Goal: Book appointment/travel/reservation

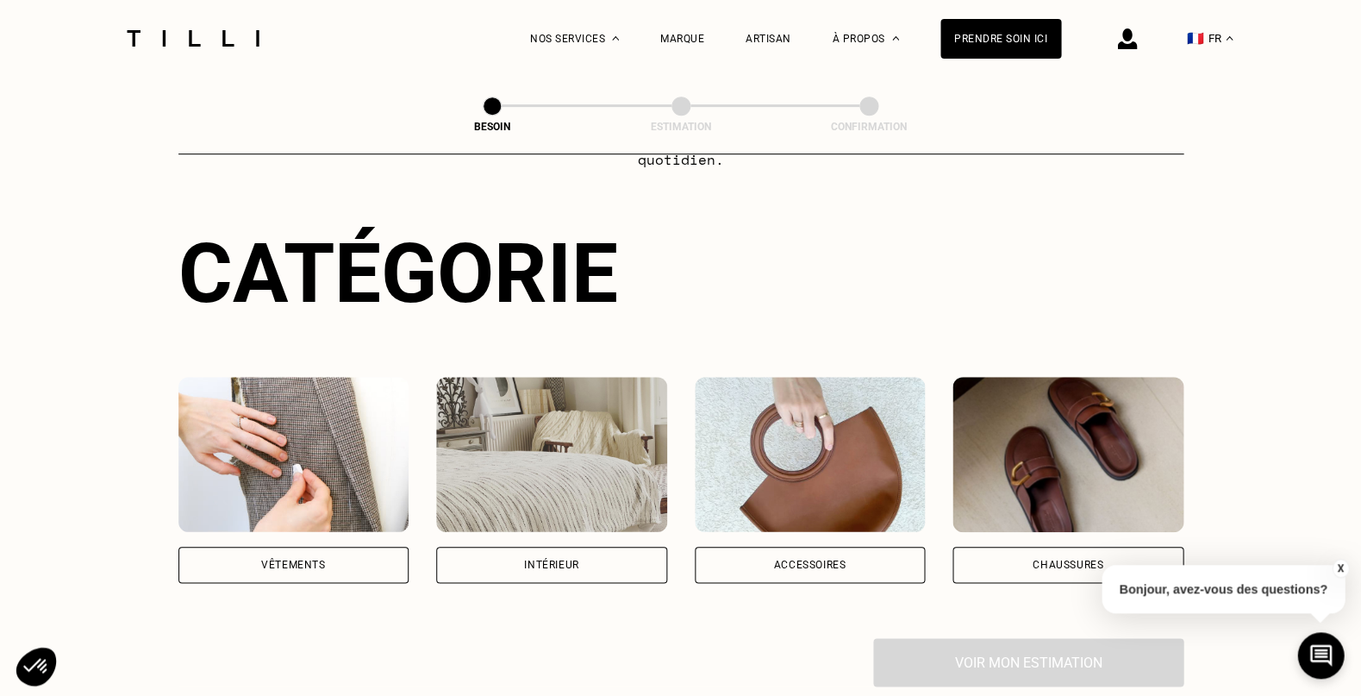
scroll to position [241, 0]
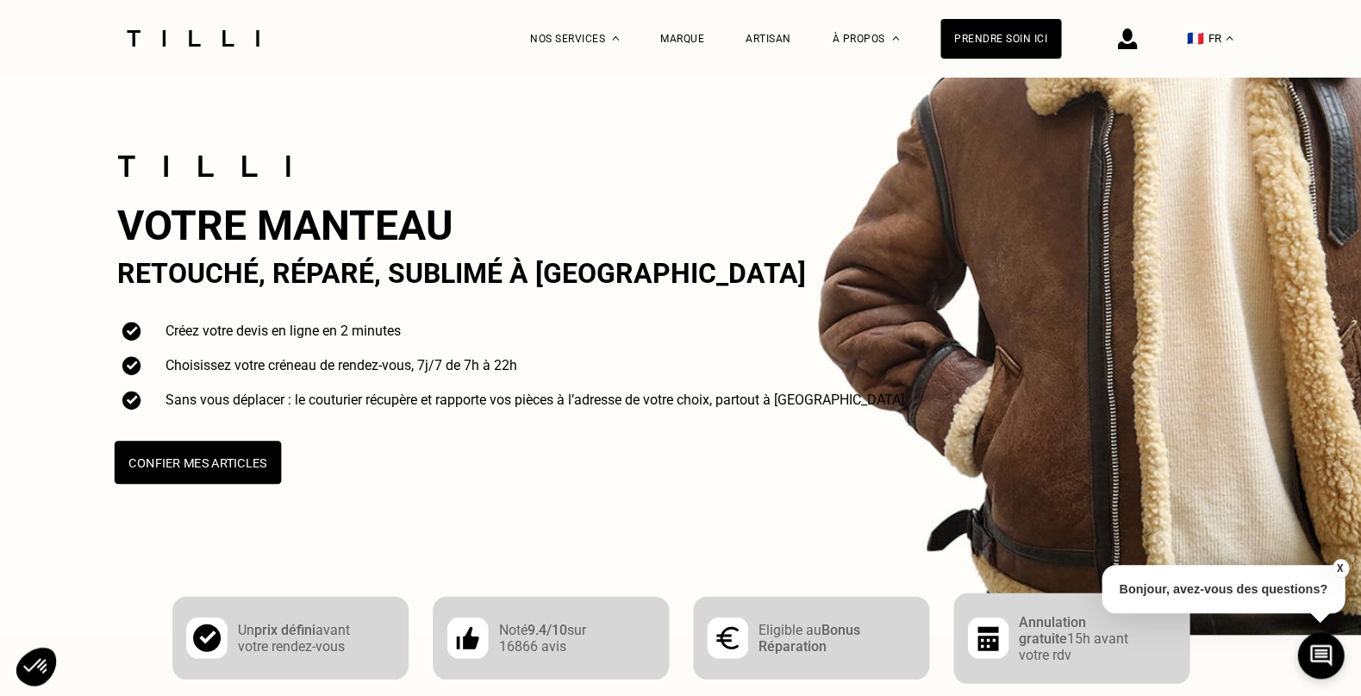
click at [240, 456] on button "Confier mes articles" at bounding box center [197, 461] width 166 height 43
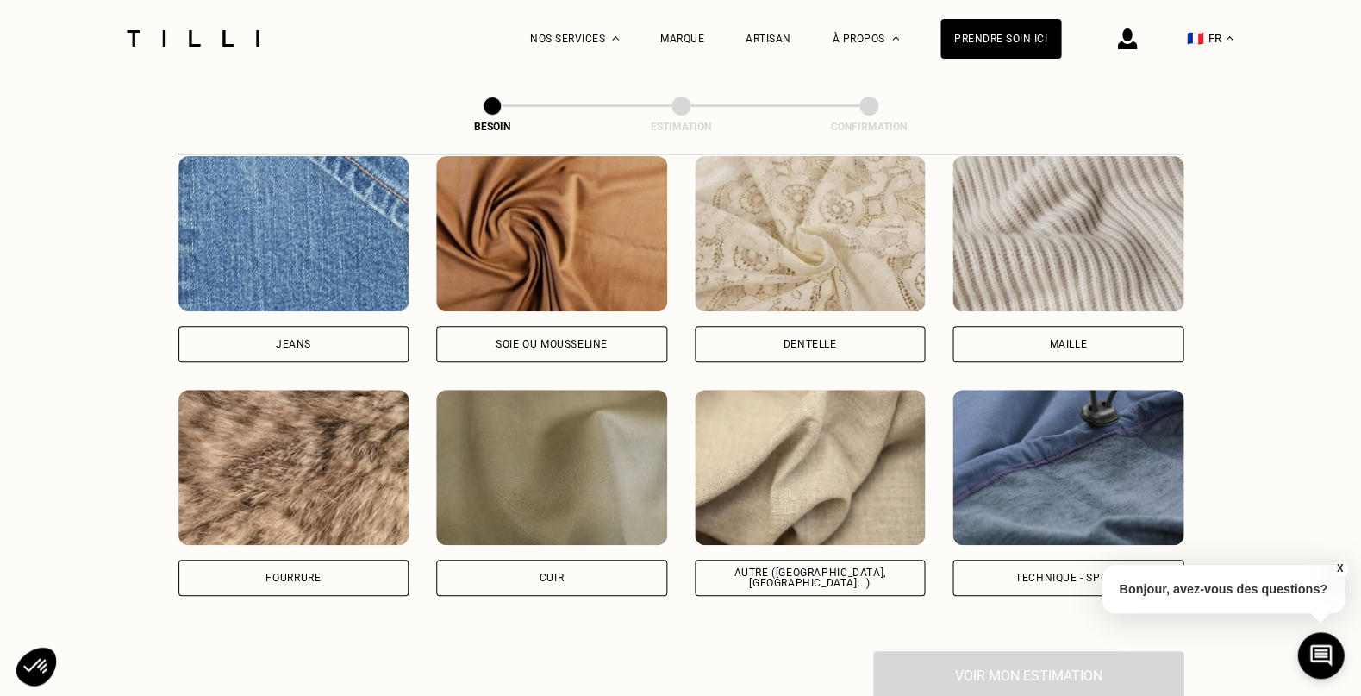
scroll to position [1826, 0]
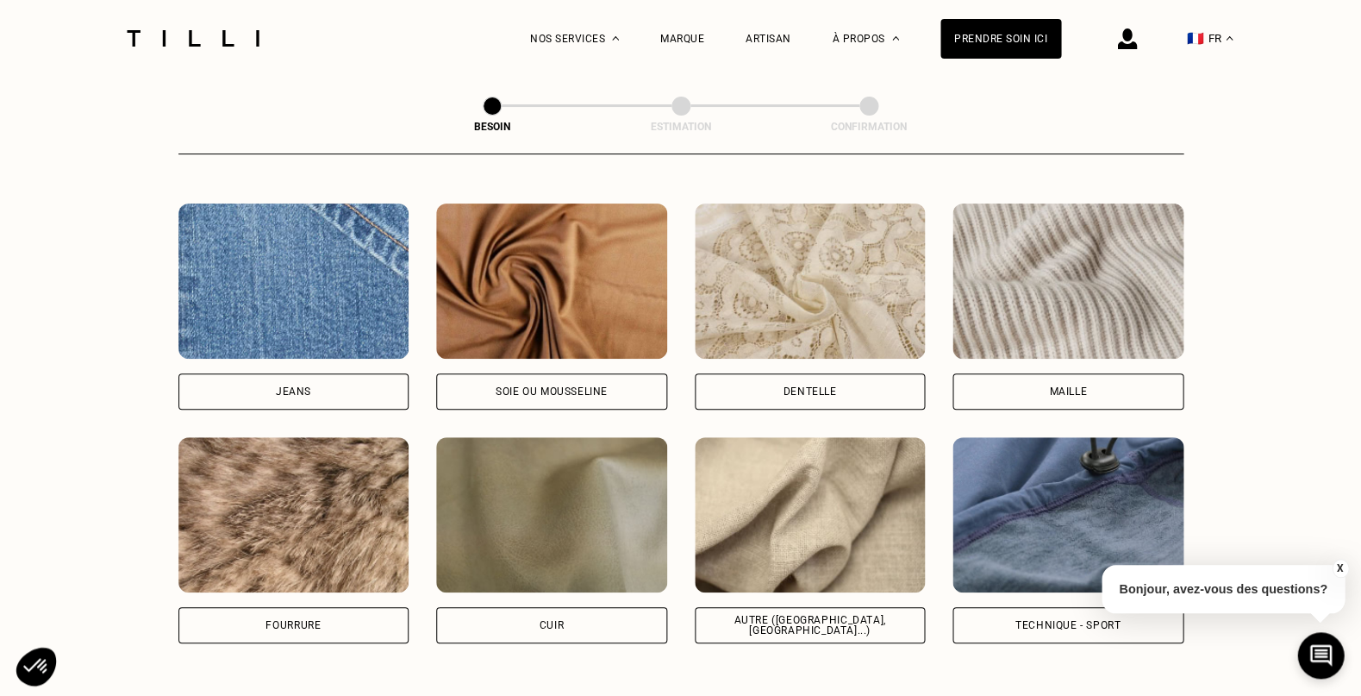
click at [1334, 564] on button "X" at bounding box center [1339, 568] width 17 height 19
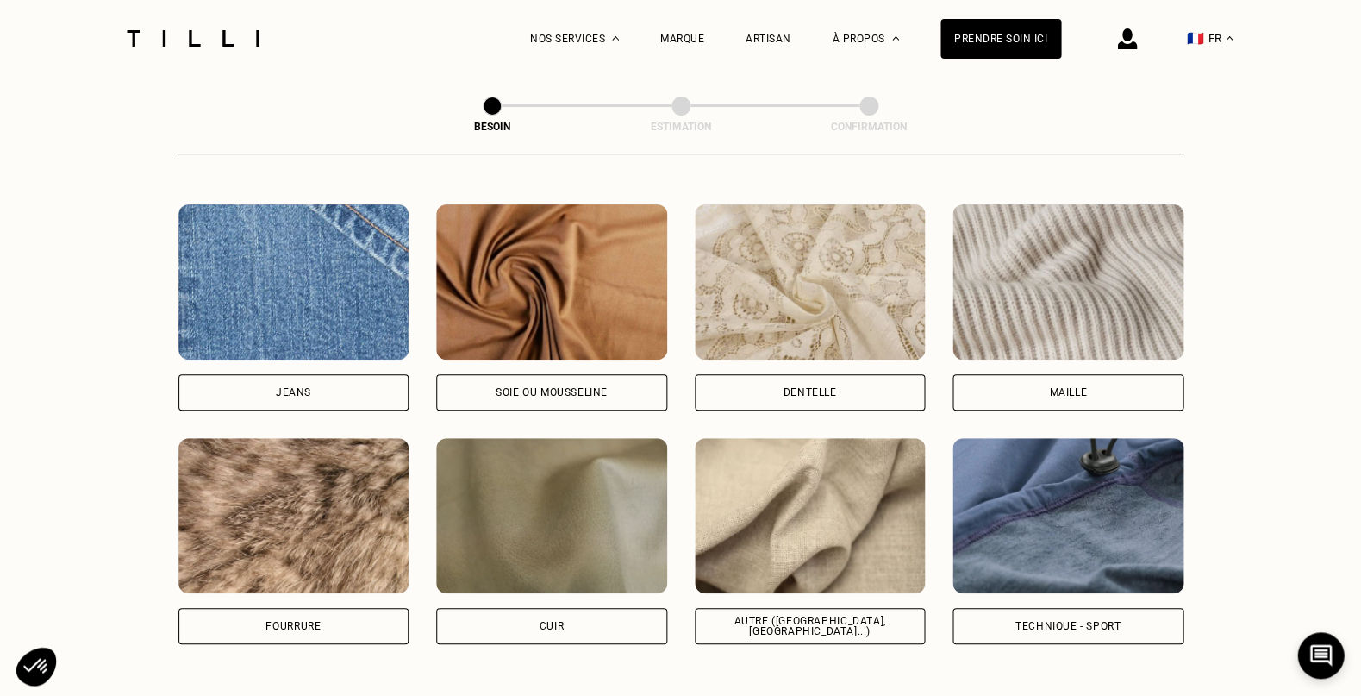
click at [856, 615] on div "Autre ([GEOGRAPHIC_DATA], [GEOGRAPHIC_DATA]...)" at bounding box center [810, 625] width 202 height 21
select select "FR"
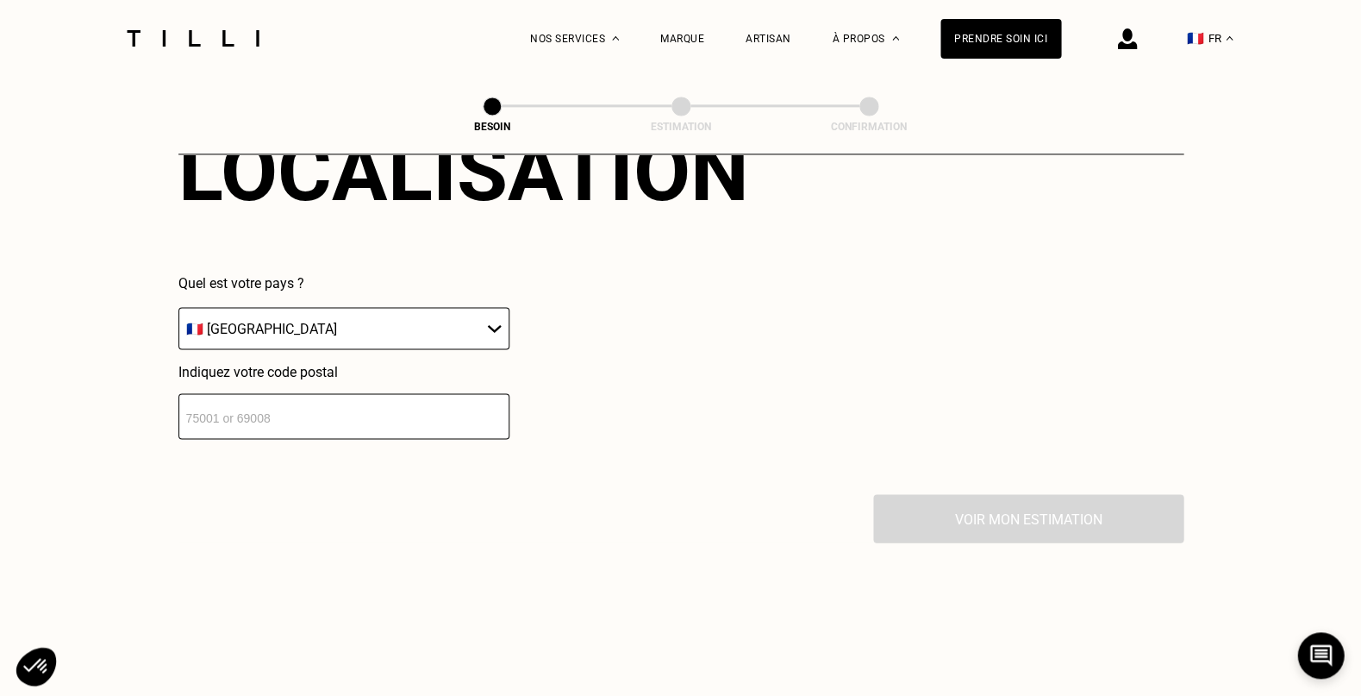
scroll to position [2445, 0]
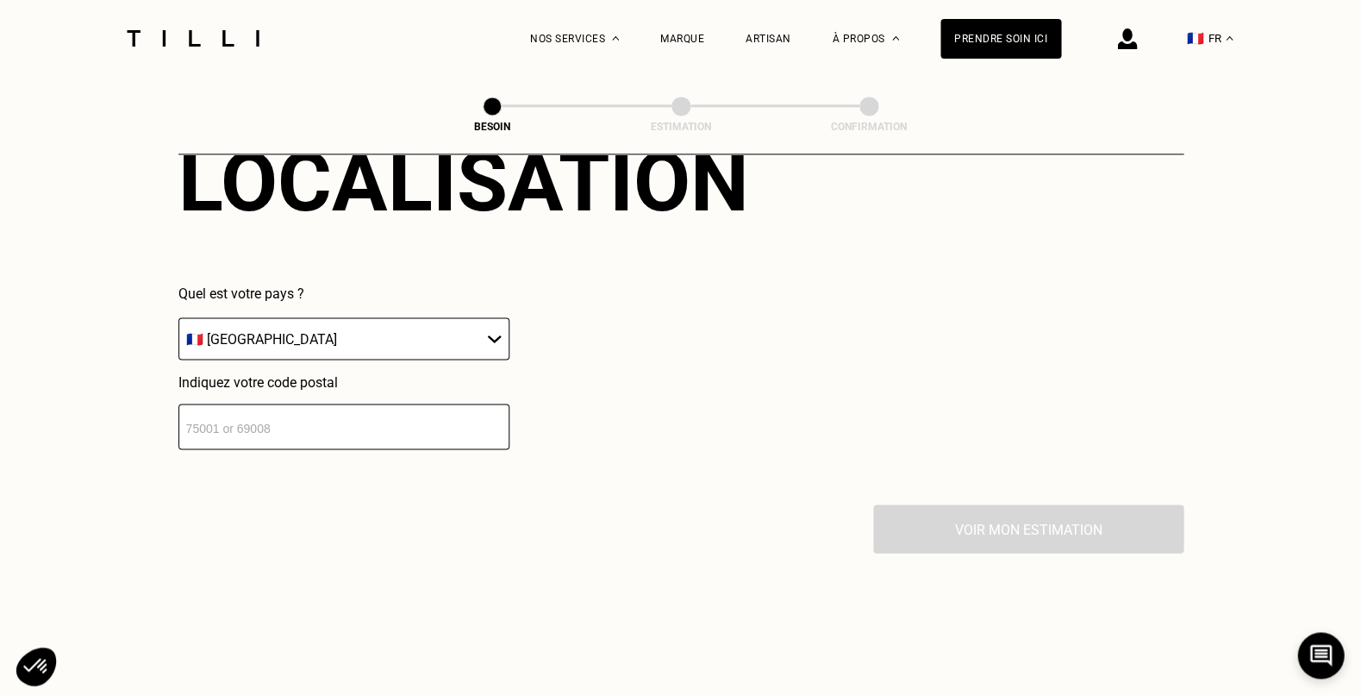
click at [331, 414] on input "number" at bounding box center [343, 426] width 331 height 46
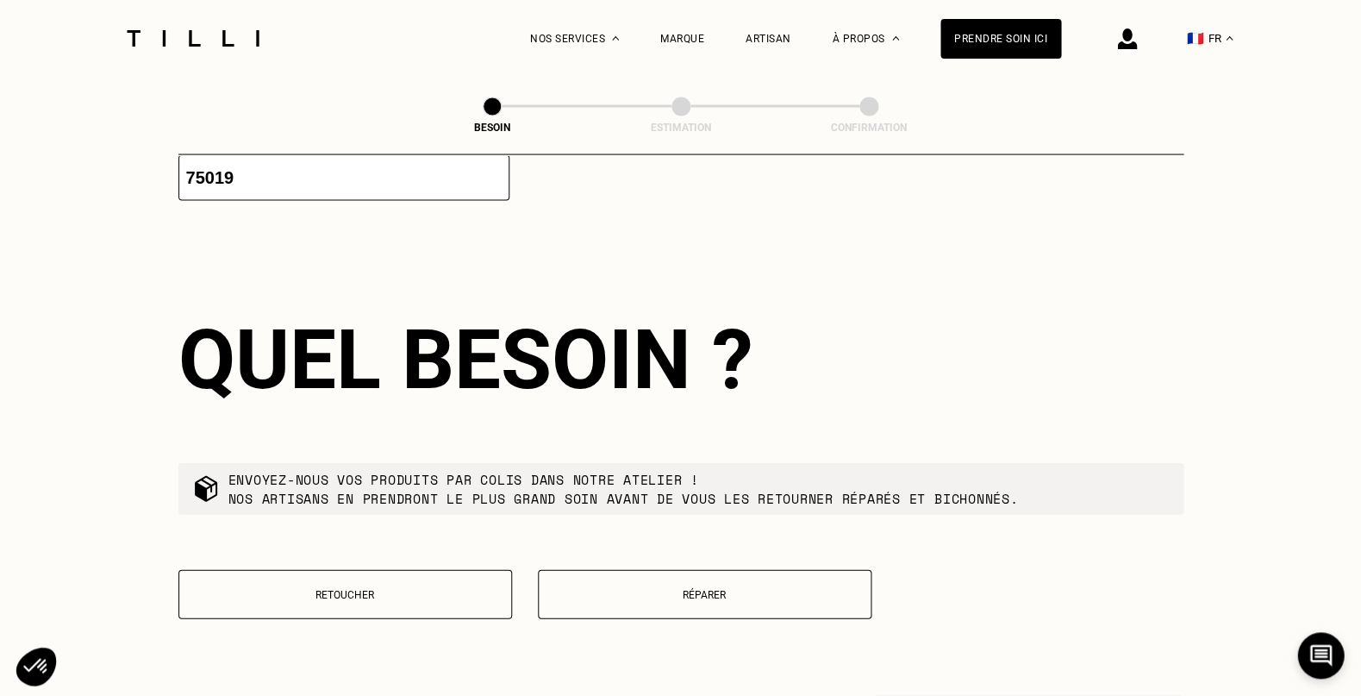
scroll to position [2735, 0]
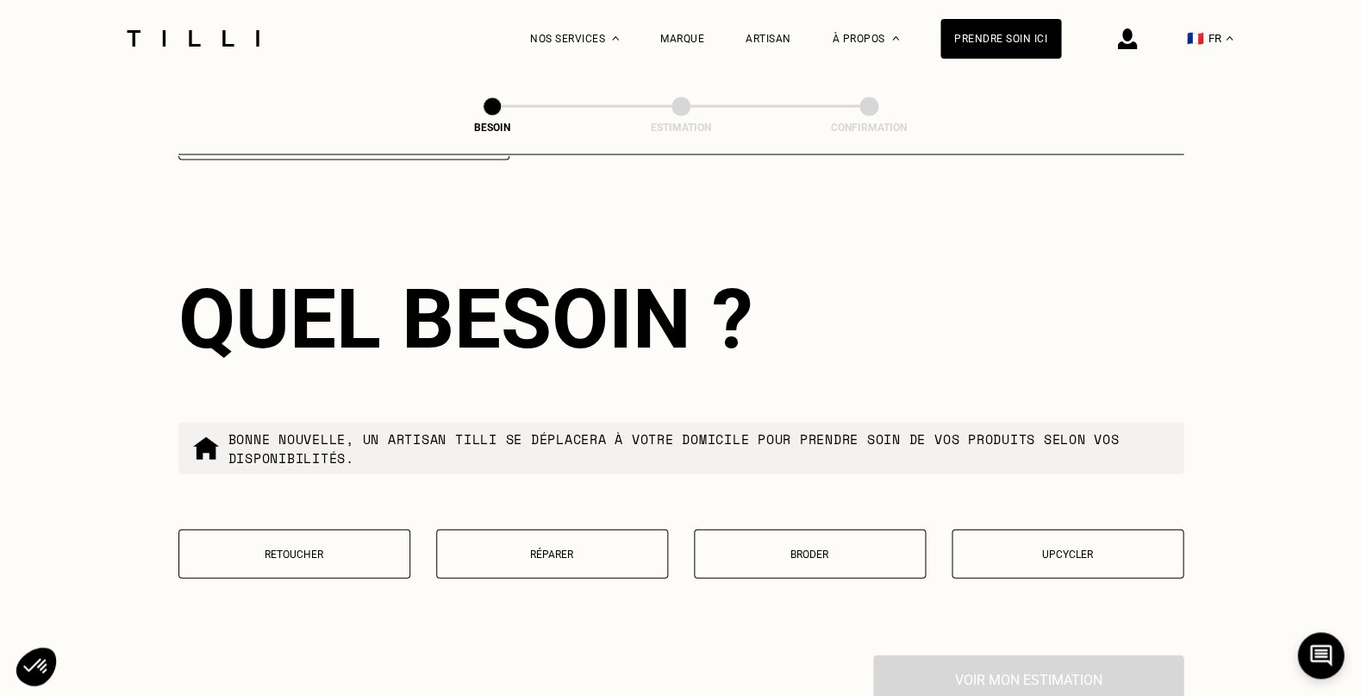
type input "75019"
click at [347, 547] on p "Retoucher" at bounding box center [294, 553] width 213 height 12
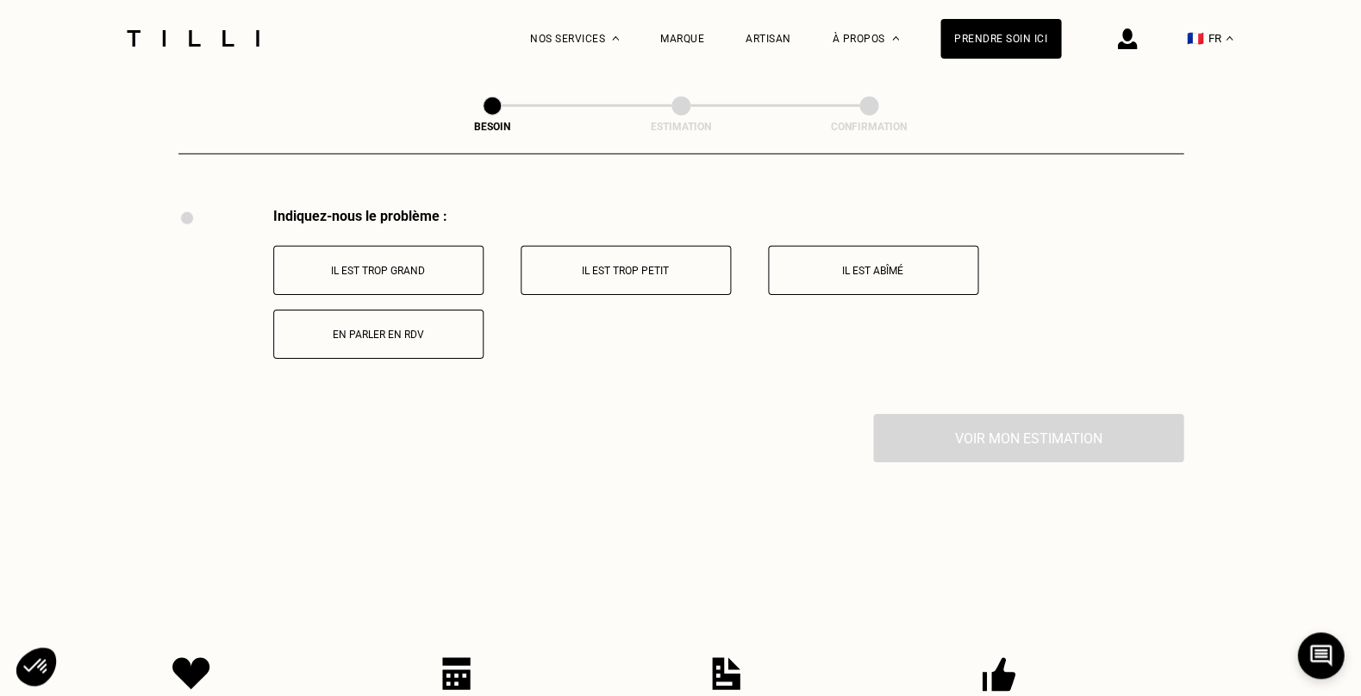
scroll to position [3183, 0]
click at [375, 244] on button "Il est trop grand" at bounding box center [378, 268] width 210 height 49
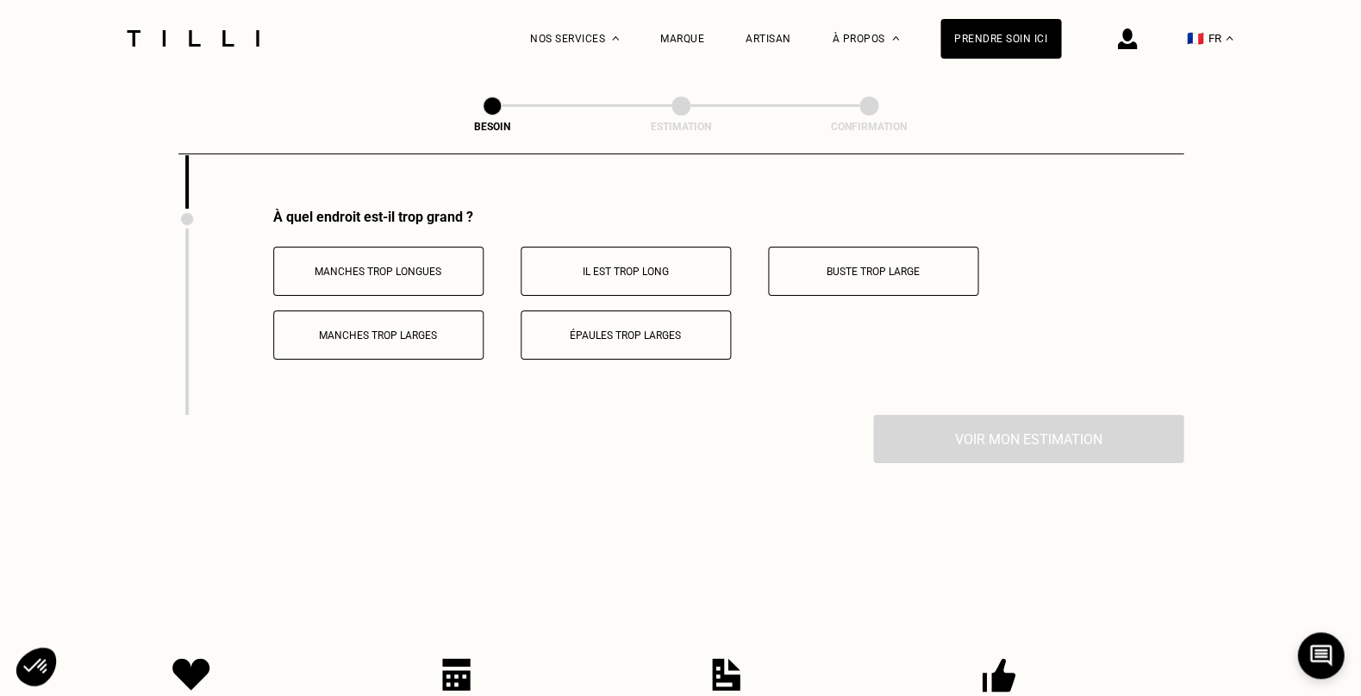
scroll to position [3388, 1]
click at [398, 265] on p "Manches trop longues" at bounding box center [378, 271] width 191 height 12
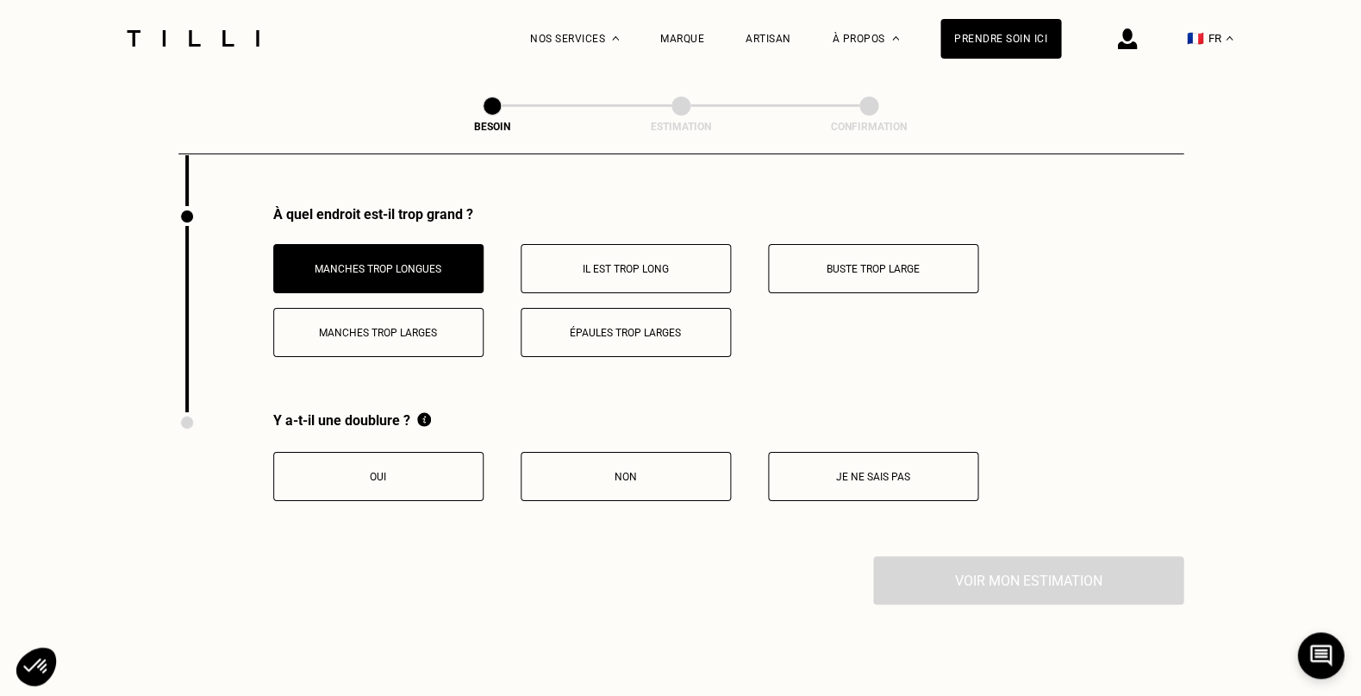
click at [673, 263] on p "Il est trop long" at bounding box center [625, 269] width 191 height 12
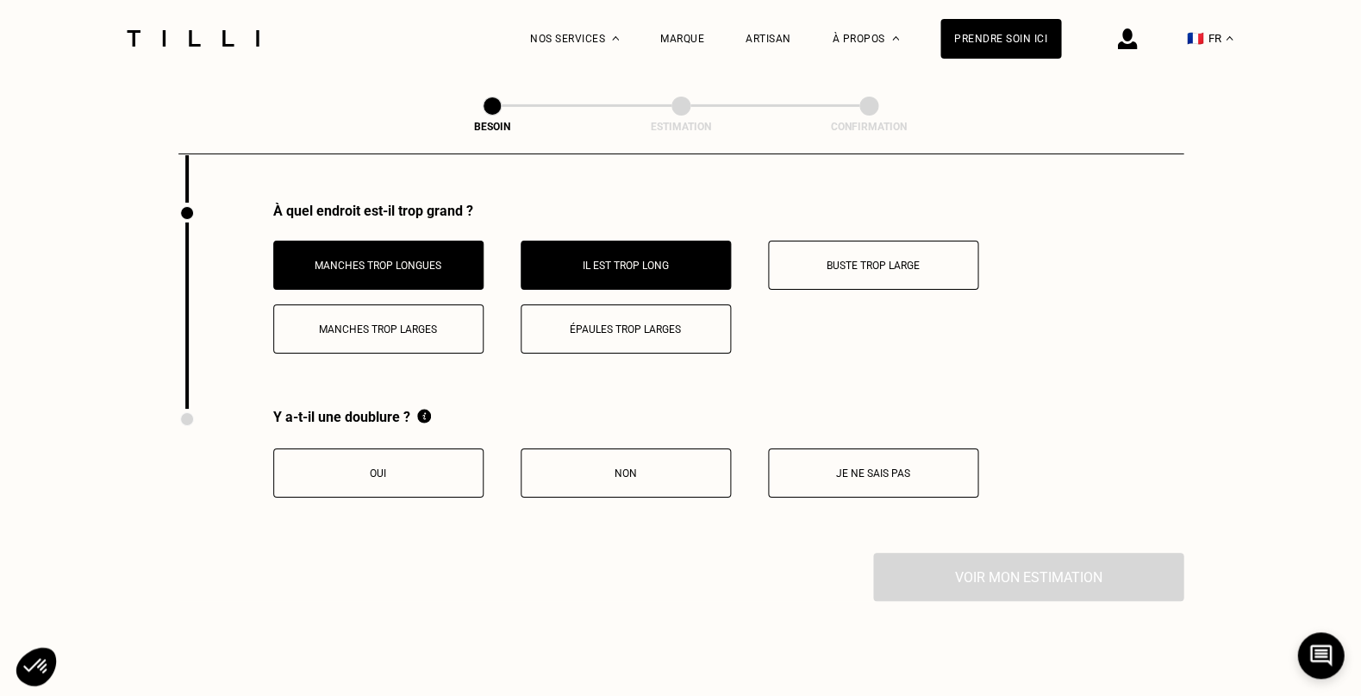
scroll to position [3395, 2]
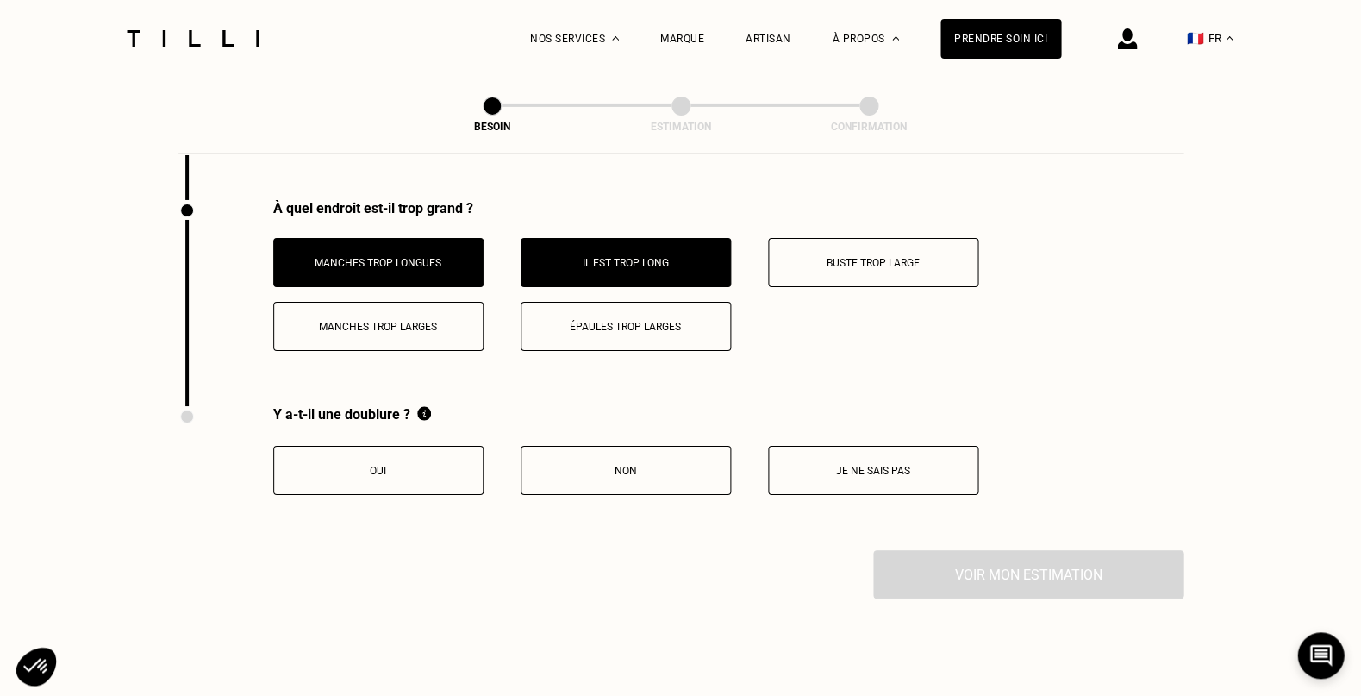
click at [650, 465] on button "Non" at bounding box center [626, 470] width 210 height 49
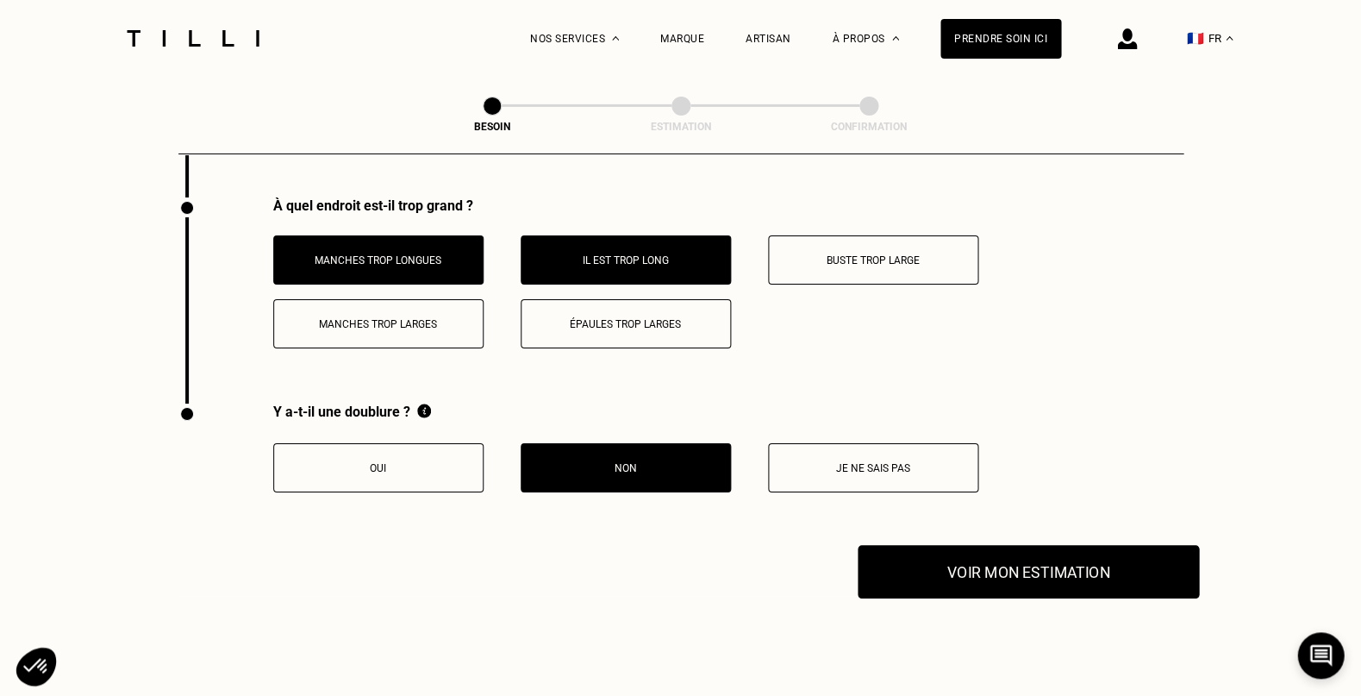
scroll to position [3401, 2]
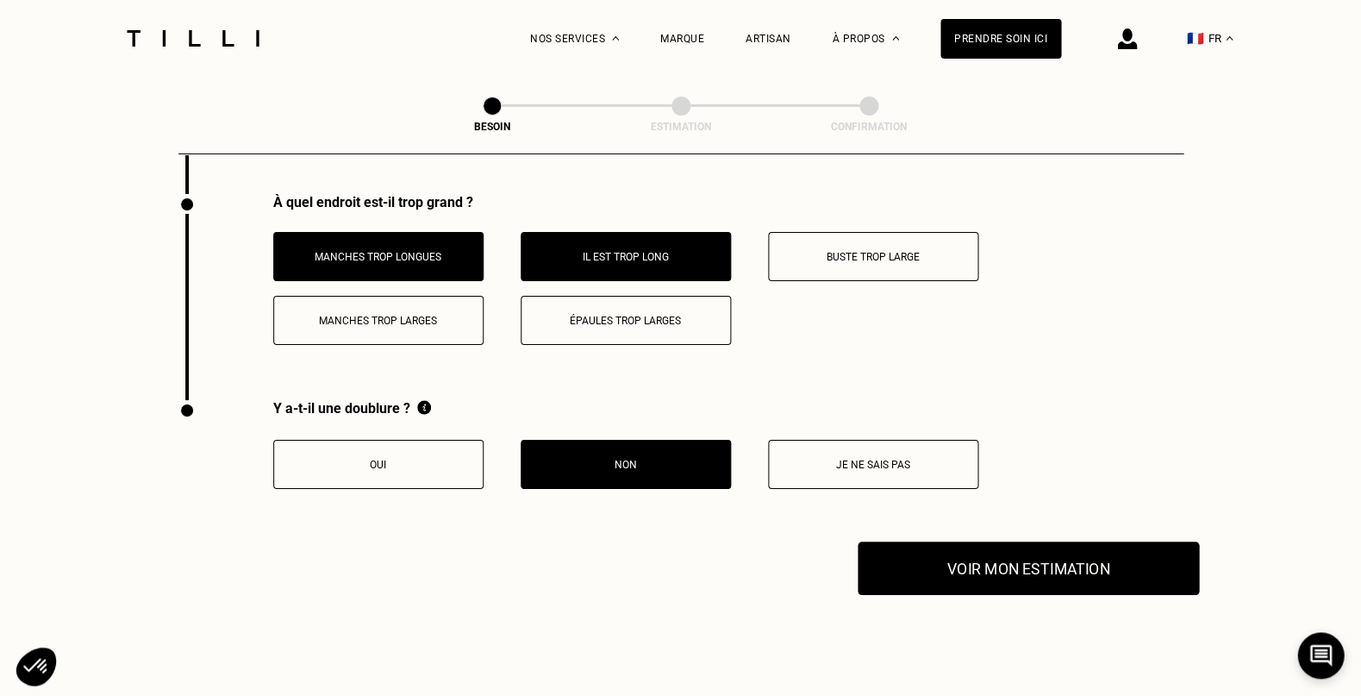
click at [1067, 558] on button "Voir mon estimation" at bounding box center [1028, 567] width 341 height 53
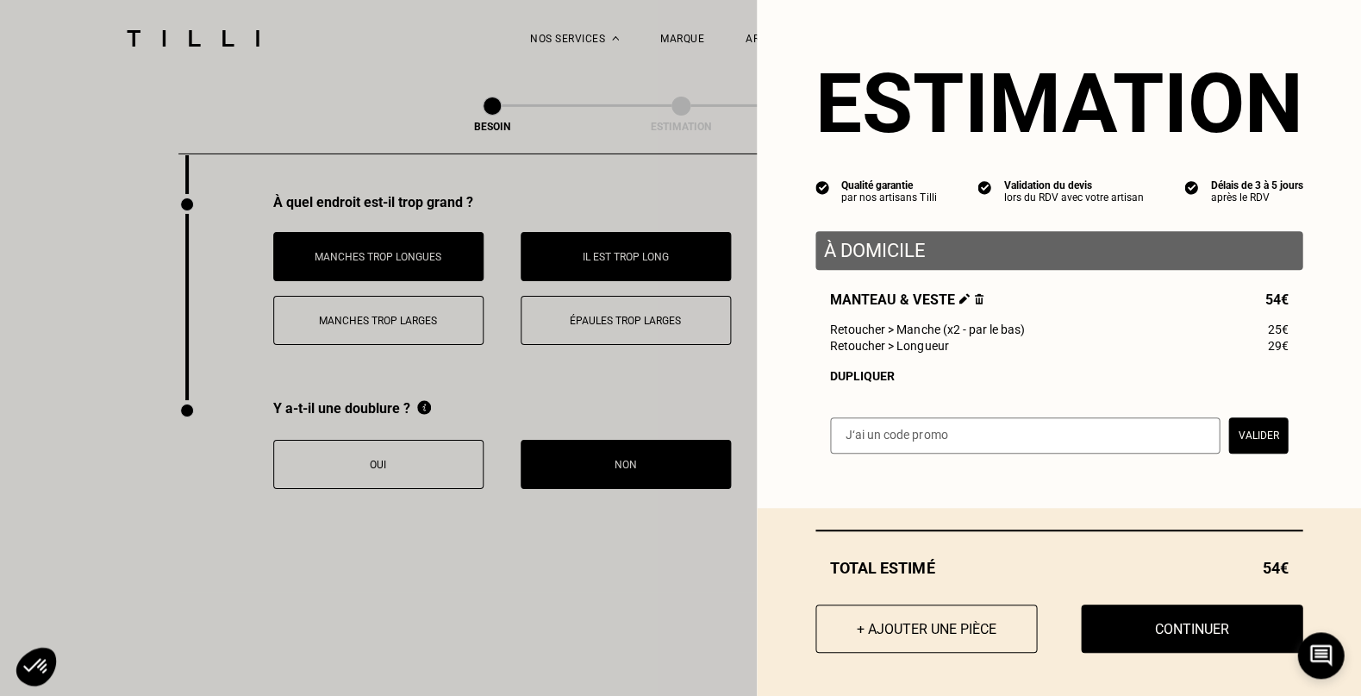
scroll to position [3413, 0]
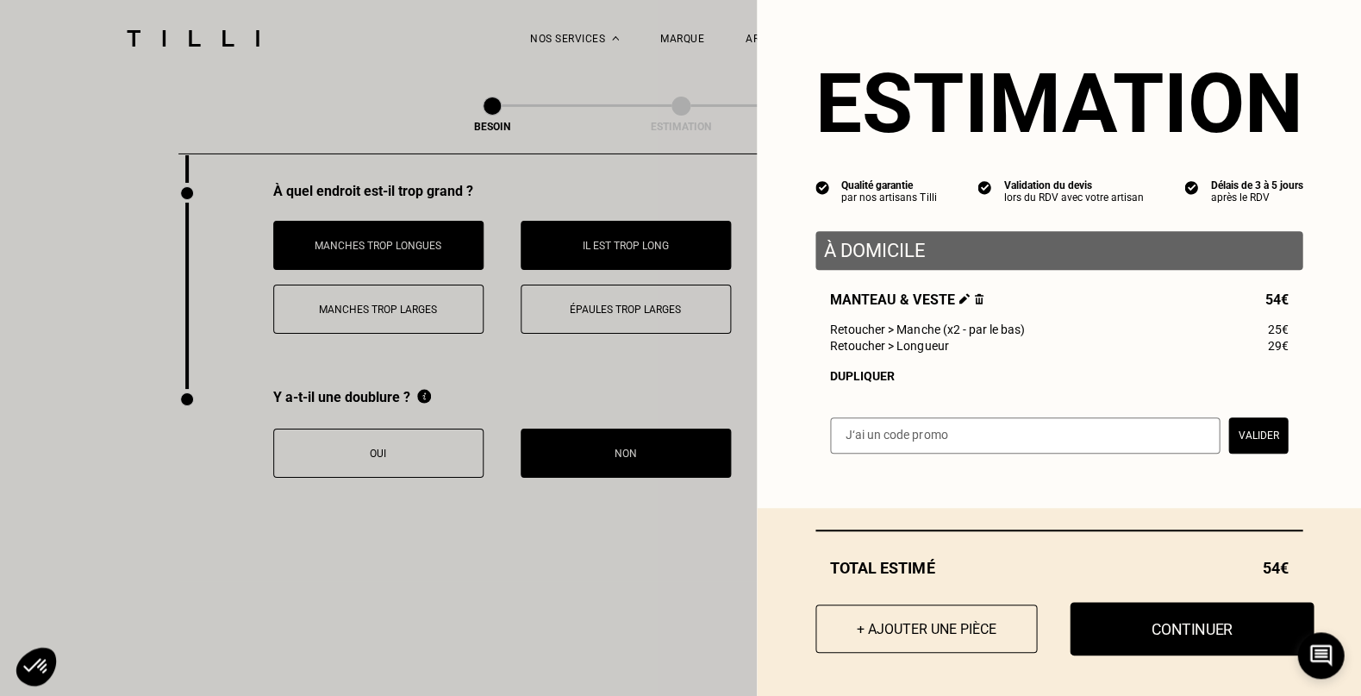
click at [1158, 624] on button "Continuer" at bounding box center [1192, 628] width 244 height 53
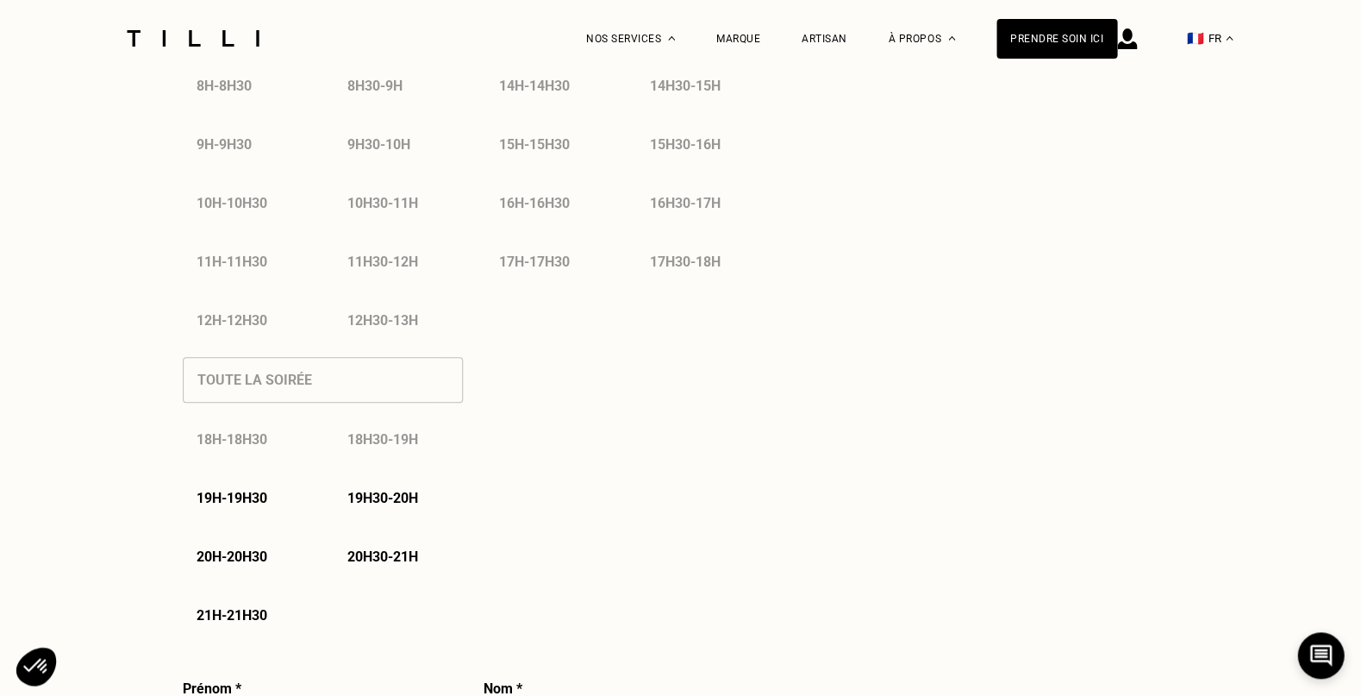
select select "FR"
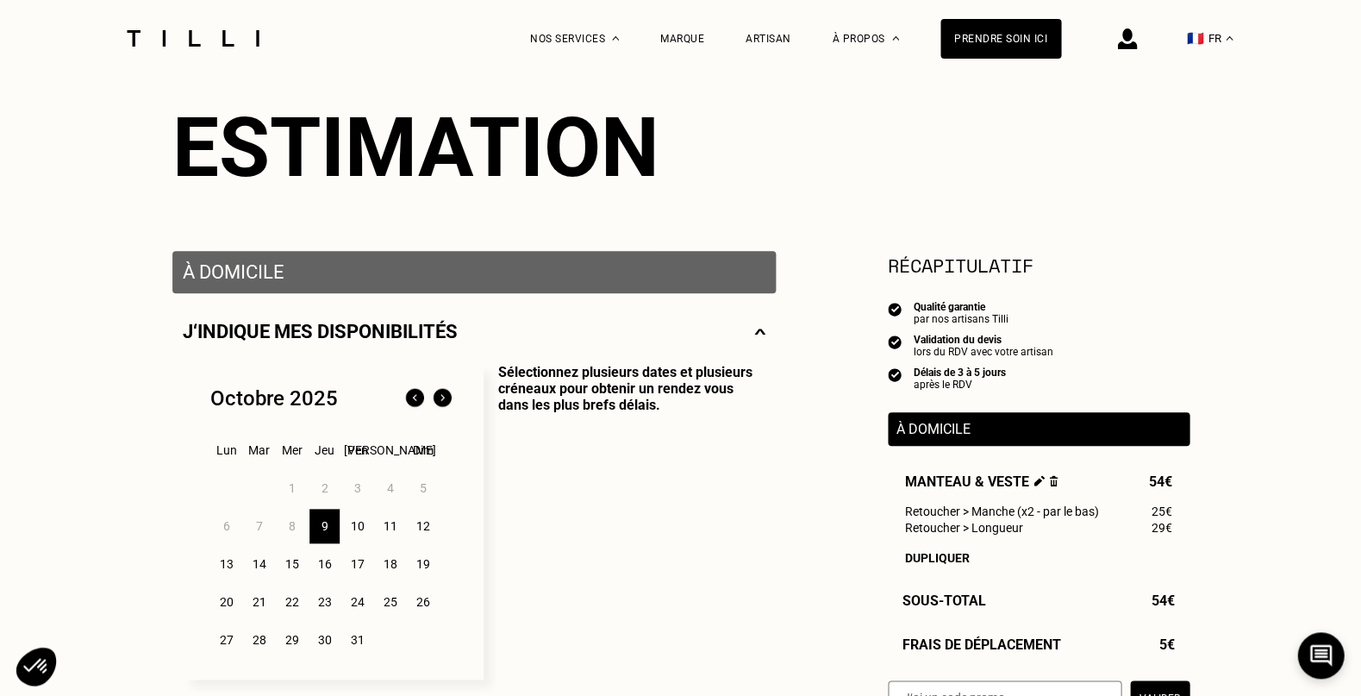
scroll to position [169, 0]
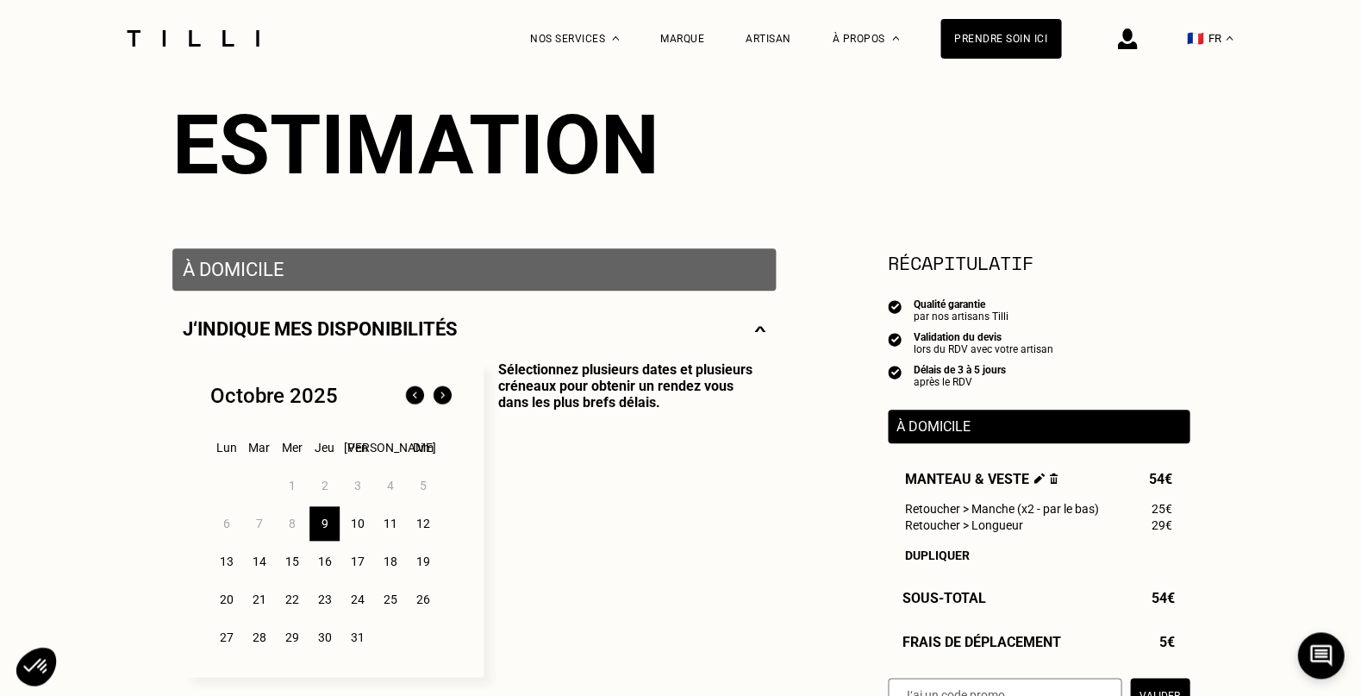
click at [389, 519] on div "11" at bounding box center [390, 523] width 30 height 34
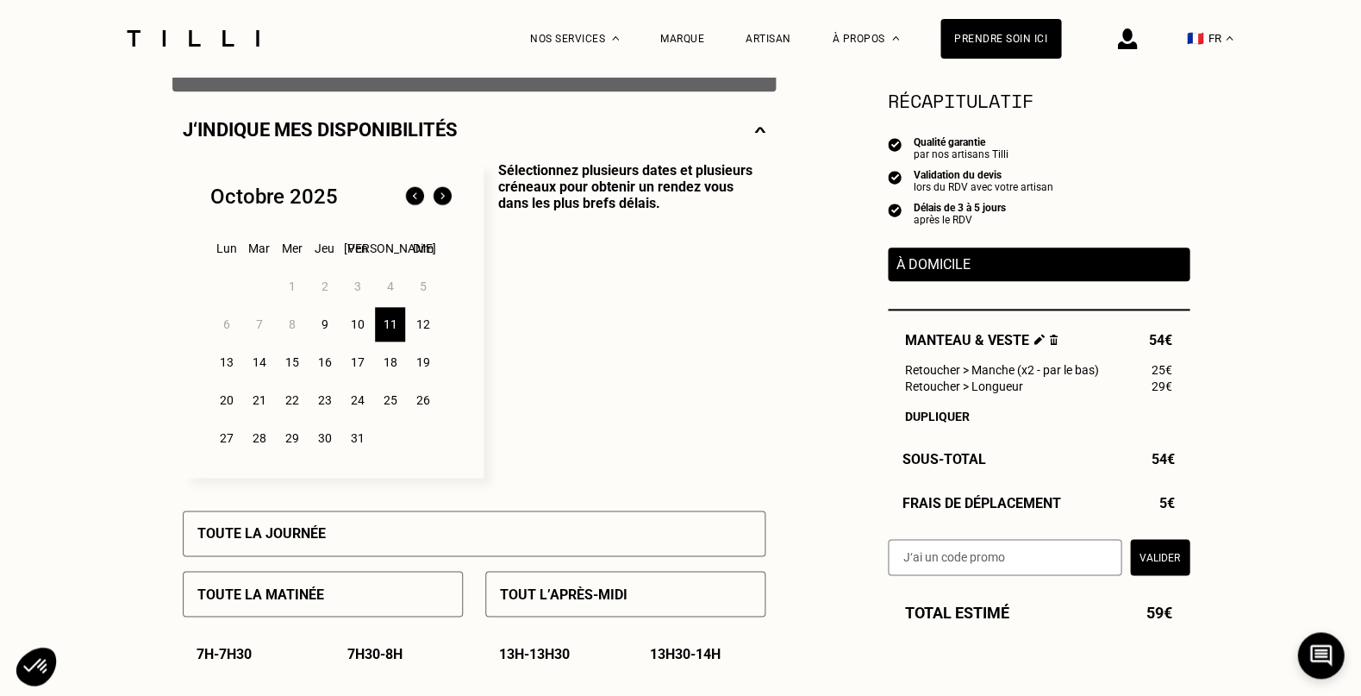
scroll to position [369, 0]
click at [294, 591] on p "Toute la matinée" at bounding box center [260, 592] width 127 height 16
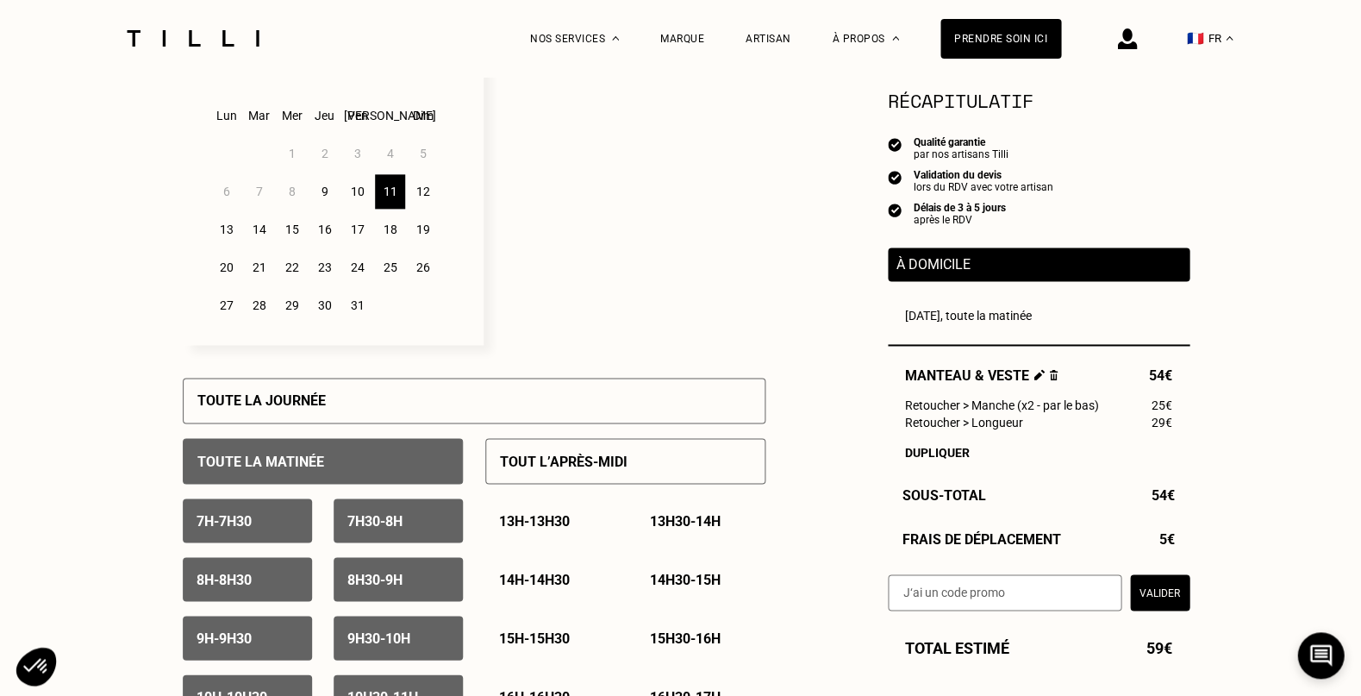
scroll to position [504, 0]
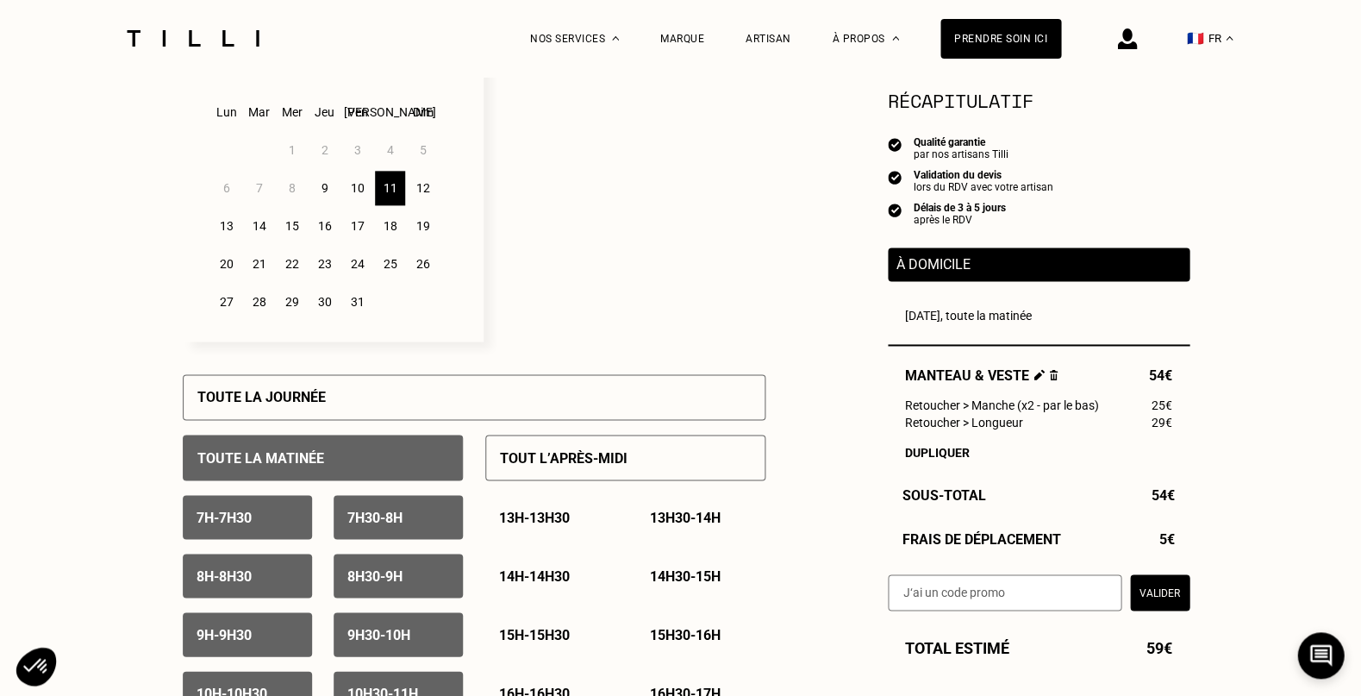
click at [399, 567] on p "8h30 - 9h" at bounding box center [374, 575] width 55 height 16
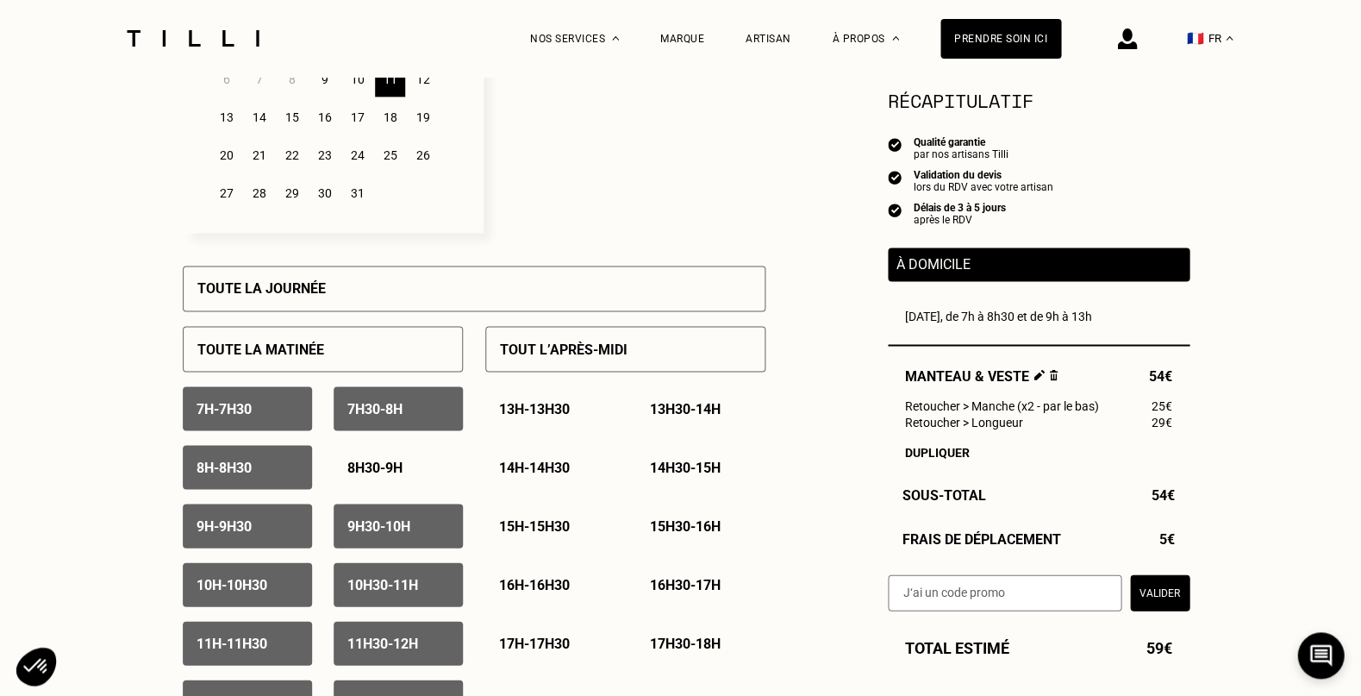
scroll to position [614, 0]
click at [247, 522] on p "9h - 9h30" at bounding box center [224, 524] width 55 height 16
click at [381, 467] on p "8h30 - 9h" at bounding box center [374, 466] width 55 height 16
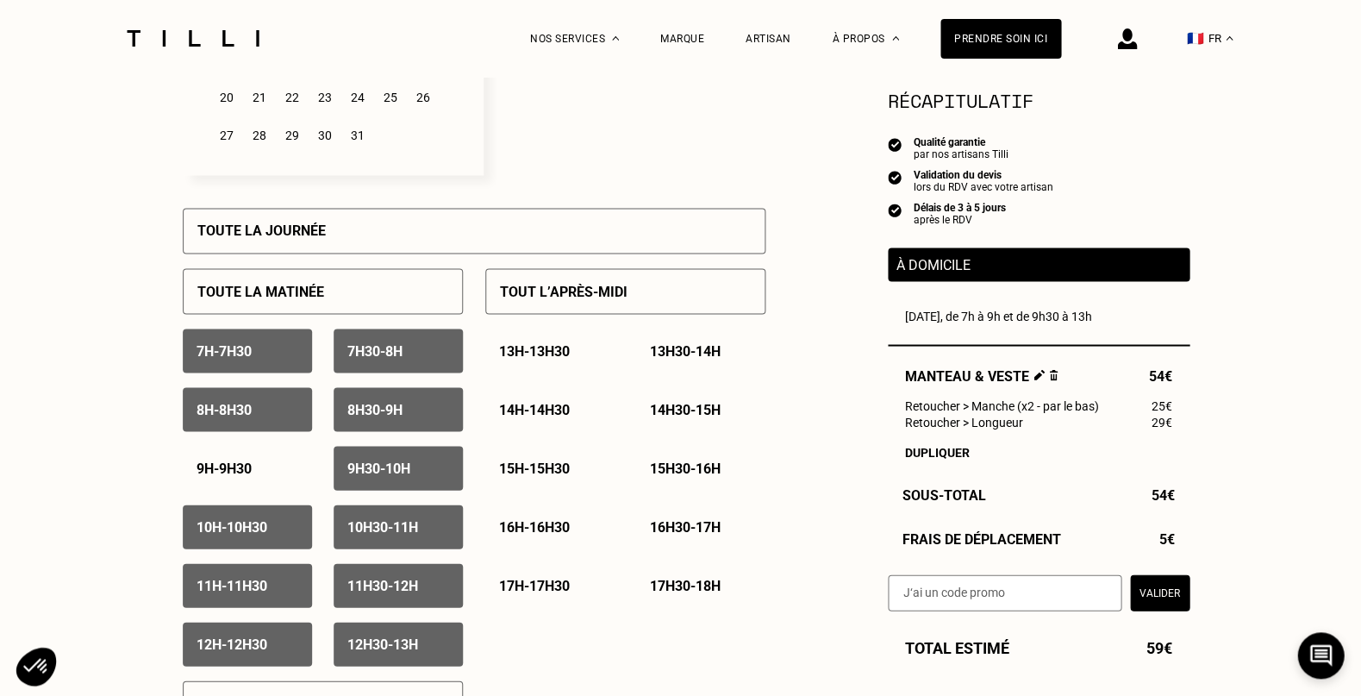
scroll to position [671, 0]
click at [1169, 592] on button "Valider" at bounding box center [1159, 592] width 59 height 36
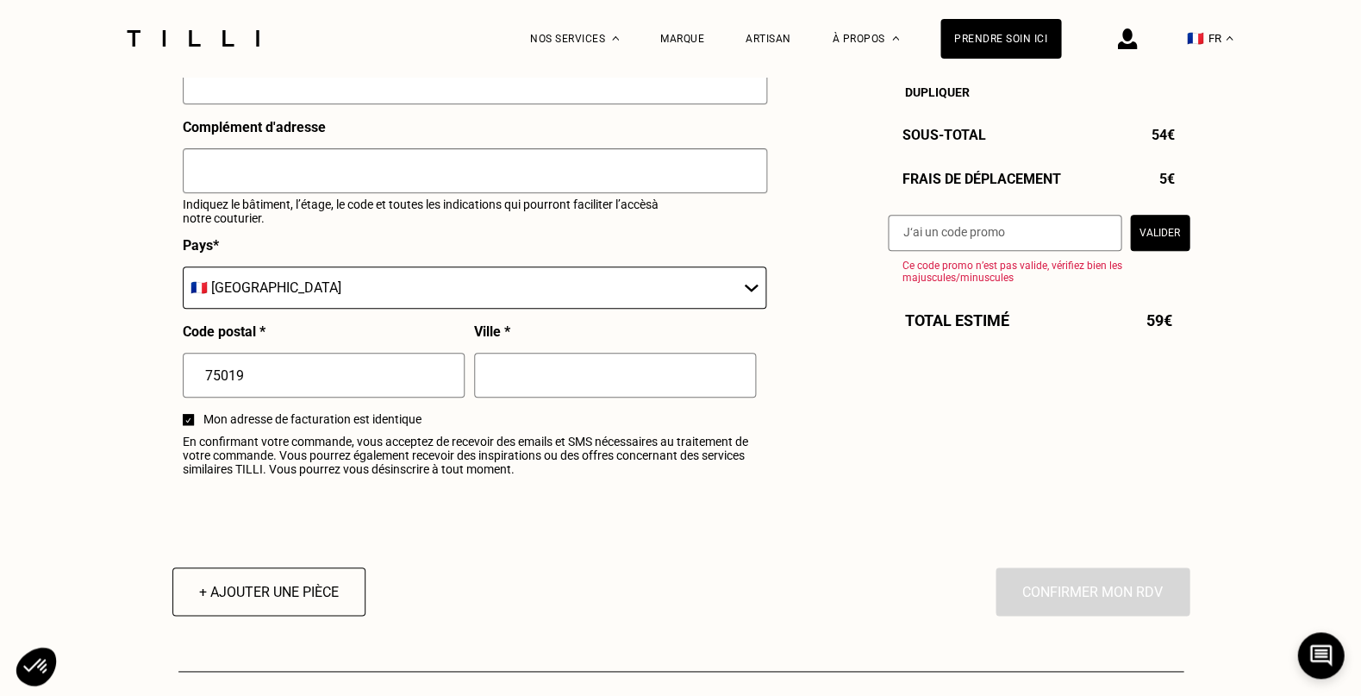
scroll to position [1867, 0]
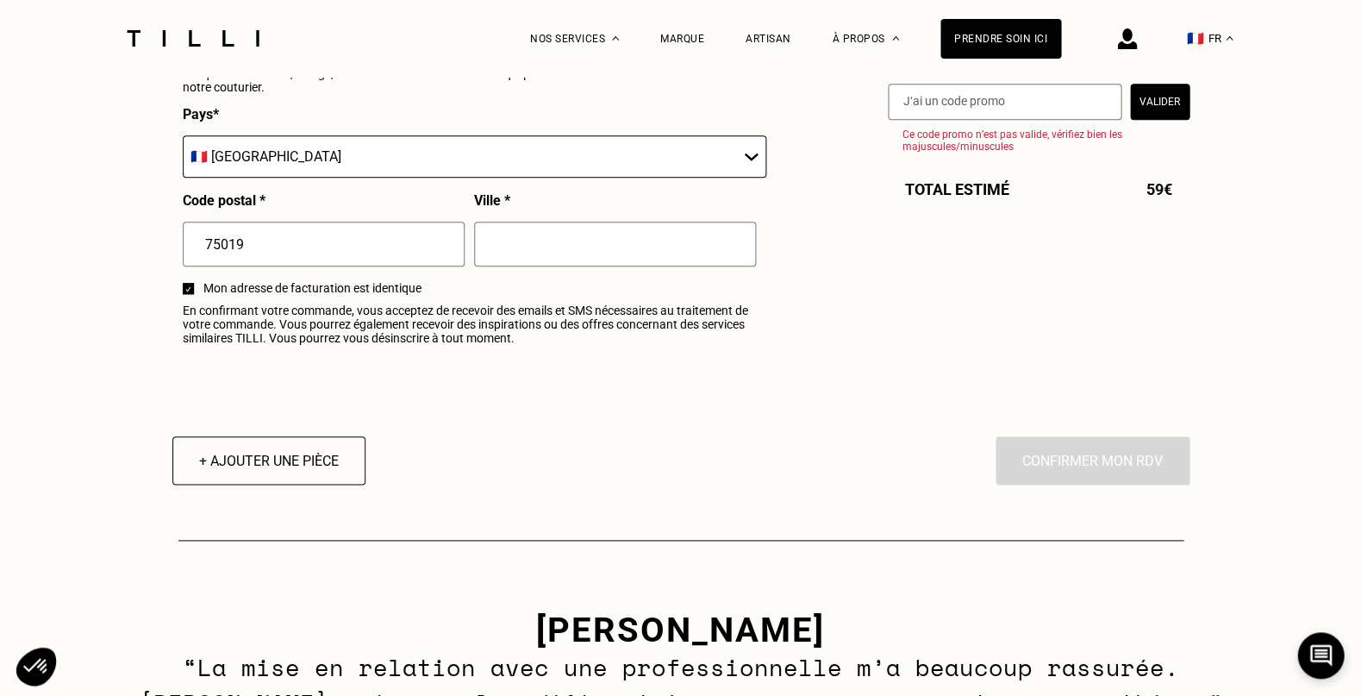
scroll to position [2092, 0]
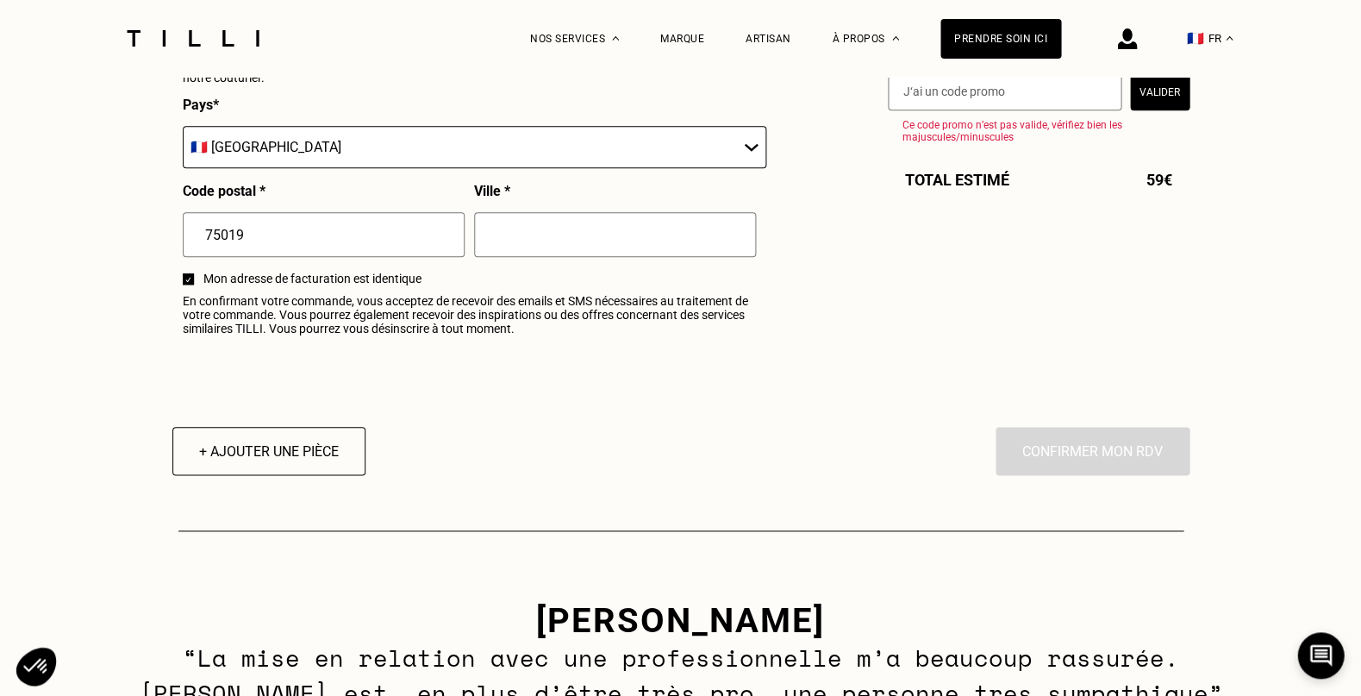
click at [1091, 452] on div "En cliquant sur “Confirmer”, vous déclenchez l’intervention de l’un des nos art…" at bounding box center [1093, 451] width 194 height 48
click at [539, 228] on input "text" at bounding box center [615, 234] width 282 height 45
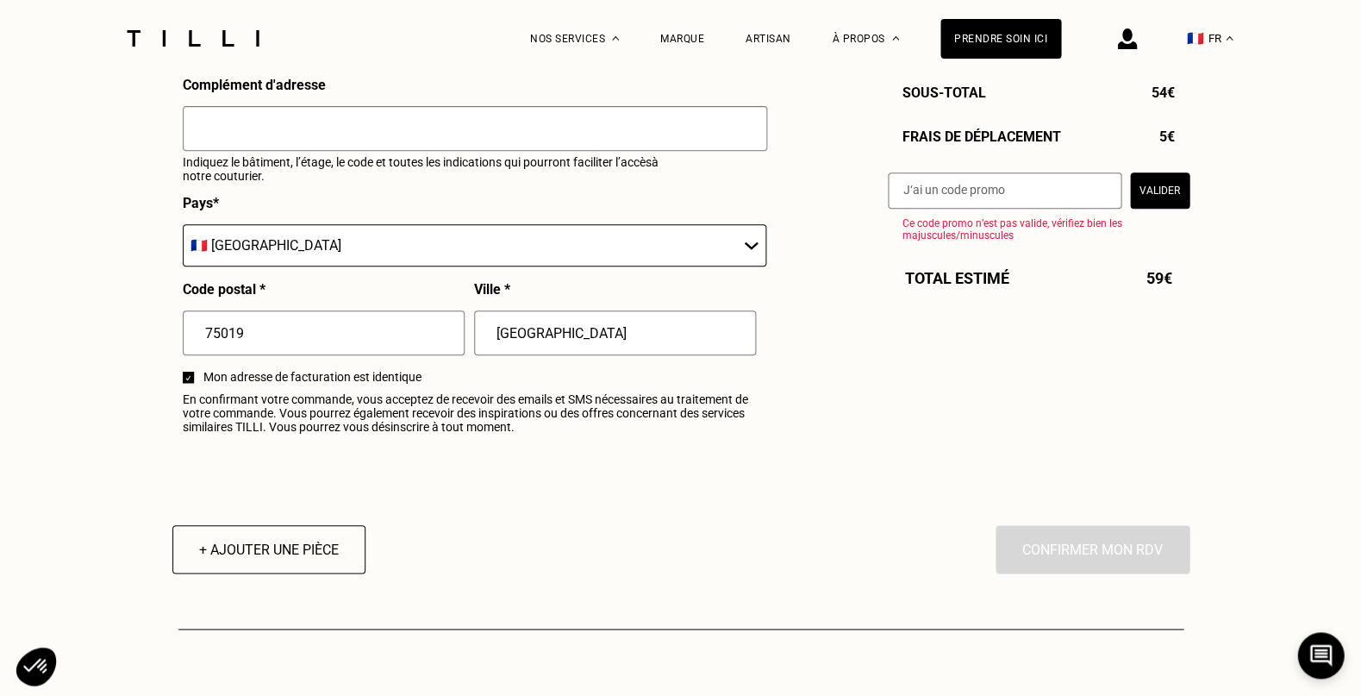
scroll to position [1984, 0]
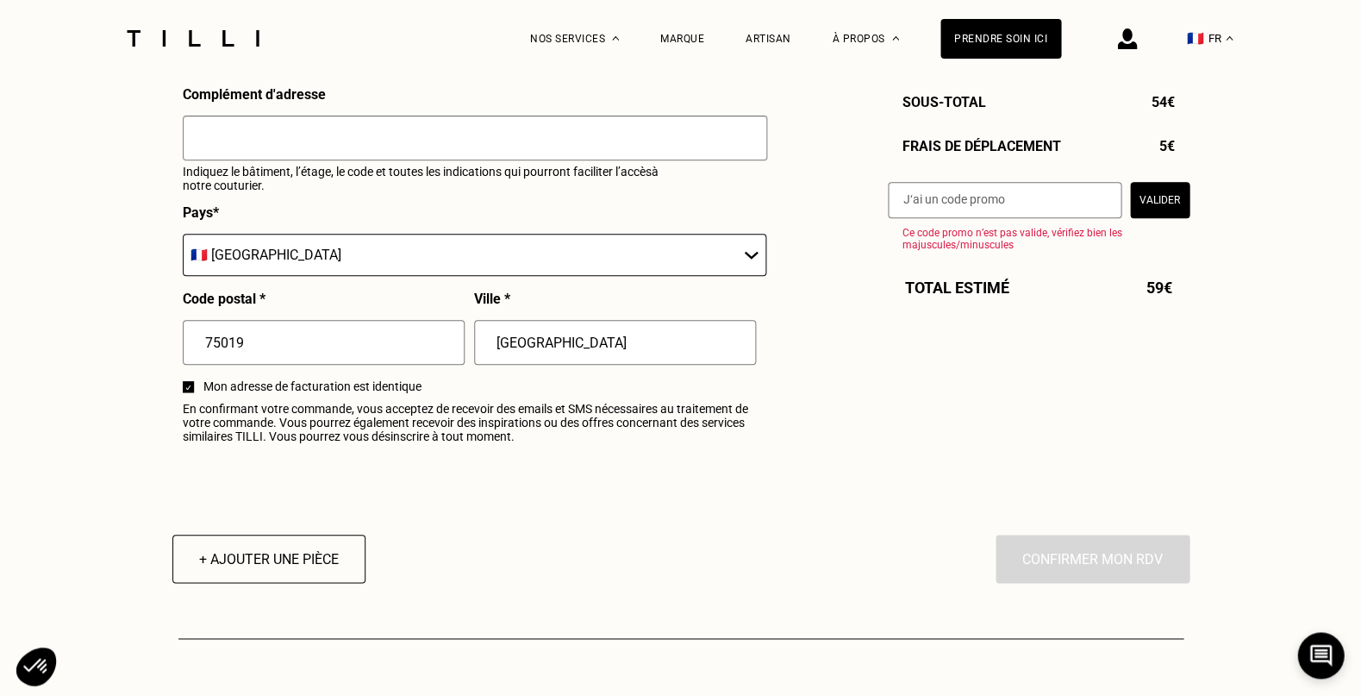
type input "[GEOGRAPHIC_DATA]"
click at [447, 122] on input "text" at bounding box center [475, 138] width 584 height 45
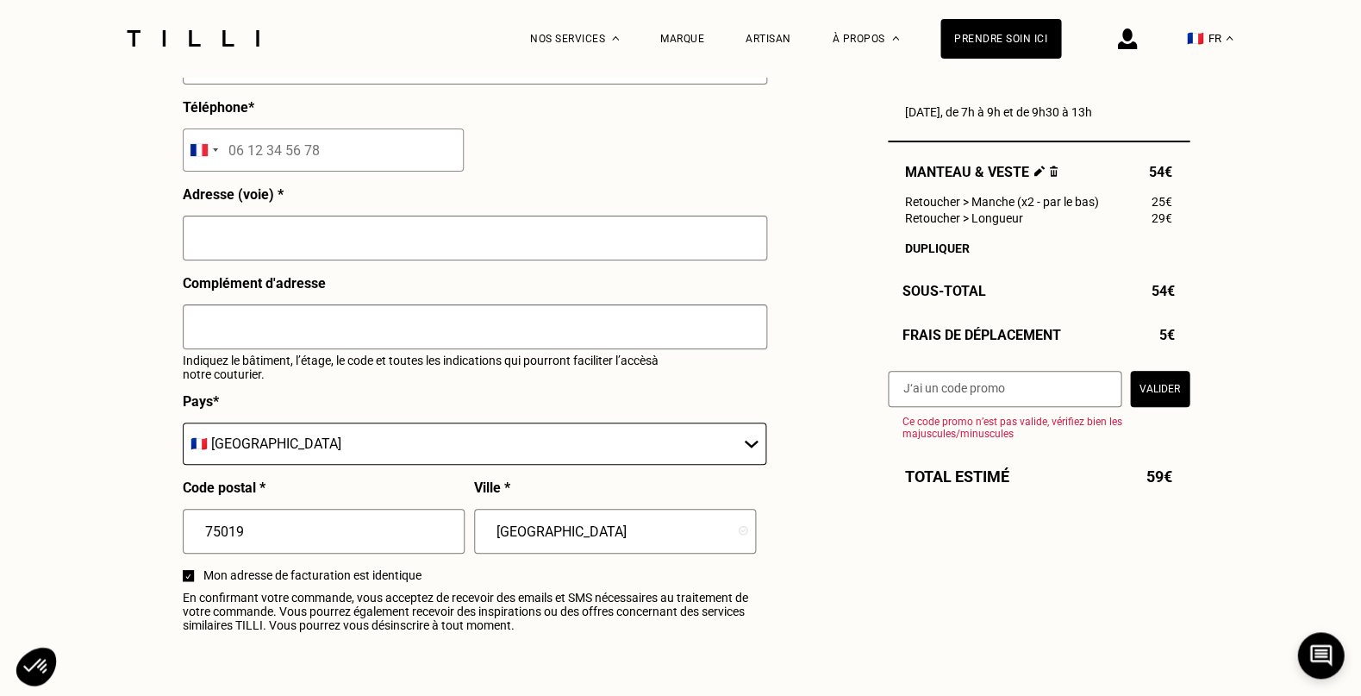
scroll to position [1798, 0]
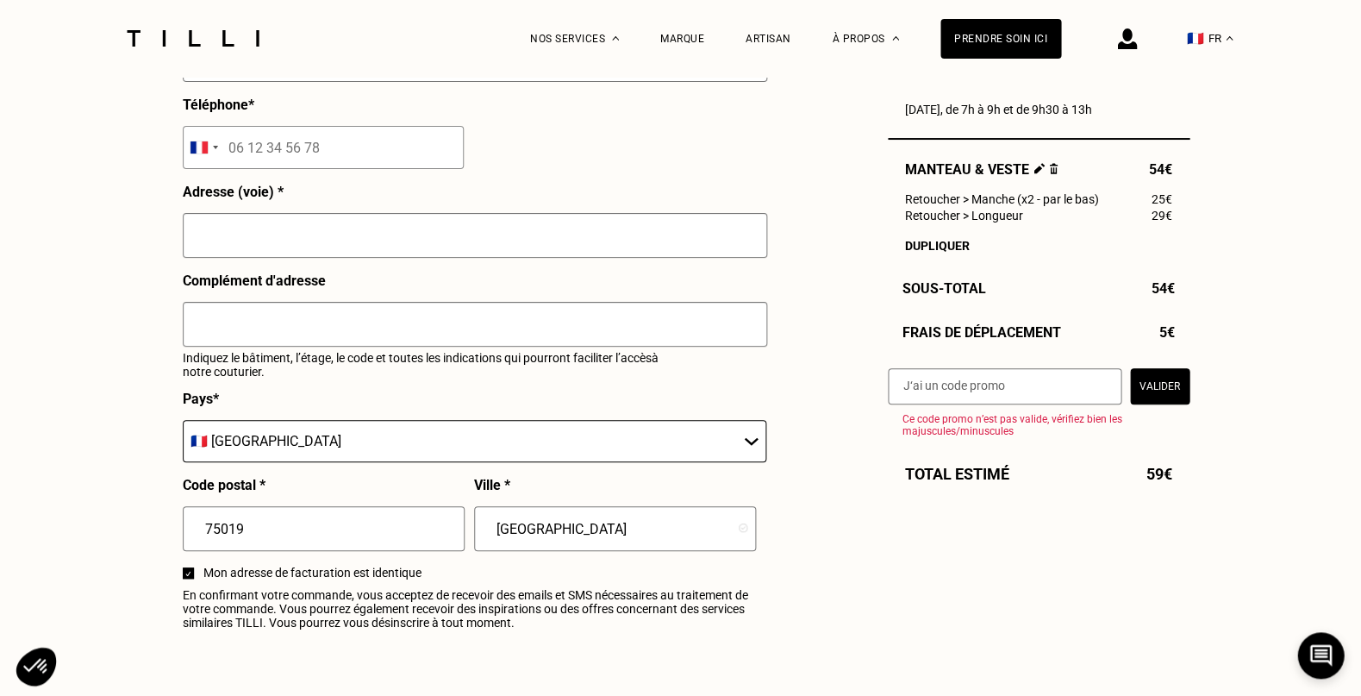
click at [389, 130] on input "tel" at bounding box center [323, 147] width 281 height 43
type input "06 10 81 30 21"
click at [599, 226] on input "text" at bounding box center [475, 235] width 584 height 45
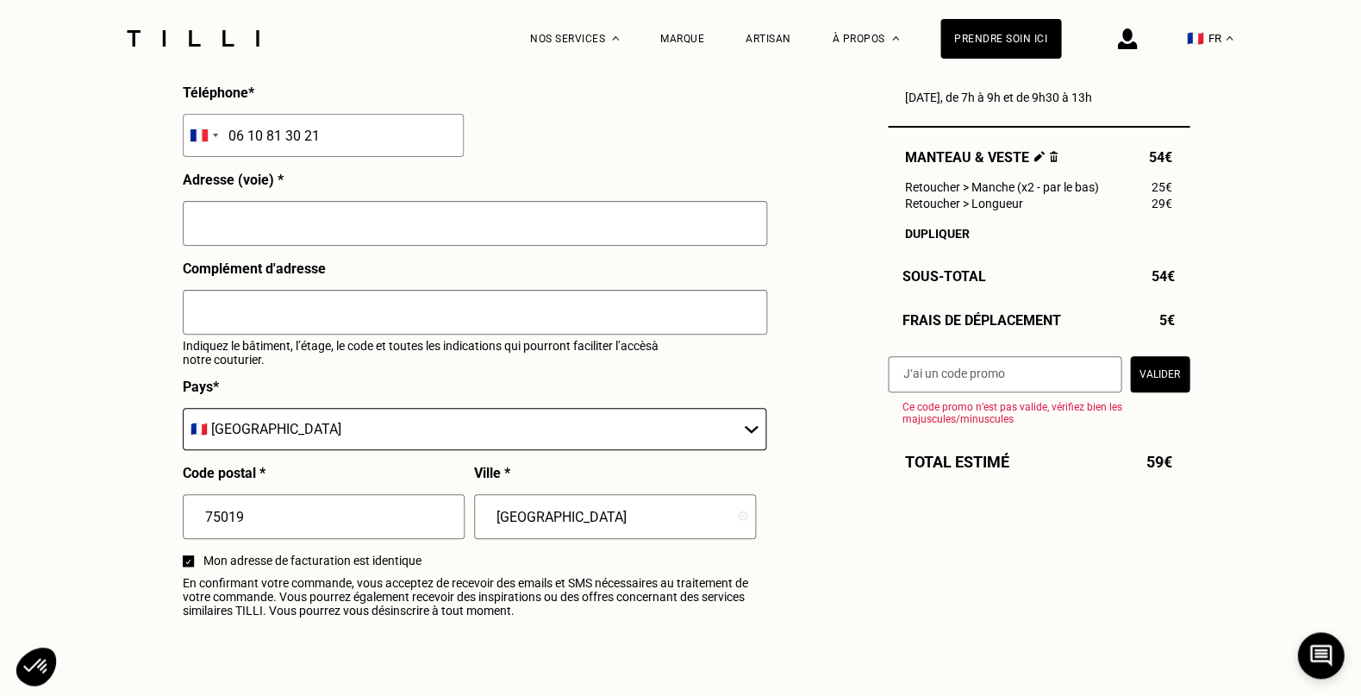
scroll to position [1812, 2]
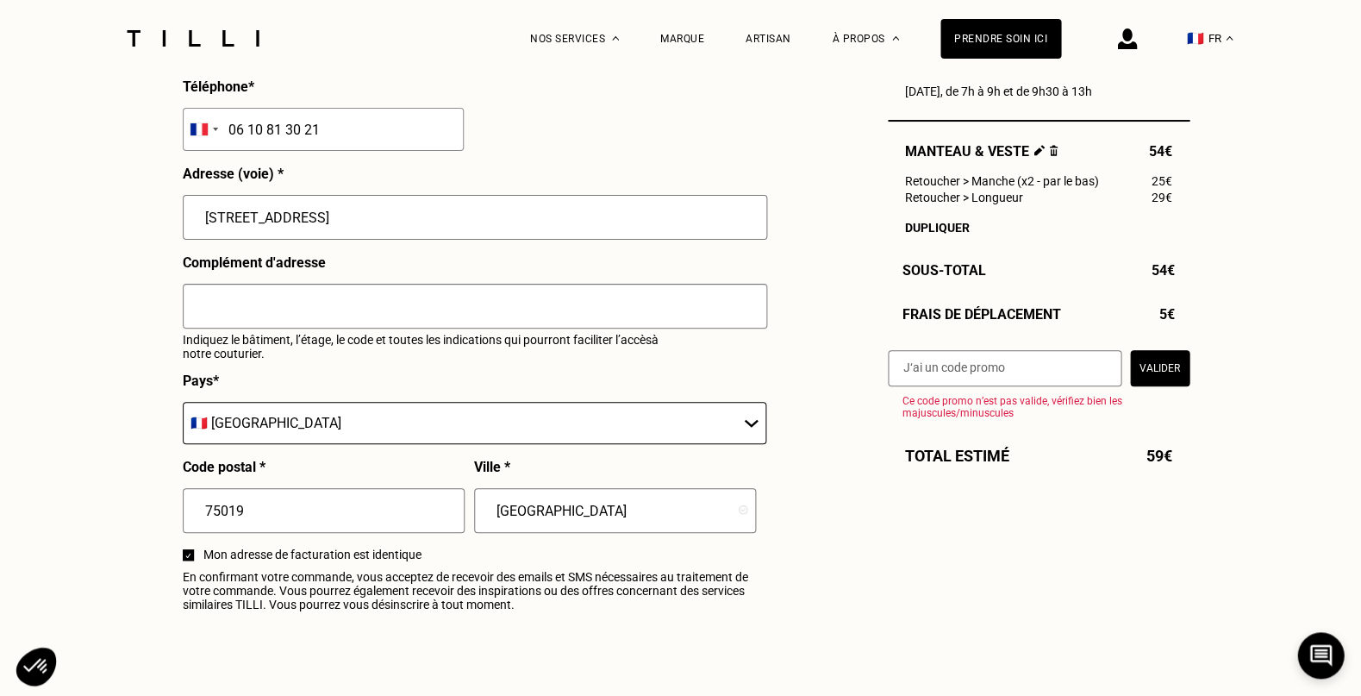
type input "[STREET_ADDRESS]"
click at [319, 292] on input "text" at bounding box center [475, 306] width 584 height 45
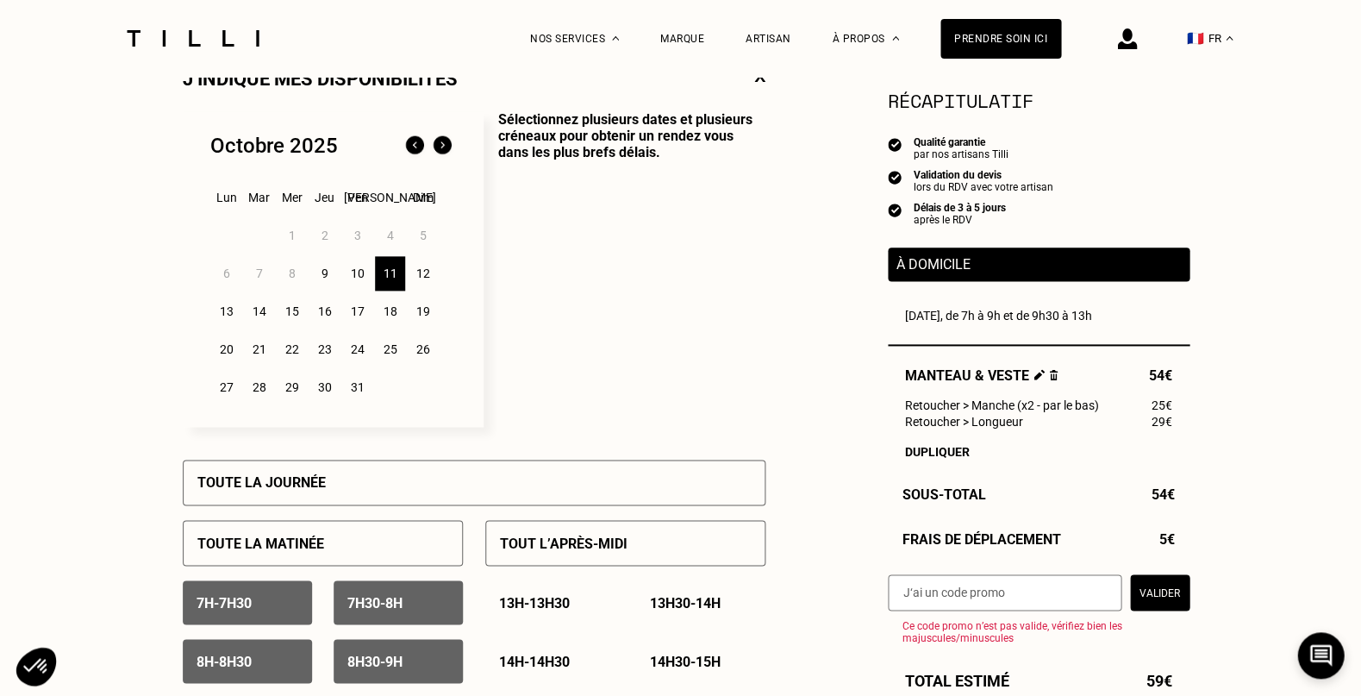
scroll to position [419, 0]
type input "Code porte AO427"
click at [354, 269] on div "10" at bounding box center [357, 273] width 30 height 34
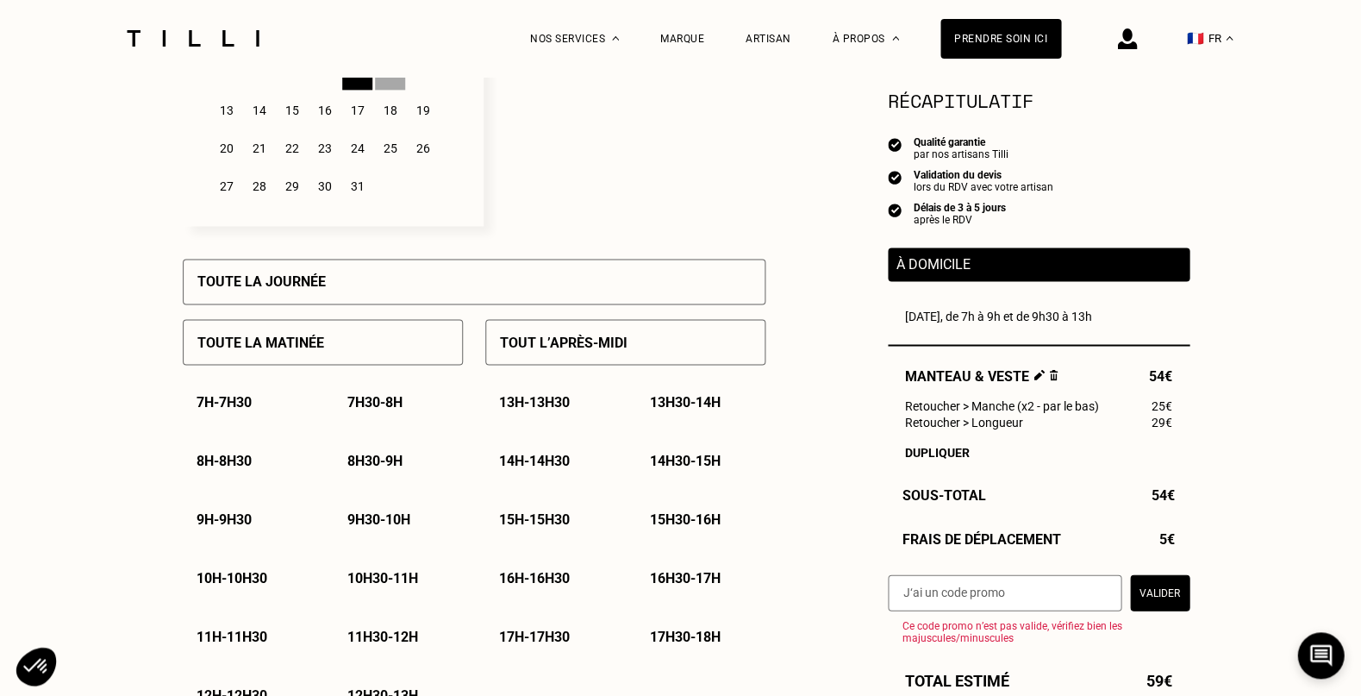
scroll to position [620, 0]
click at [385, 571] on p "10h30 - 11h" at bounding box center [382, 577] width 71 height 16
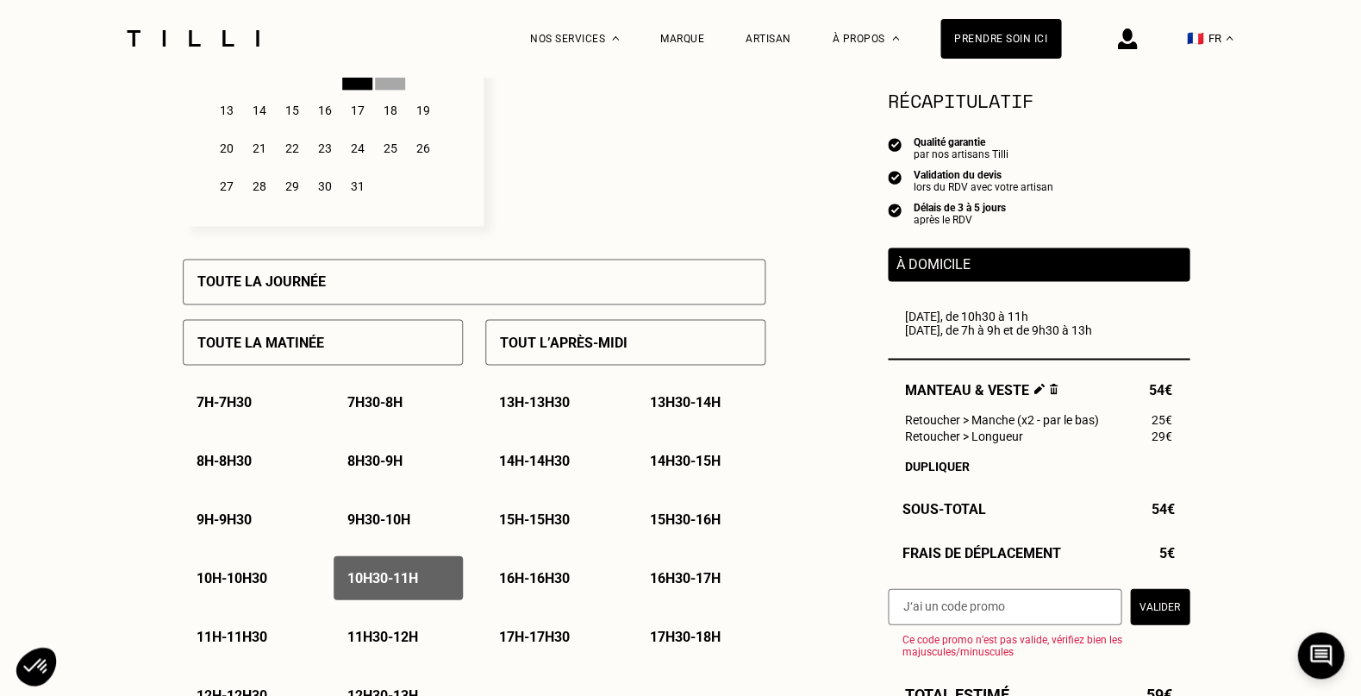
click at [247, 571] on p "10h - 10h30" at bounding box center [232, 577] width 71 height 16
click at [381, 570] on p "10h30 - 11h" at bounding box center [382, 577] width 71 height 16
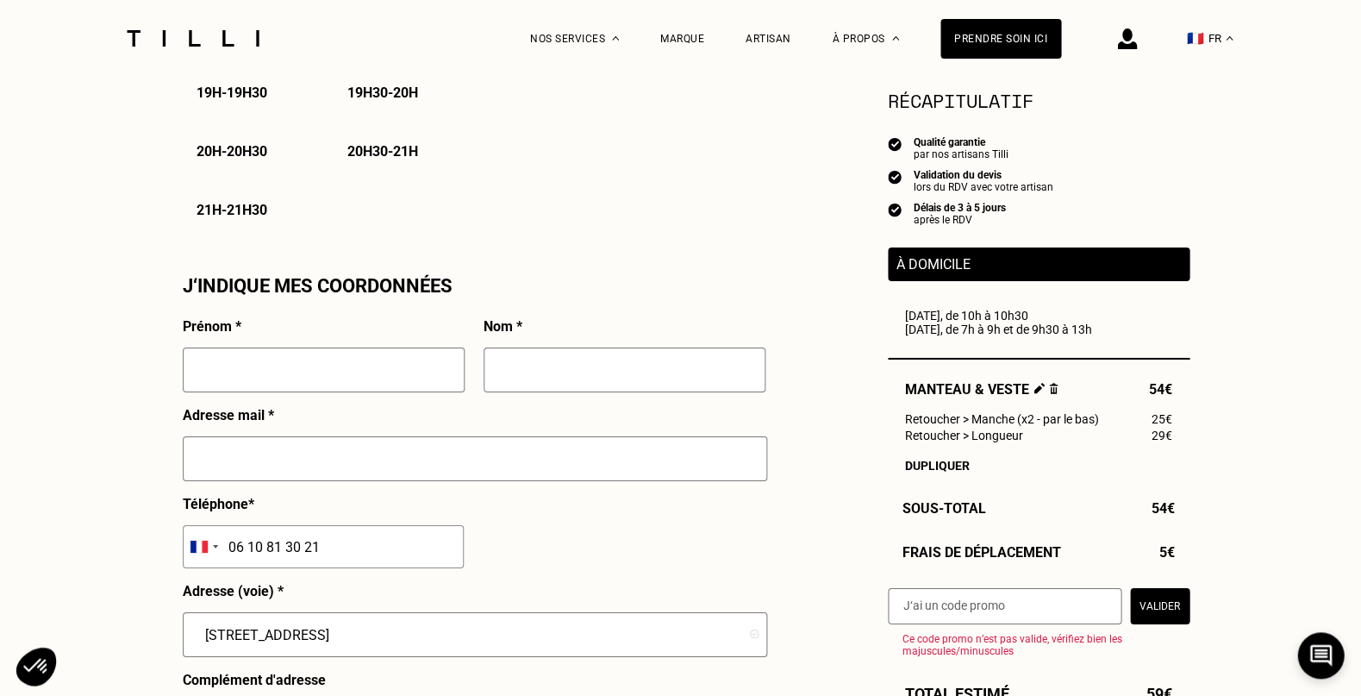
scroll to position [1522, 0]
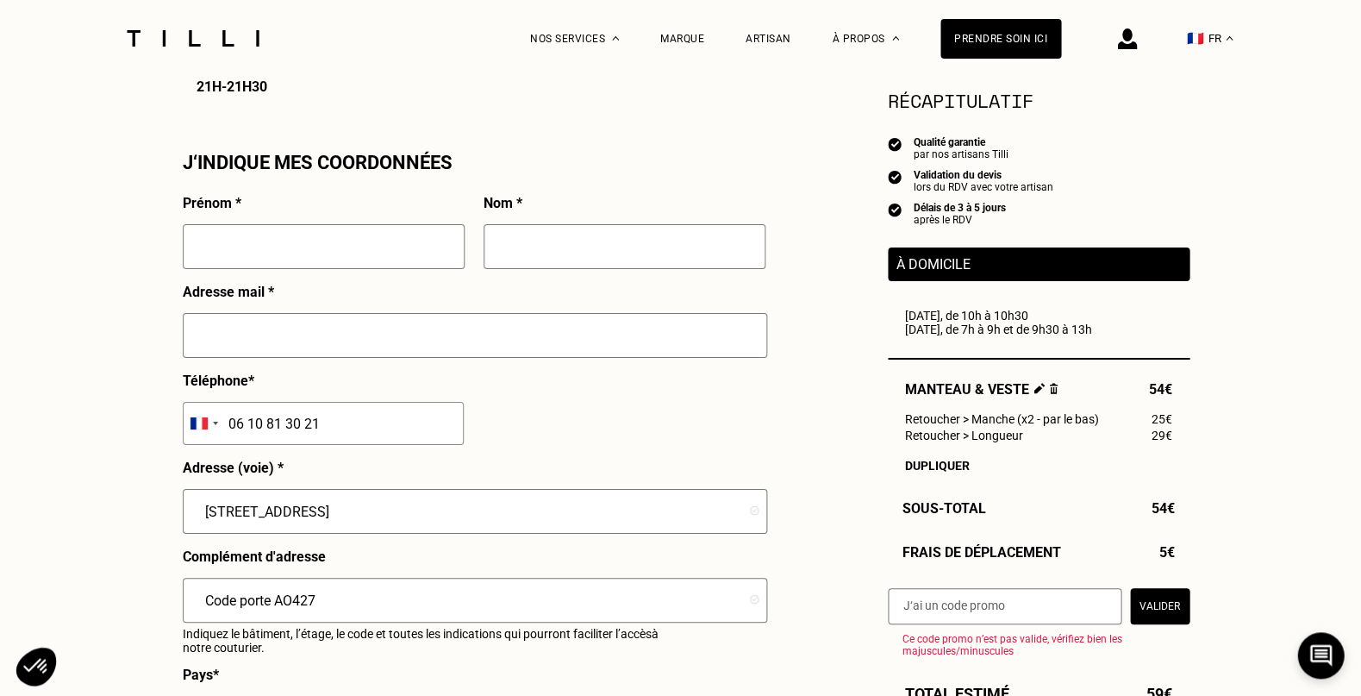
click at [256, 228] on input "text" at bounding box center [324, 246] width 282 height 45
type input "[PERSON_NAME]"
click at [571, 234] on input "text" at bounding box center [625, 246] width 282 height 45
type input "SOLEIL"
click at [408, 334] on input "text" at bounding box center [475, 335] width 584 height 45
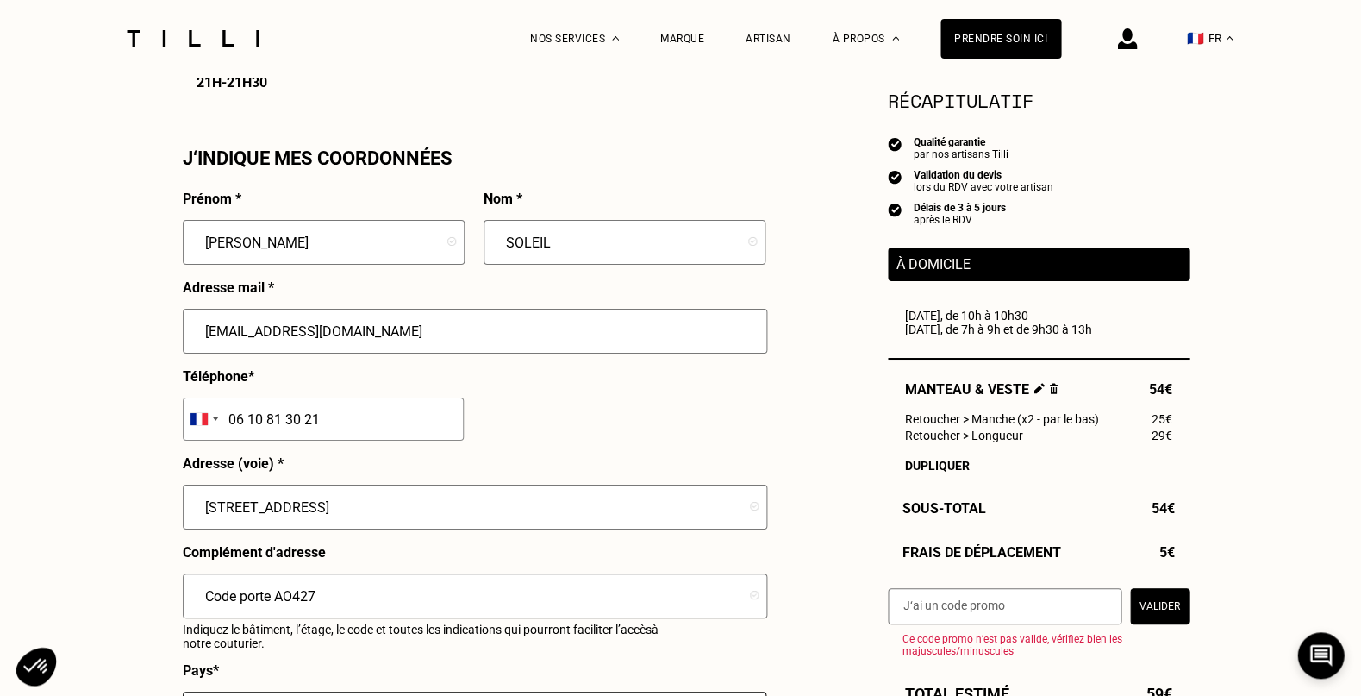
scroll to position [1529, 0]
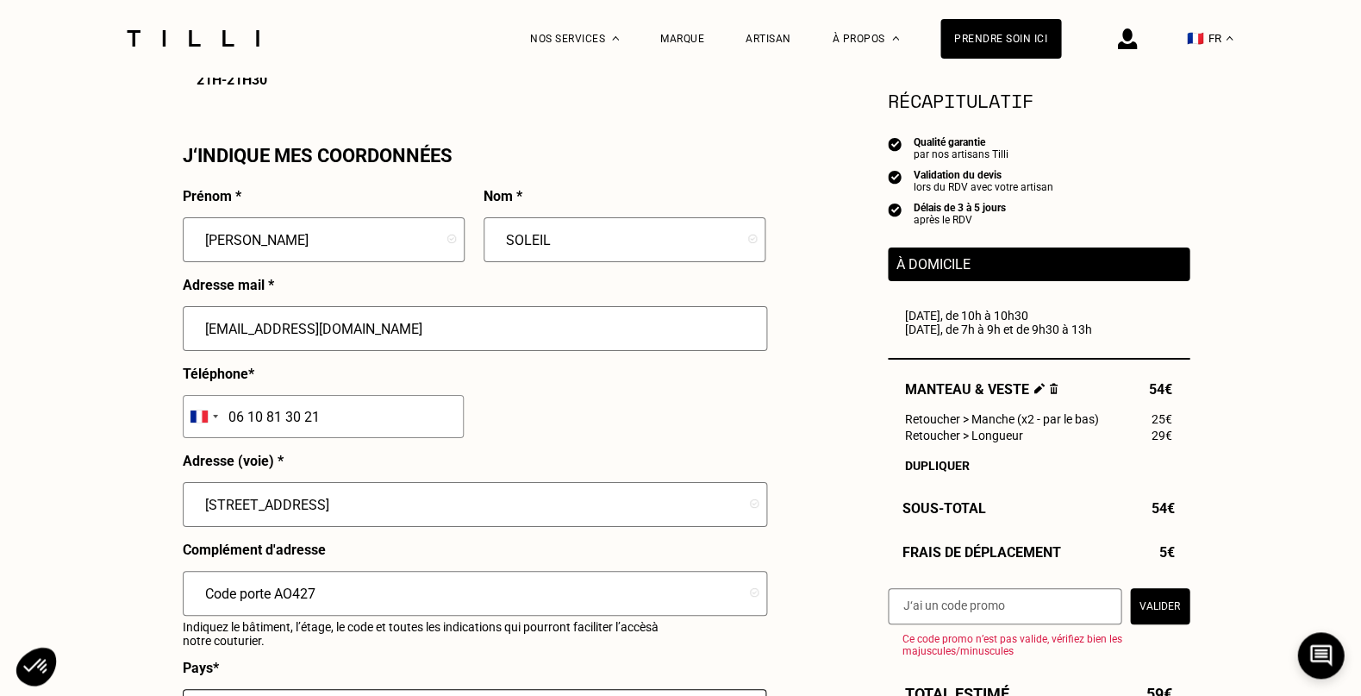
type input "[EMAIL_ADDRESS][DOMAIN_NAME]"
click at [272, 577] on input "Code porte AO427" at bounding box center [475, 593] width 584 height 45
click at [278, 576] on input "Code porte entée AO427" at bounding box center [475, 593] width 584 height 45
click at [275, 591] on input "Code porte entée AO427" at bounding box center [475, 594] width 584 height 45
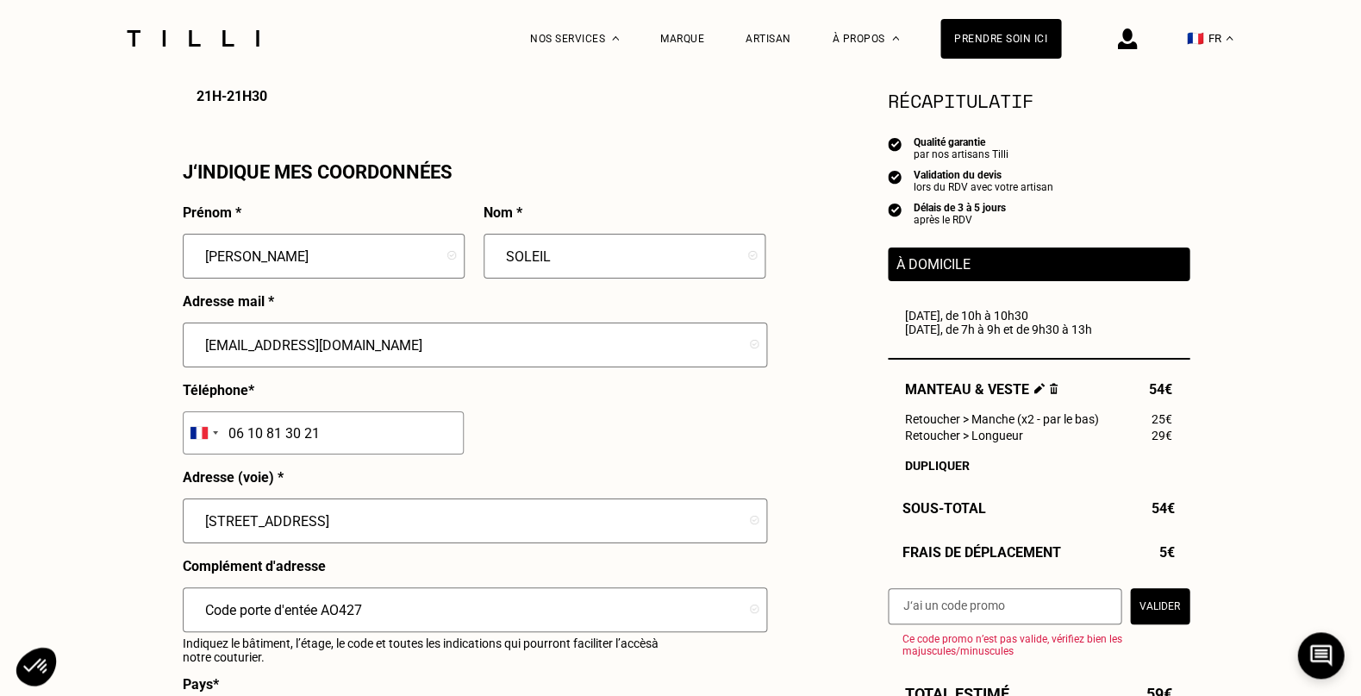
scroll to position [1514, 2]
drag, startPoint x: 299, startPoint y: 596, endPoint x: 308, endPoint y: 585, distance: 13.5
click at [302, 591] on input "Code porte d'entée AO427" at bounding box center [475, 607] width 584 height 45
click at [492, 600] on input "Code porte d'entrée AO427" at bounding box center [475, 608] width 584 height 45
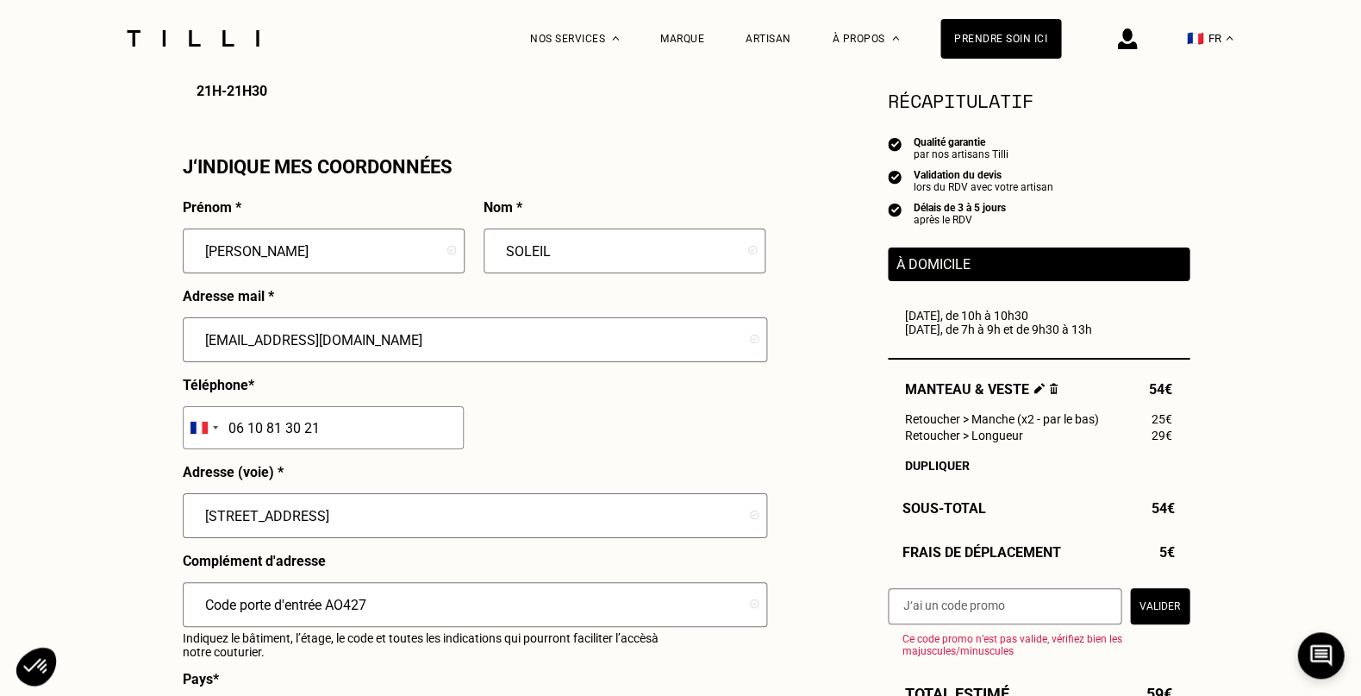
scroll to position [1518, 0]
click at [372, 589] on input "Code porte d'entrée AO427. 2ième étage" at bounding box center [475, 604] width 584 height 45
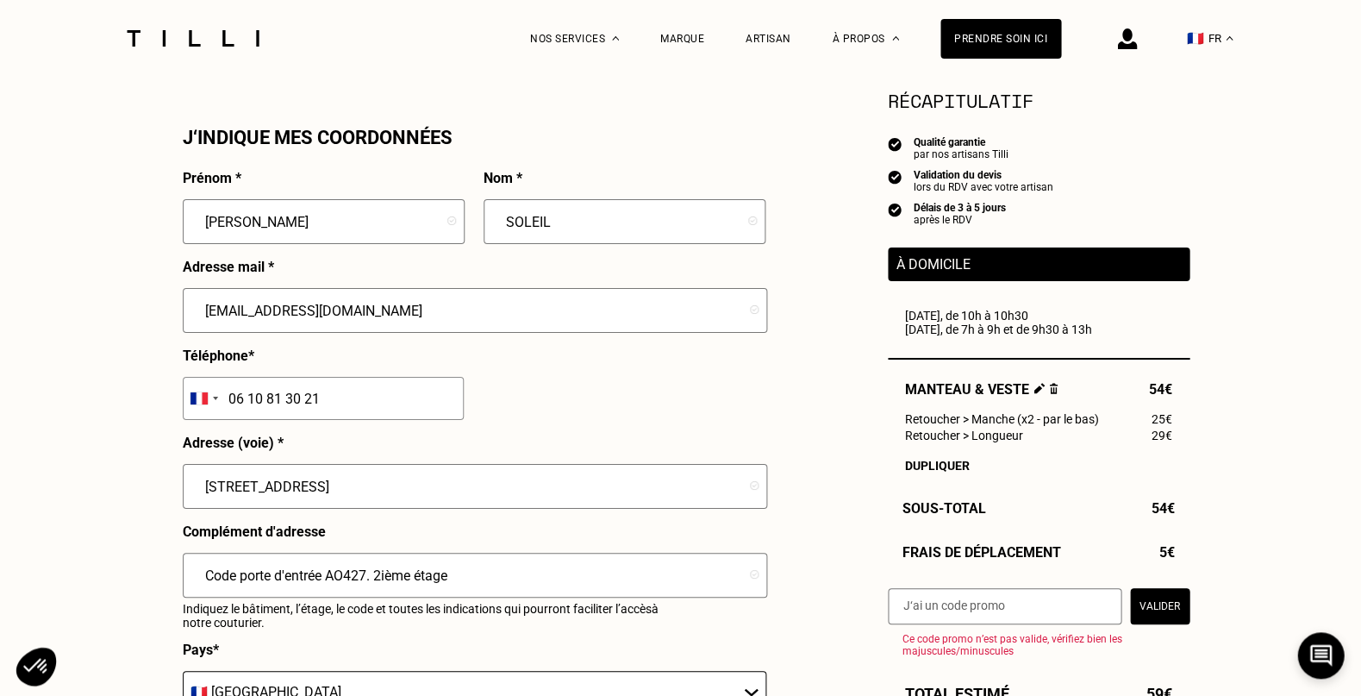
scroll to position [1548, 0]
click at [689, 568] on input "Code porte d'entrée AO427. 1er escalier à gauche, 2ième étage" at bounding box center [475, 574] width 584 height 45
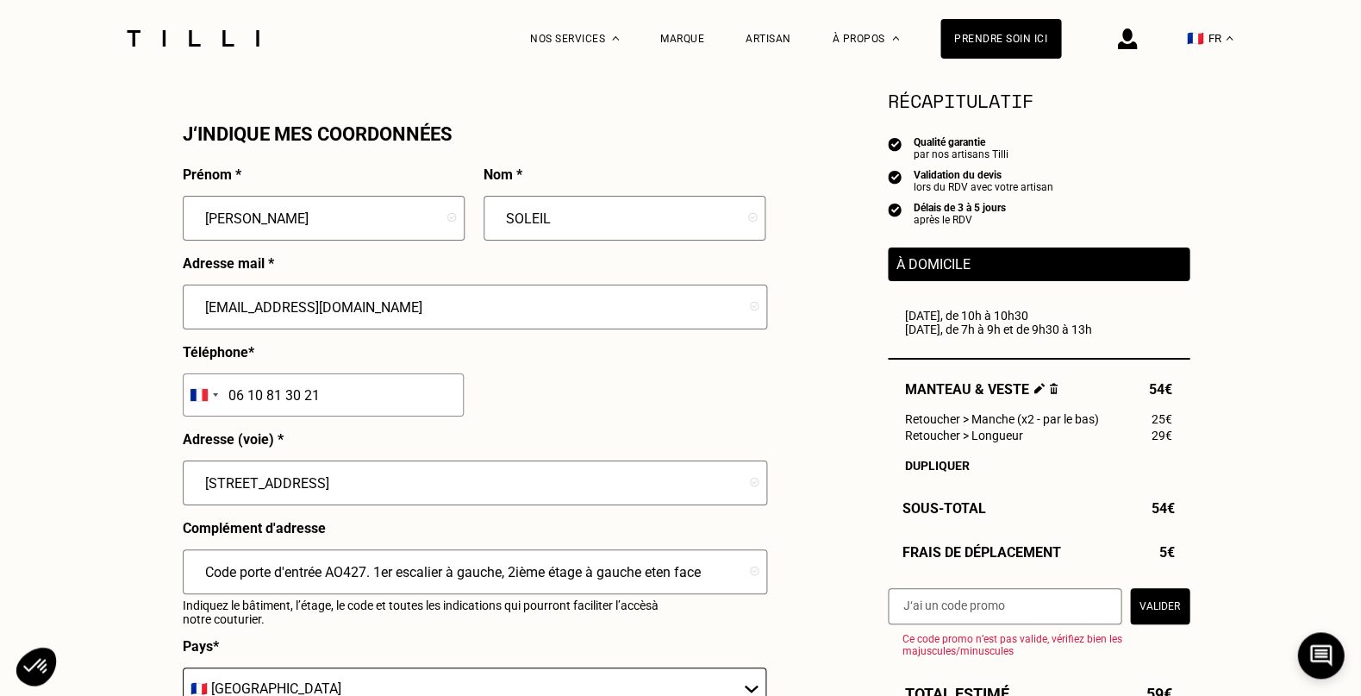
click at [652, 559] on input "Code porte d'entrée AO427. 1er escalier à gauche, 2ième étage à gauche eten face" at bounding box center [475, 571] width 584 height 45
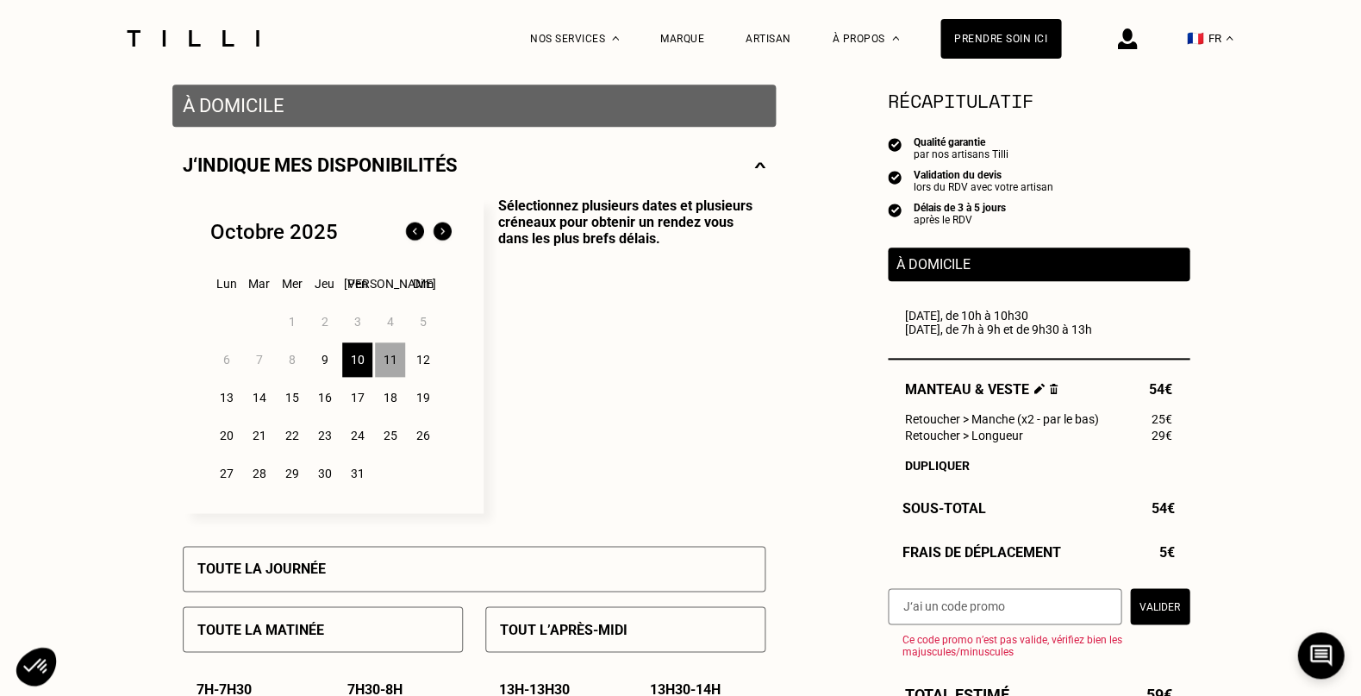
scroll to position [328, 0]
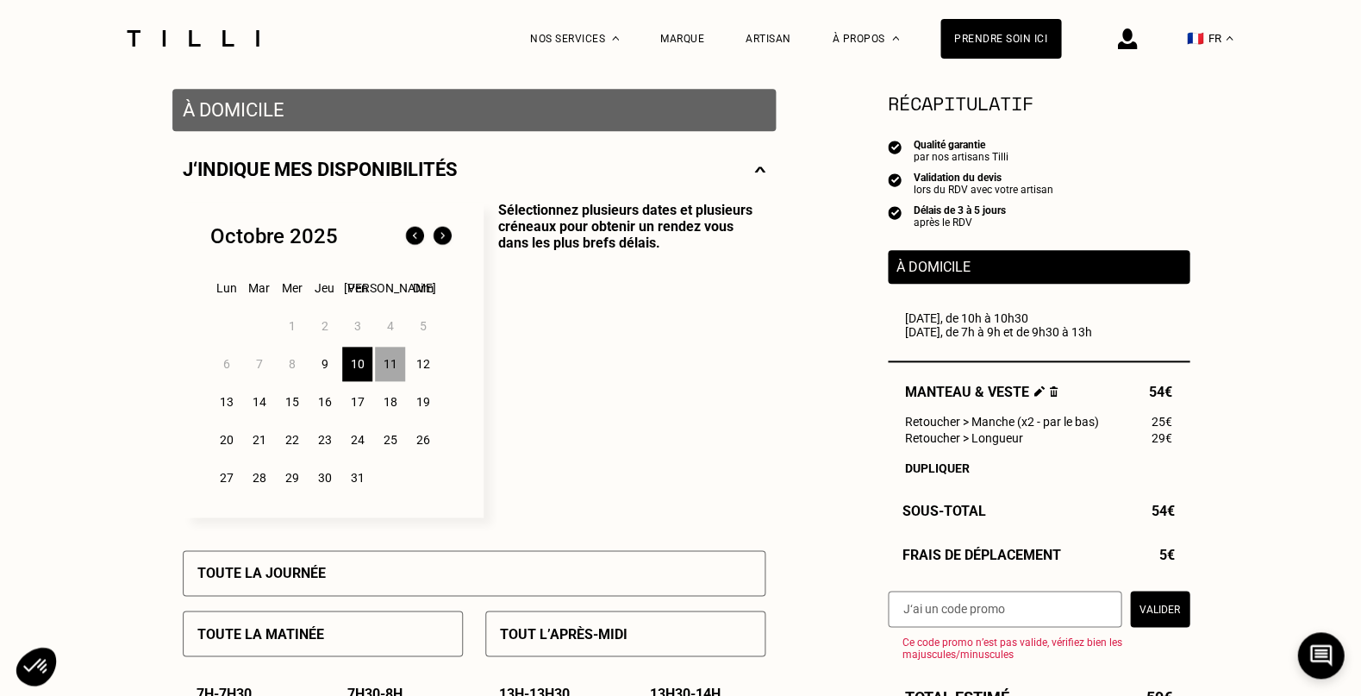
type input "Code porte d'entrée AO427. 1er escalier à gauche, 2ième étage à gauche et en fa…"
click at [386, 366] on div "11" at bounding box center [390, 364] width 30 height 34
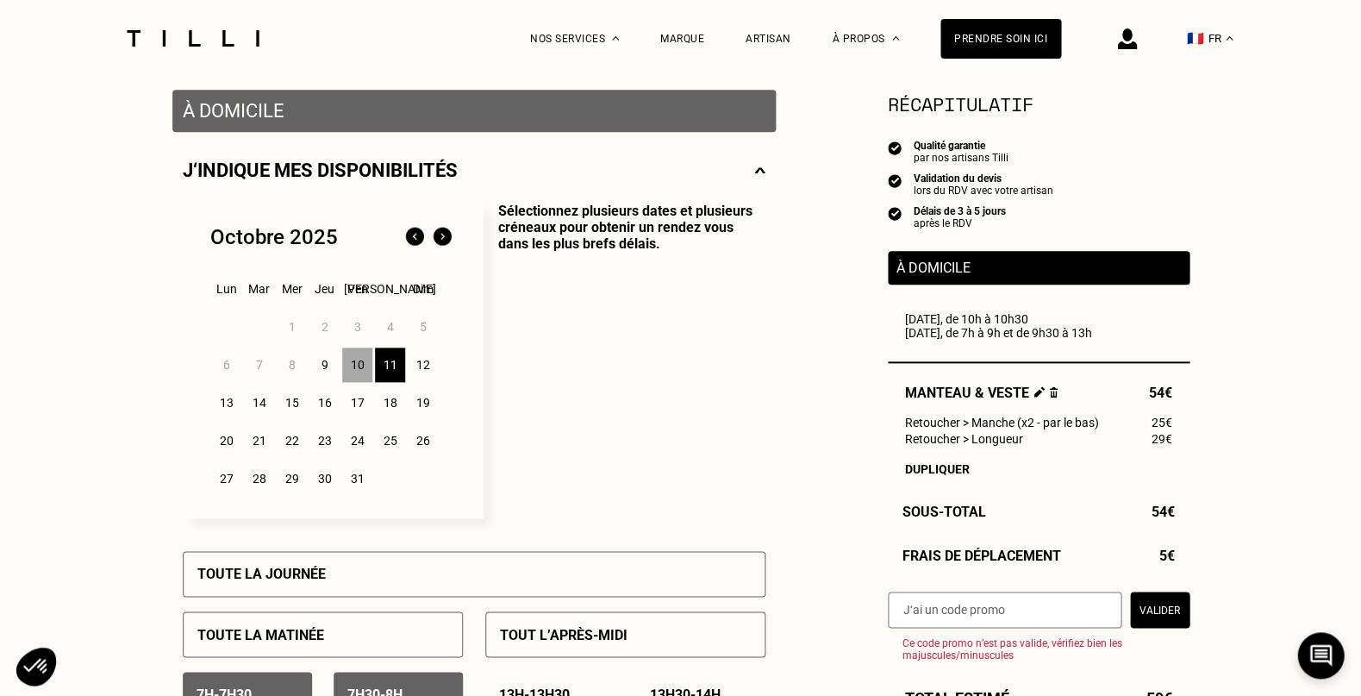
click at [362, 362] on div "10" at bounding box center [357, 364] width 30 height 34
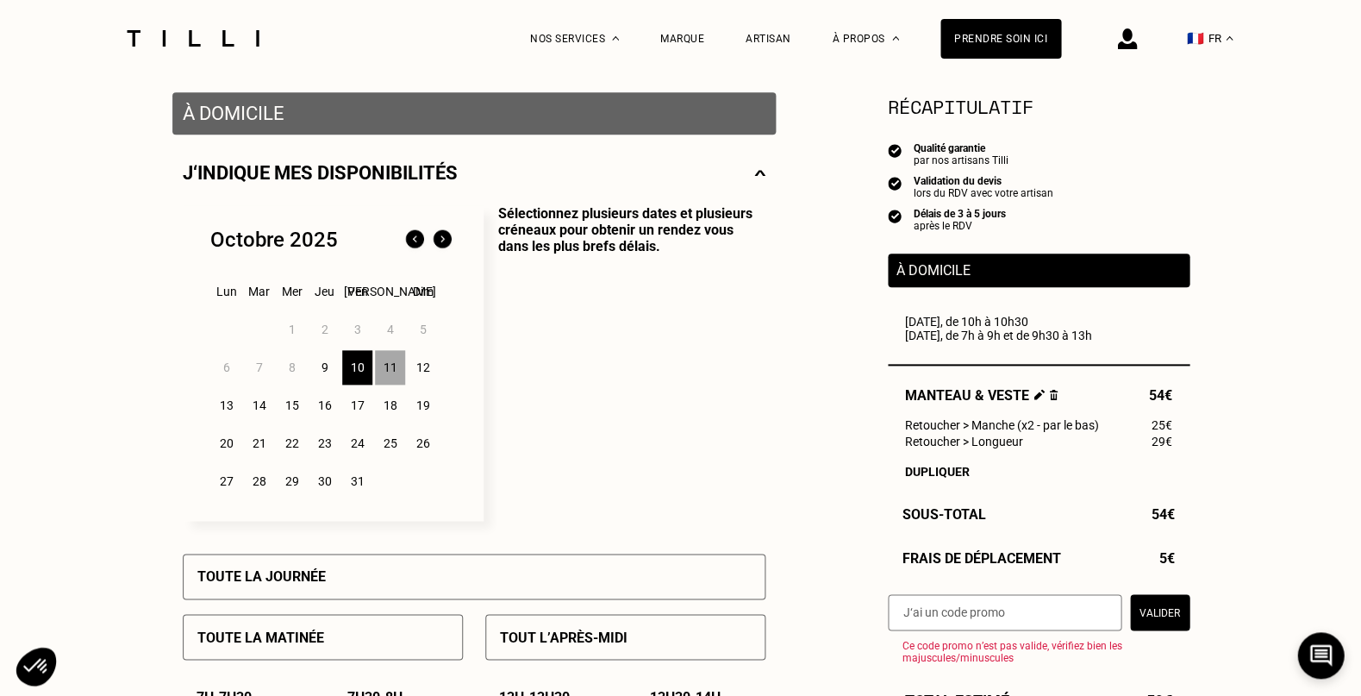
click at [362, 362] on div "10" at bounding box center [357, 367] width 30 height 34
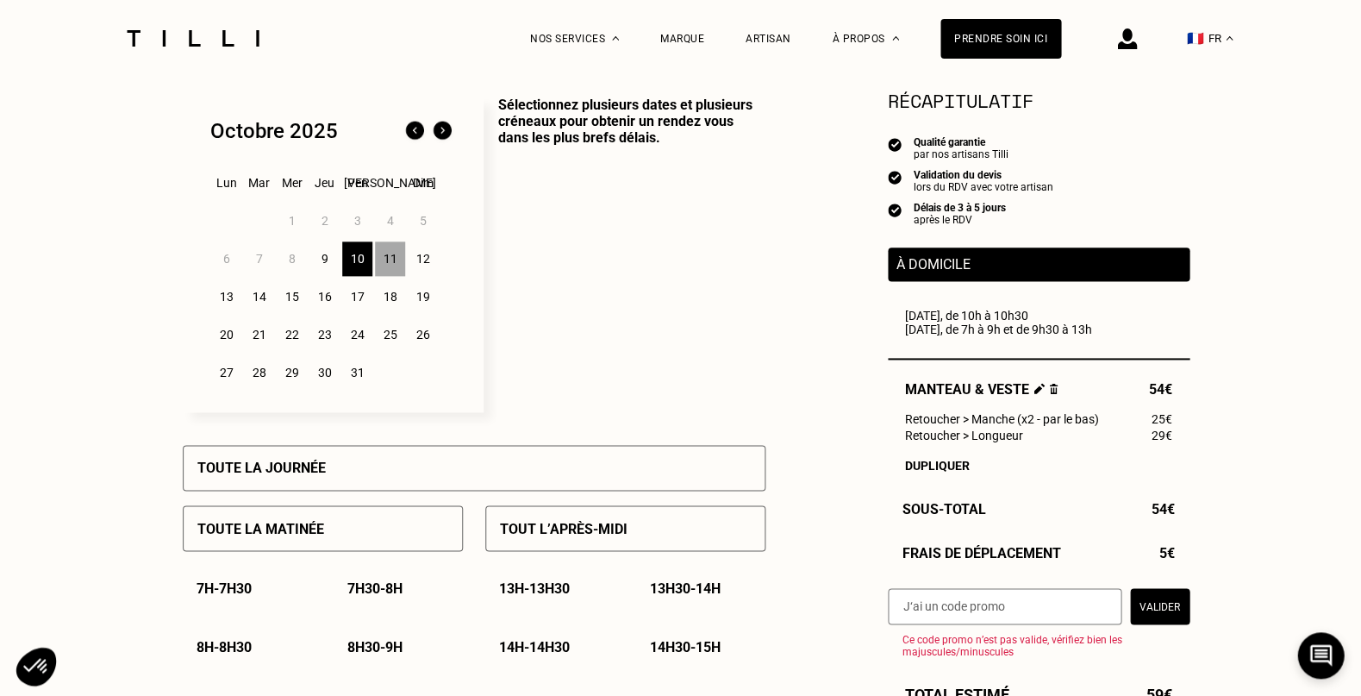
scroll to position [429, 0]
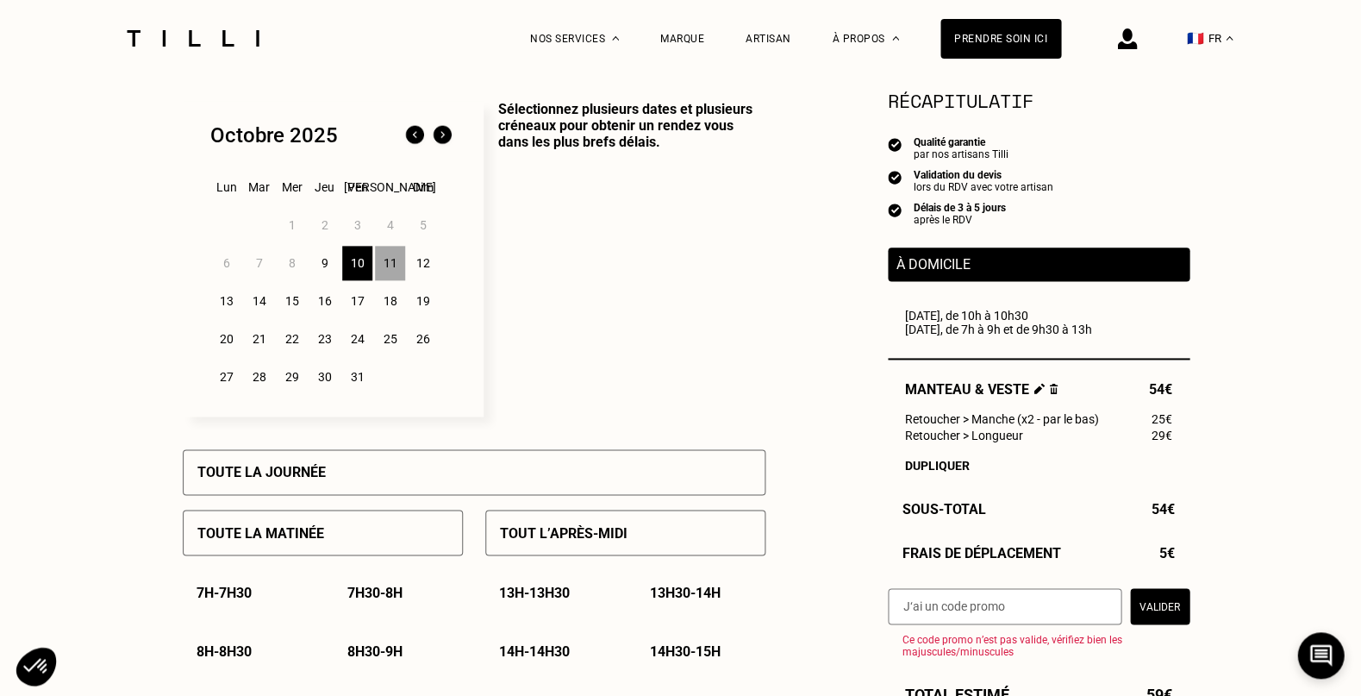
click at [353, 264] on div "10" at bounding box center [357, 263] width 30 height 34
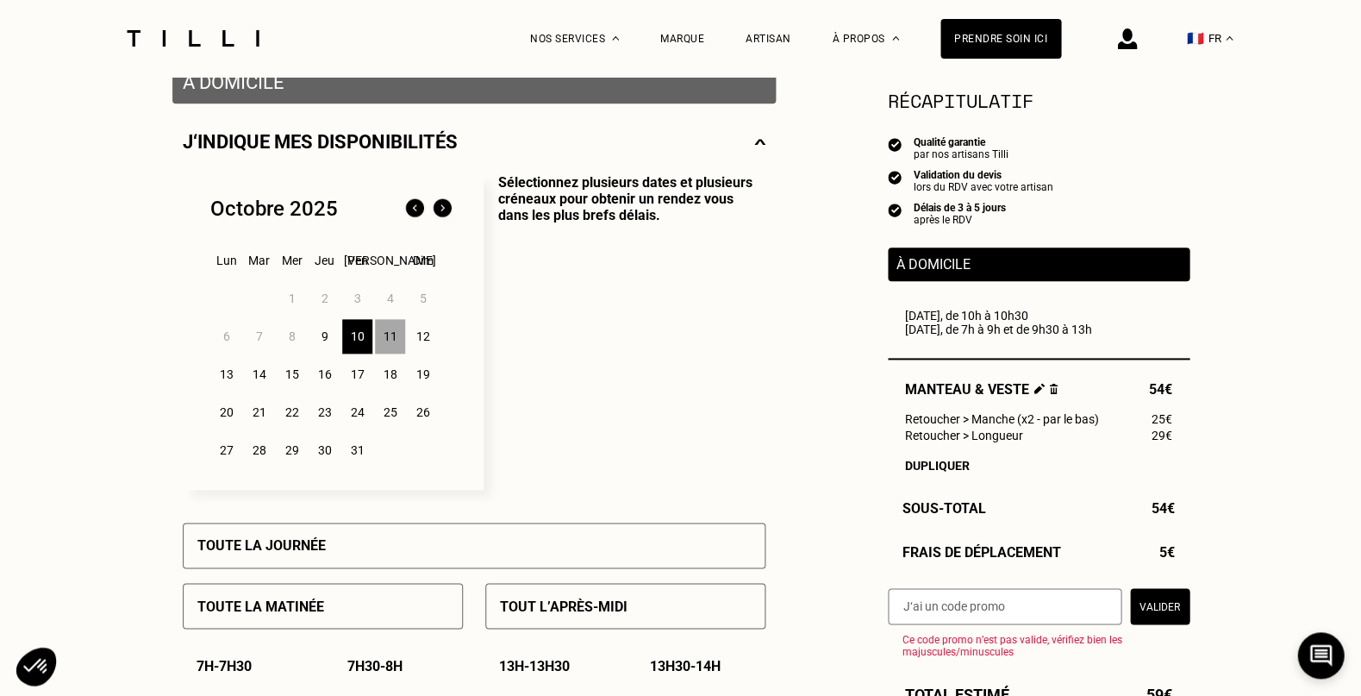
scroll to position [350, 0]
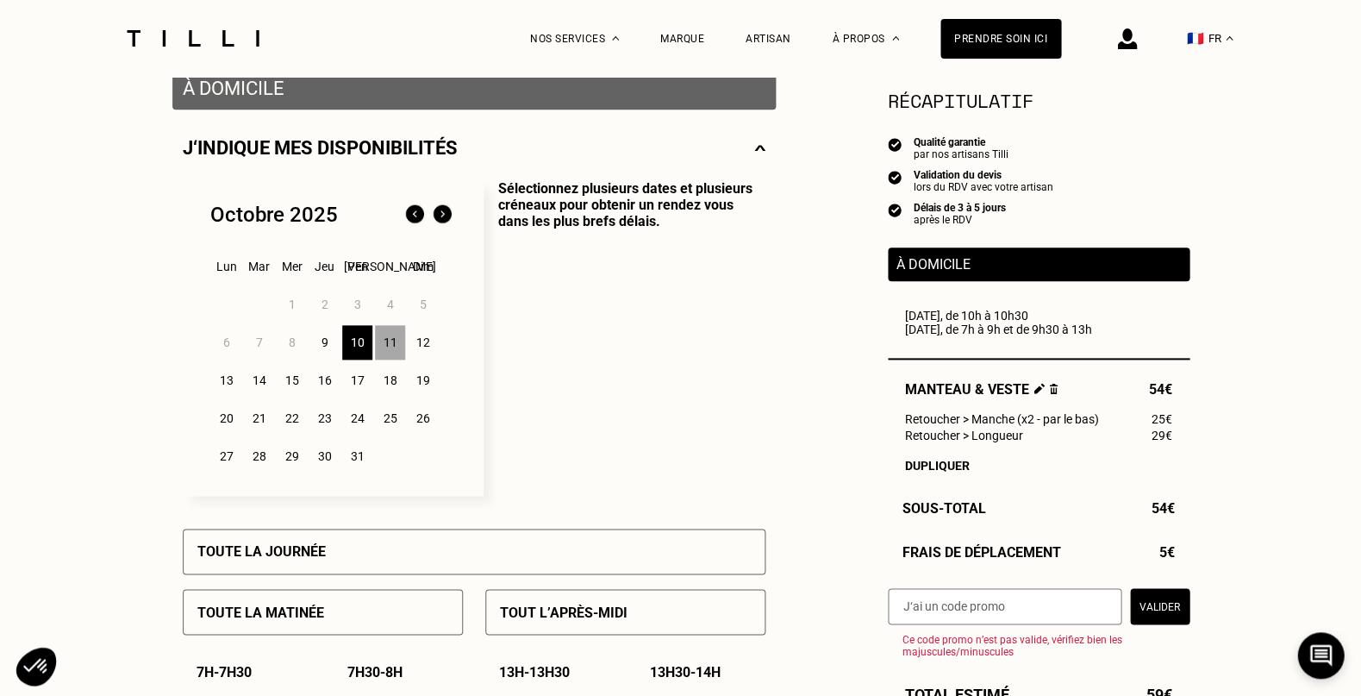
click at [436, 212] on img at bounding box center [442, 215] width 28 height 28
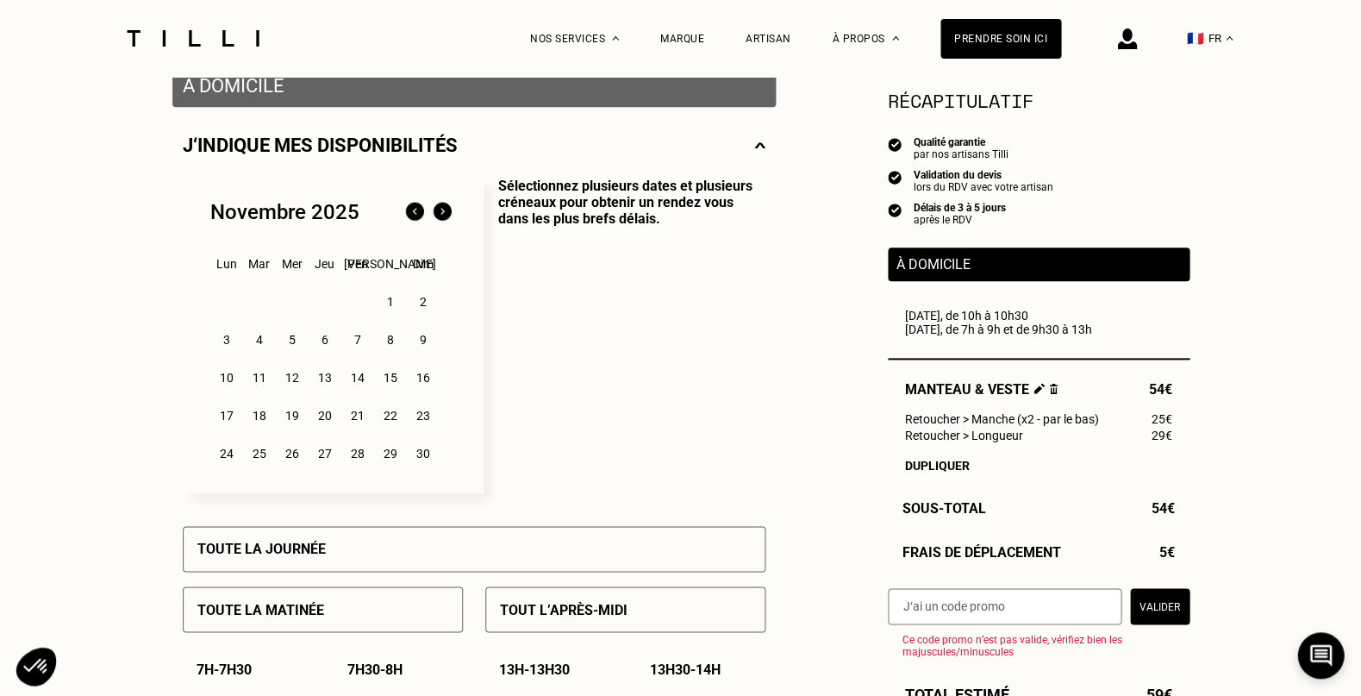
click at [408, 209] on img at bounding box center [415, 212] width 28 height 28
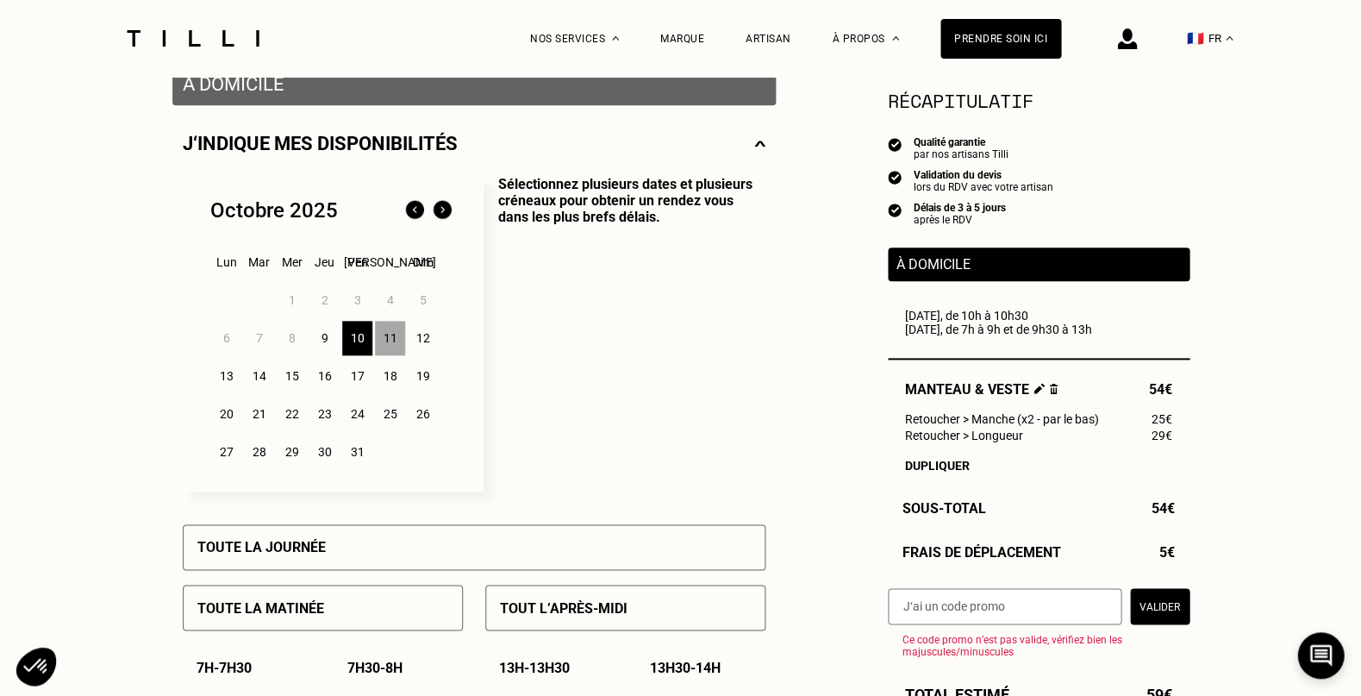
click at [360, 326] on div "10" at bounding box center [357, 338] width 30 height 34
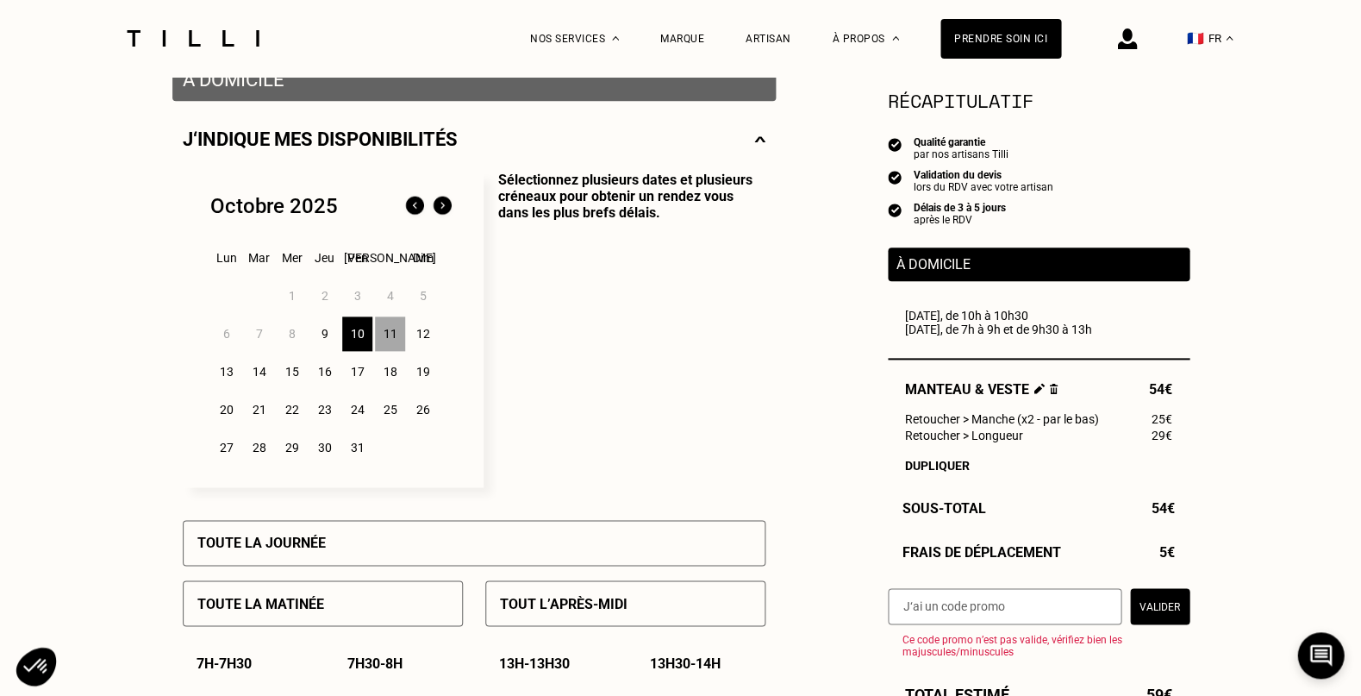
click at [362, 332] on div "10" at bounding box center [357, 333] width 30 height 34
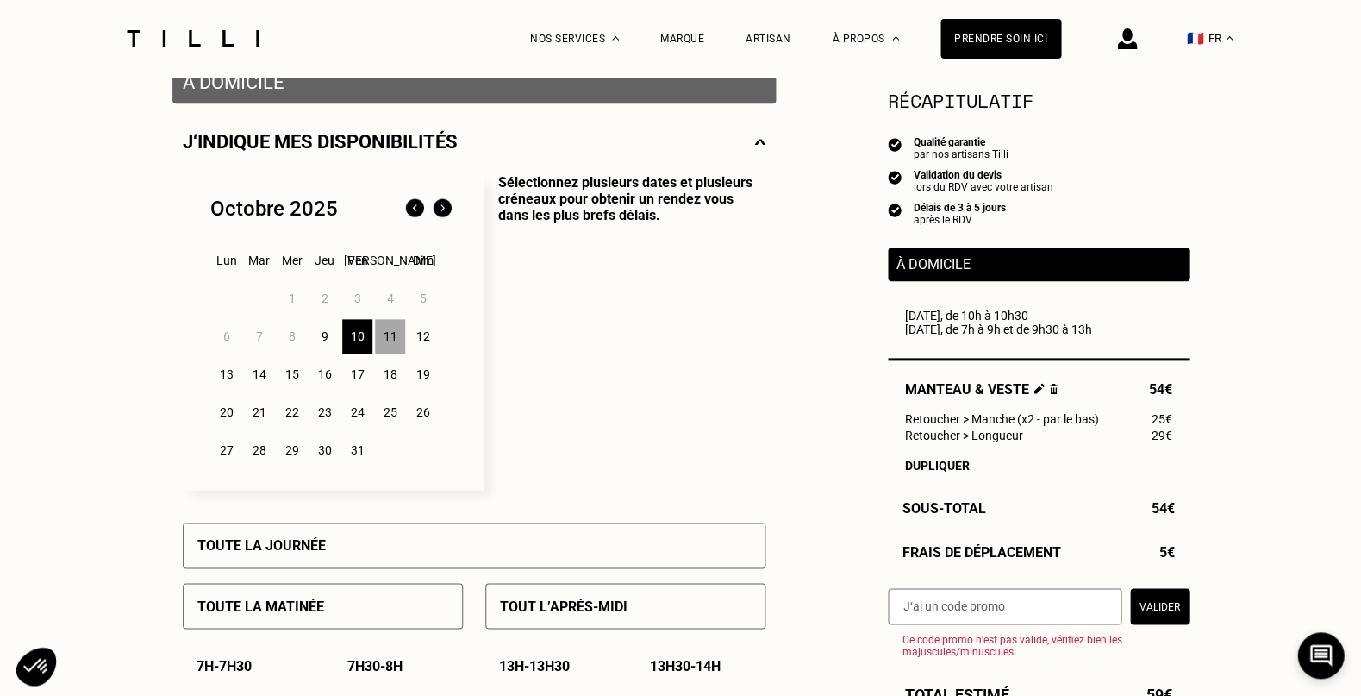
click at [383, 331] on div "11" at bounding box center [390, 336] width 30 height 34
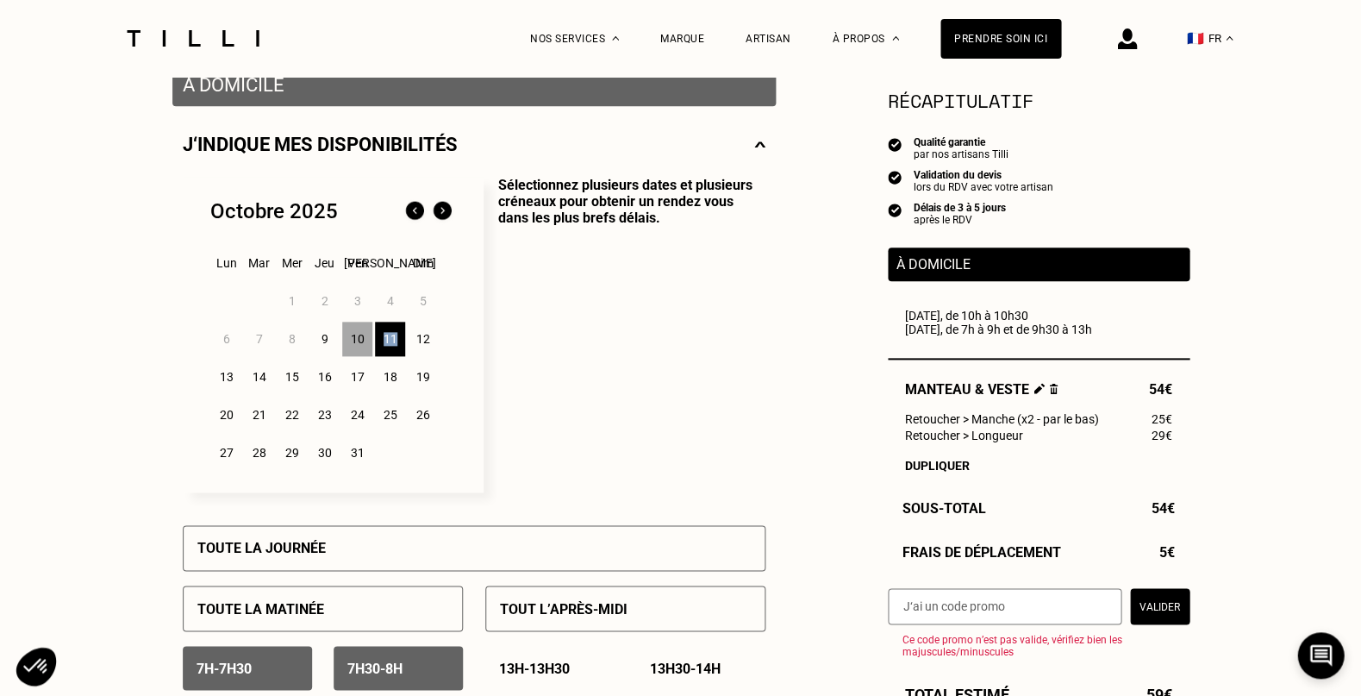
click at [383, 331] on div "11" at bounding box center [390, 339] width 30 height 34
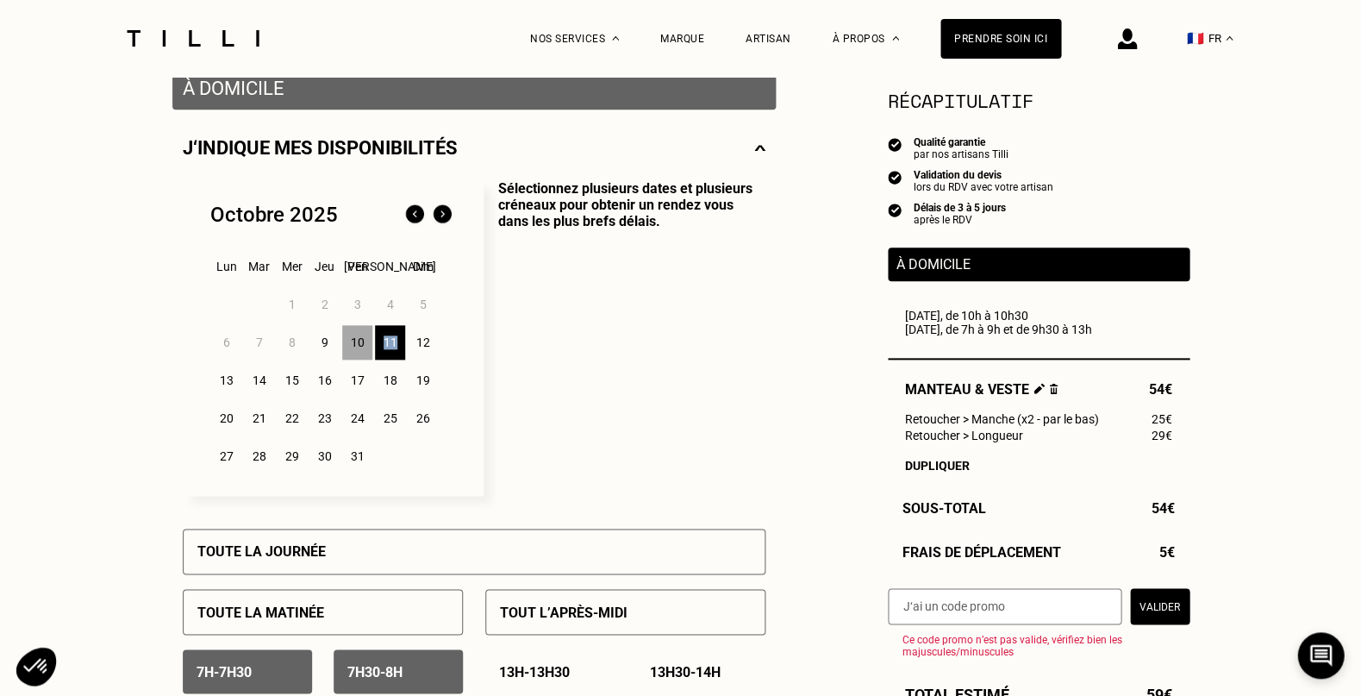
click at [383, 331] on div "11" at bounding box center [390, 342] width 30 height 34
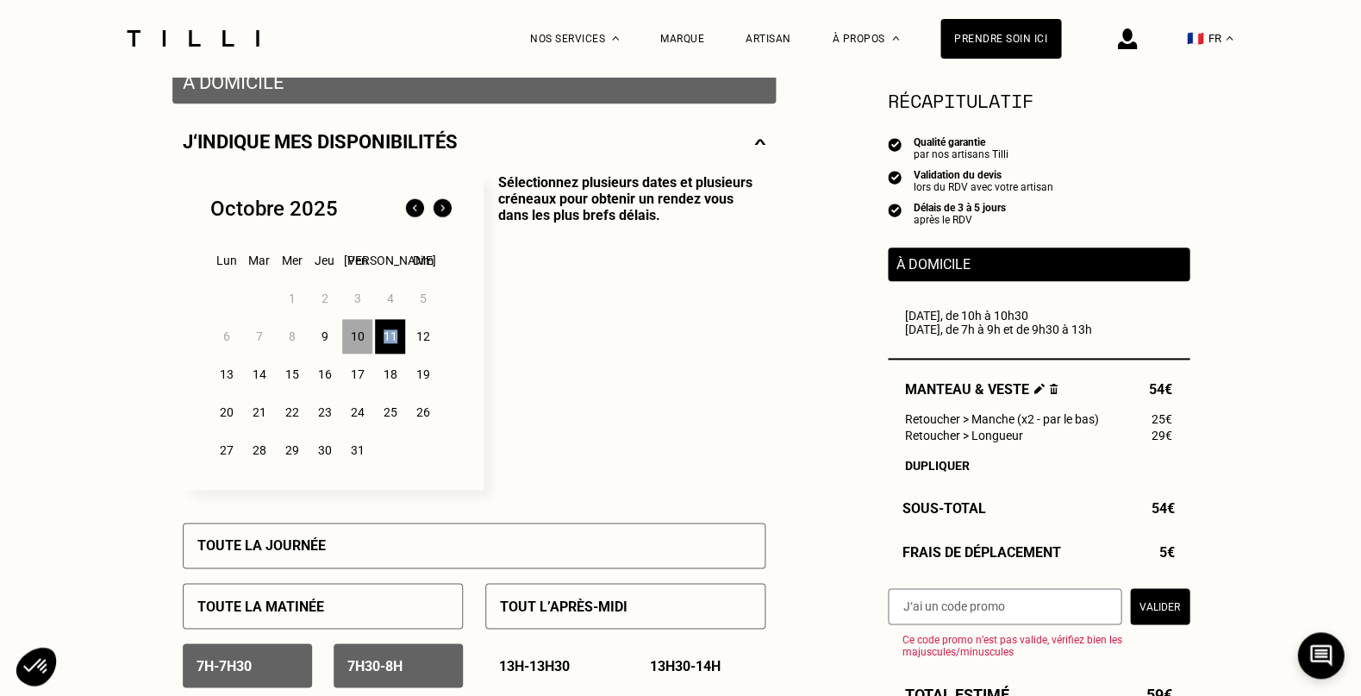
click at [383, 331] on div "11" at bounding box center [390, 336] width 30 height 34
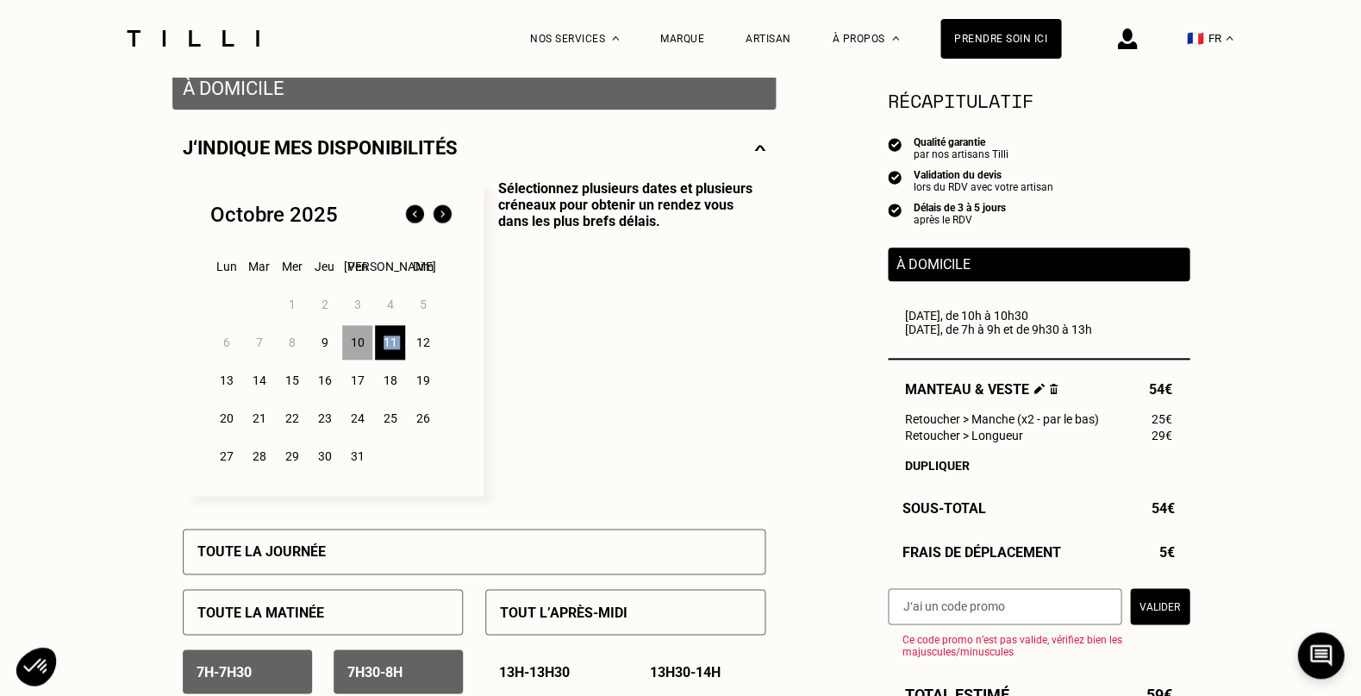
click at [383, 331] on div "11" at bounding box center [390, 342] width 30 height 34
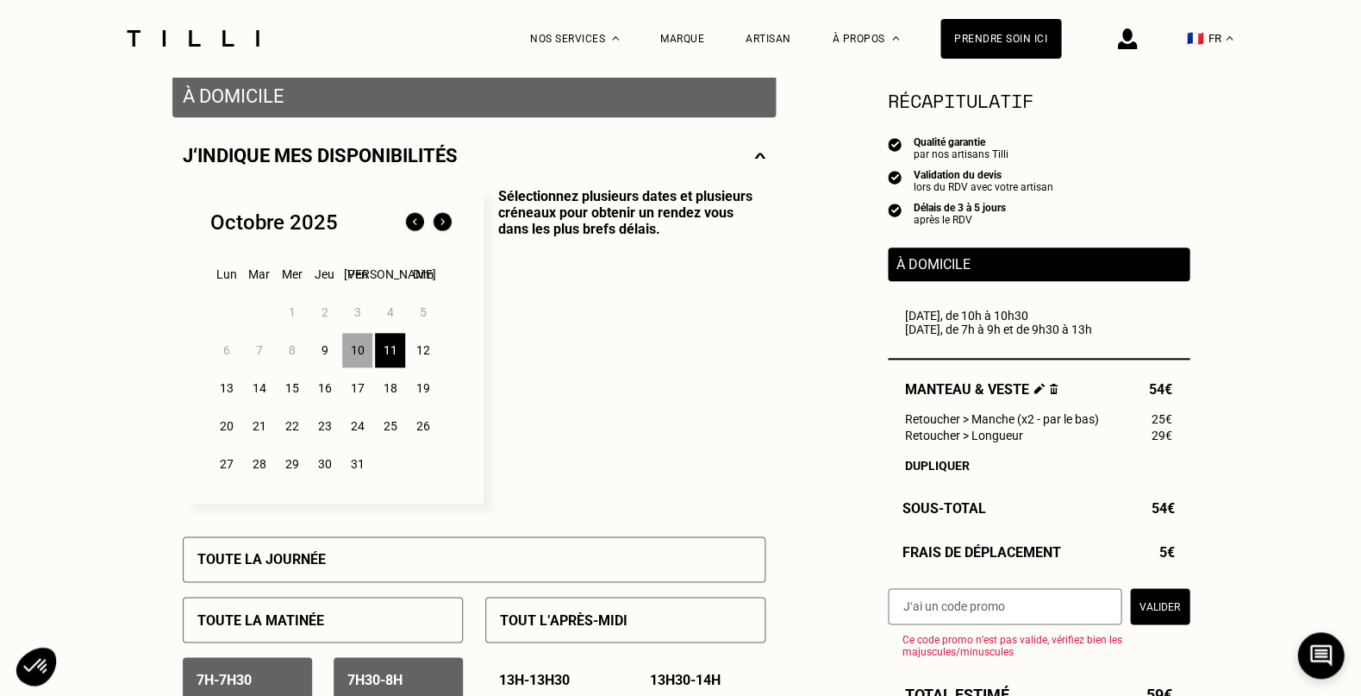
click at [359, 346] on div "10" at bounding box center [357, 350] width 30 height 34
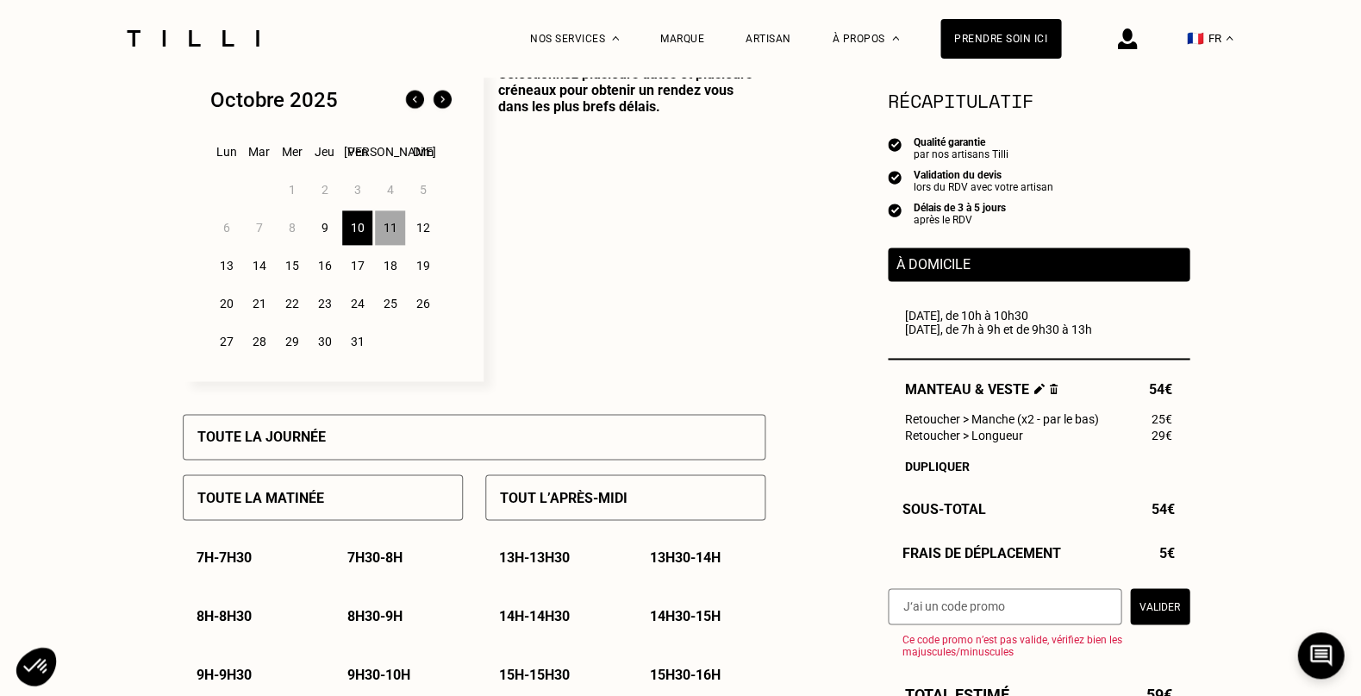
scroll to position [421, 0]
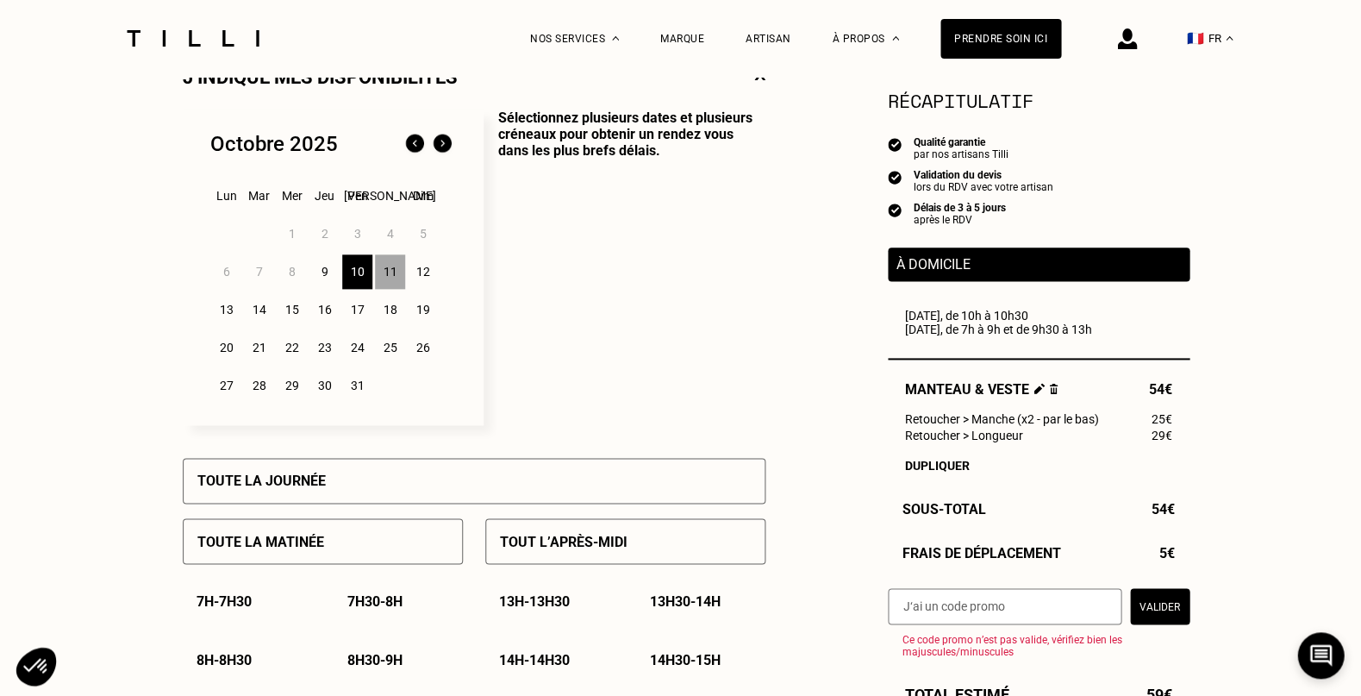
click at [384, 270] on div "11" at bounding box center [390, 271] width 30 height 34
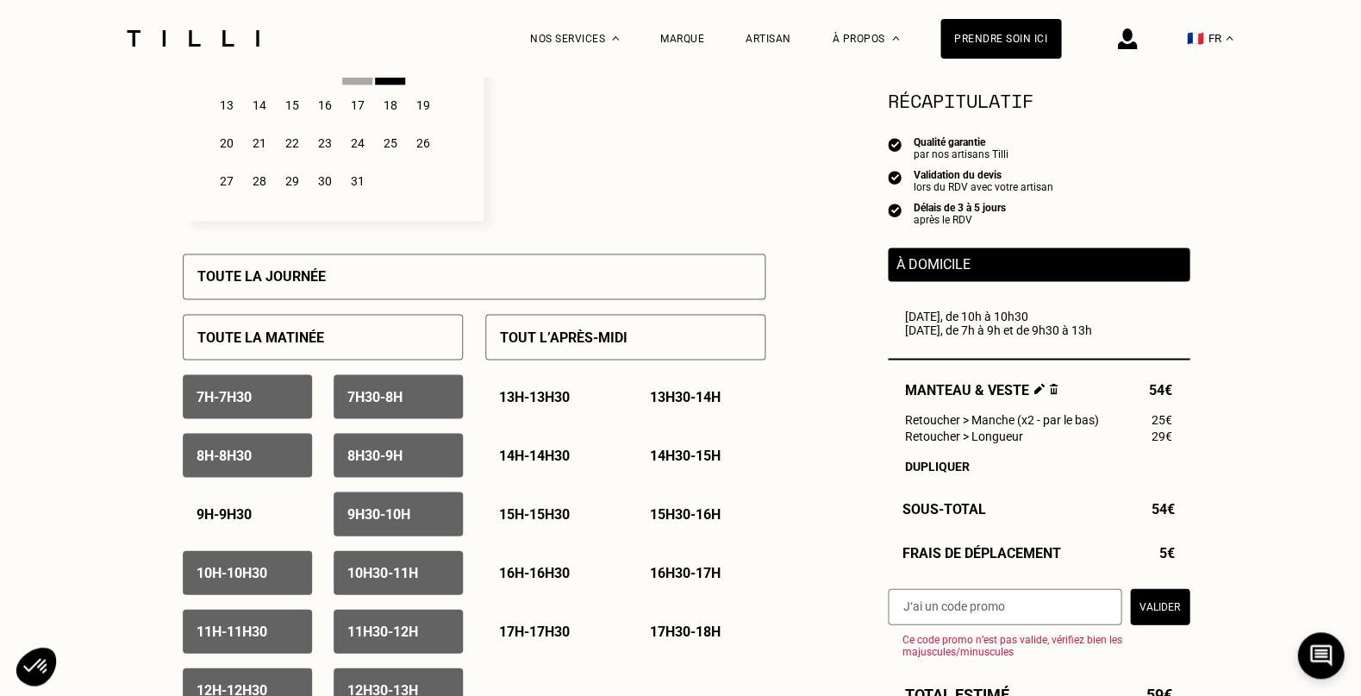
scroll to position [626, 0]
click at [415, 566] on p "10h30 - 11h" at bounding box center [382, 571] width 71 height 16
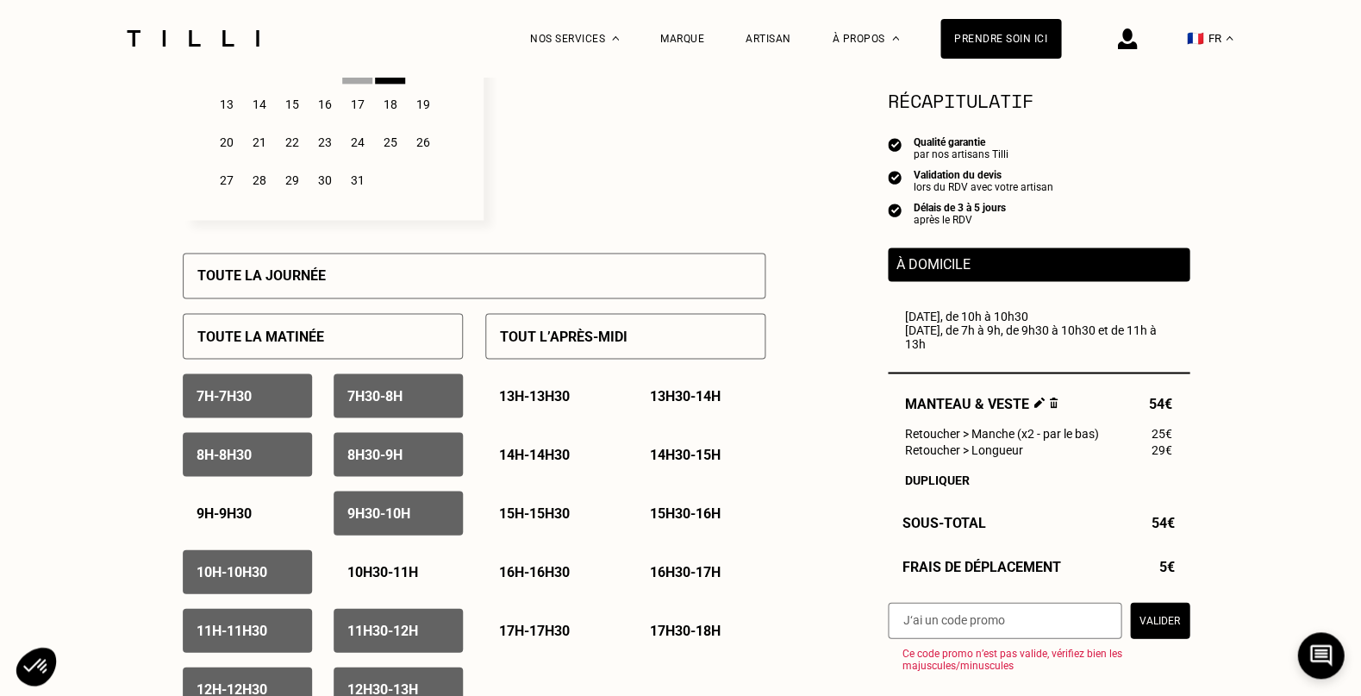
click at [239, 504] on p "9h - 9h30" at bounding box center [224, 512] width 55 height 16
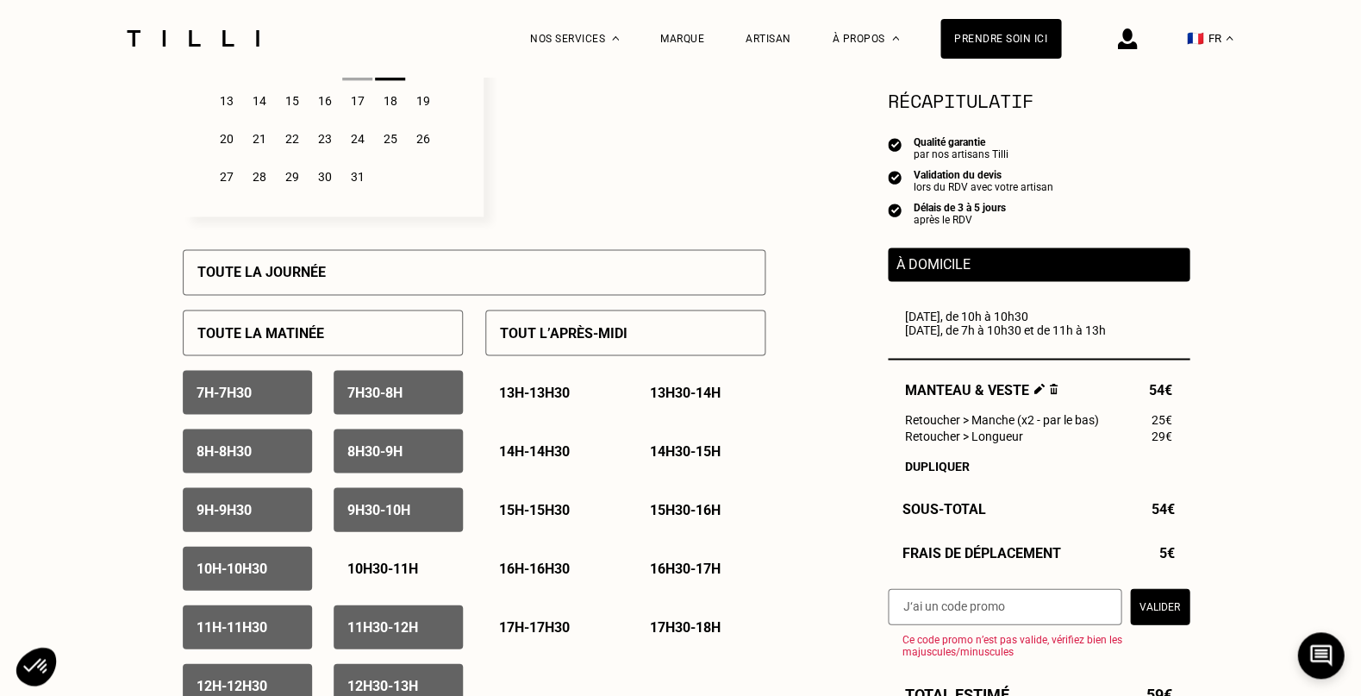
scroll to position [629, 0]
click at [388, 554] on div "10h30 - 11h" at bounding box center [398, 568] width 129 height 44
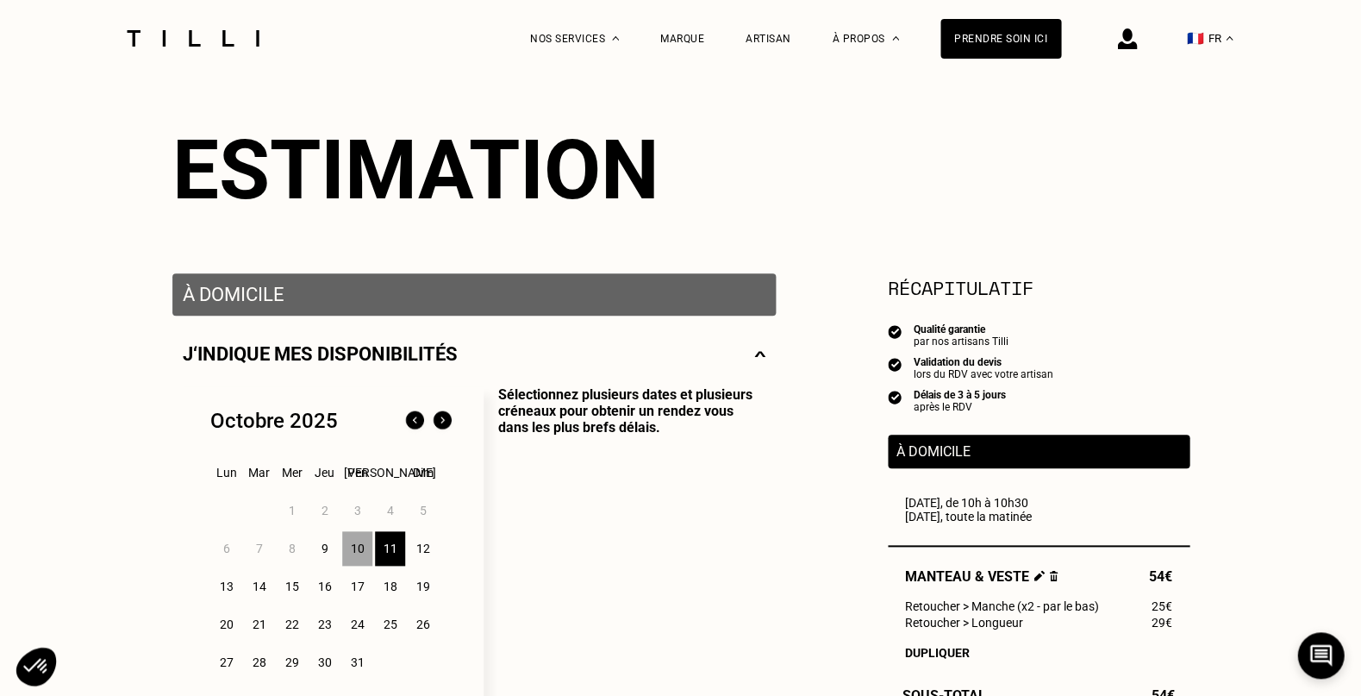
scroll to position [144, 0]
click at [350, 542] on div "10" at bounding box center [357, 549] width 30 height 34
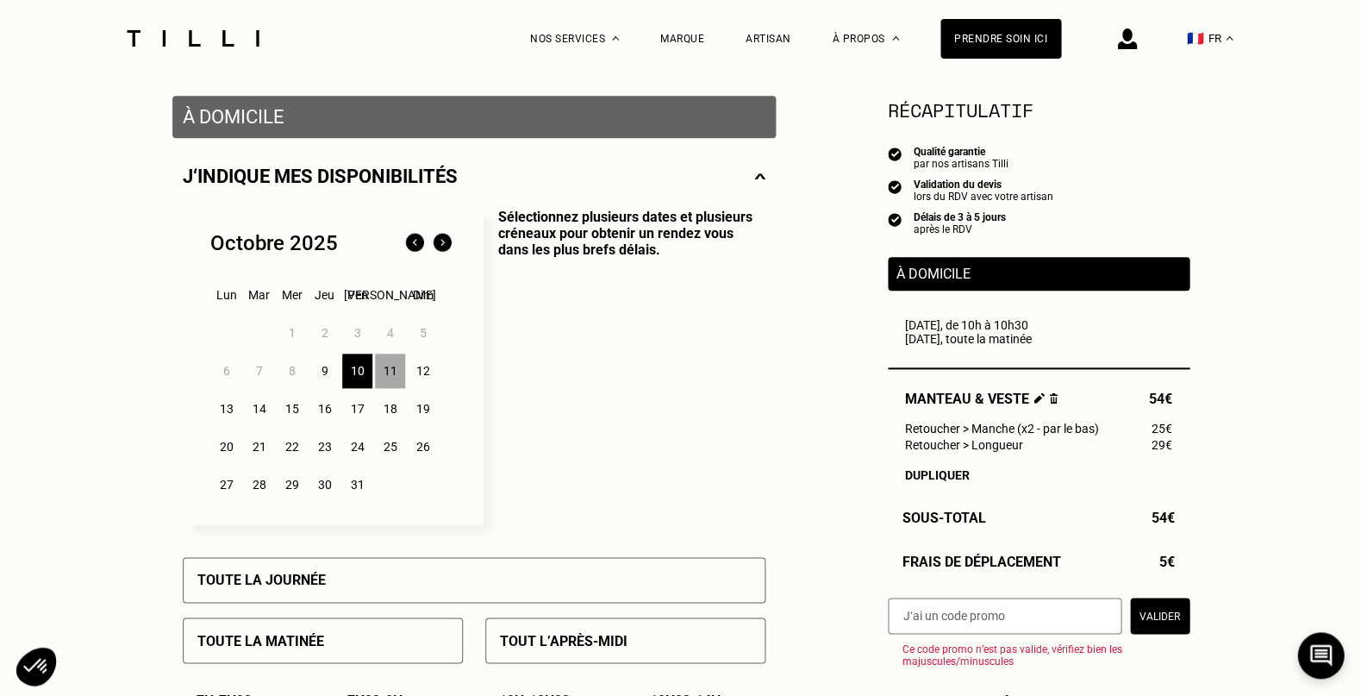
scroll to position [322, 1]
click at [389, 373] on div "11" at bounding box center [390, 370] width 30 height 34
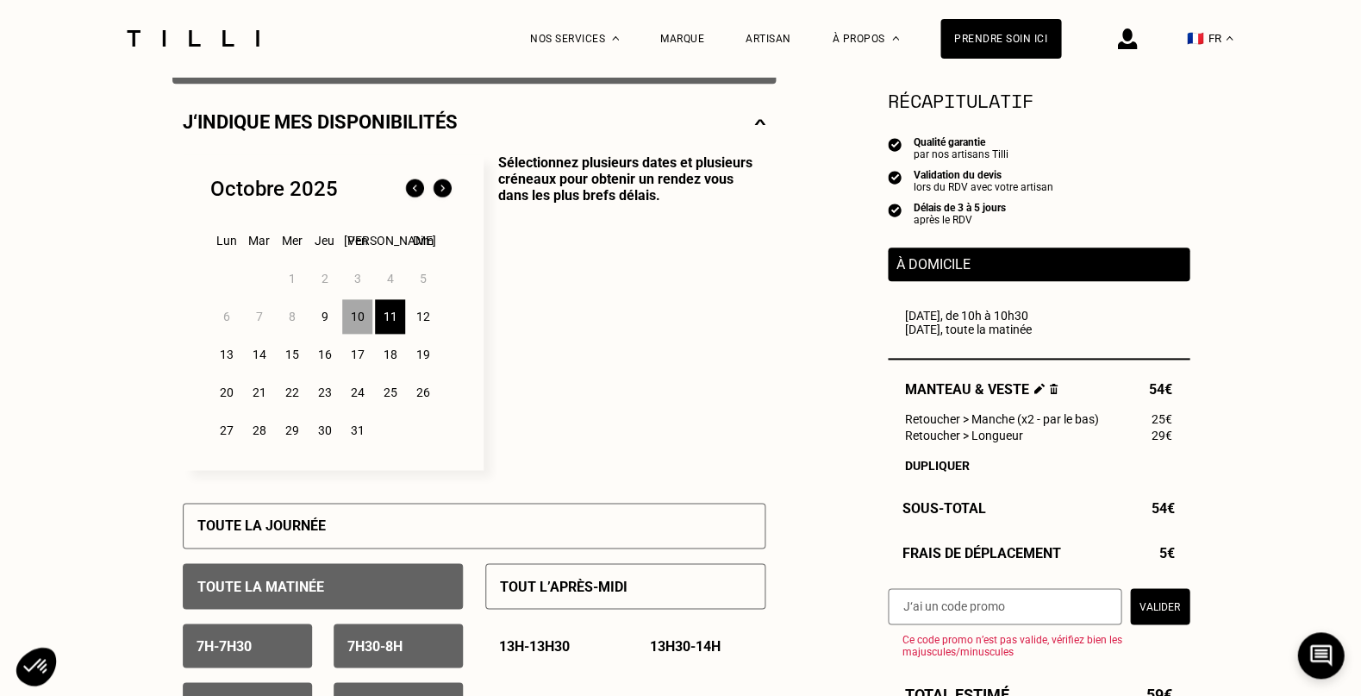
scroll to position [381, 0]
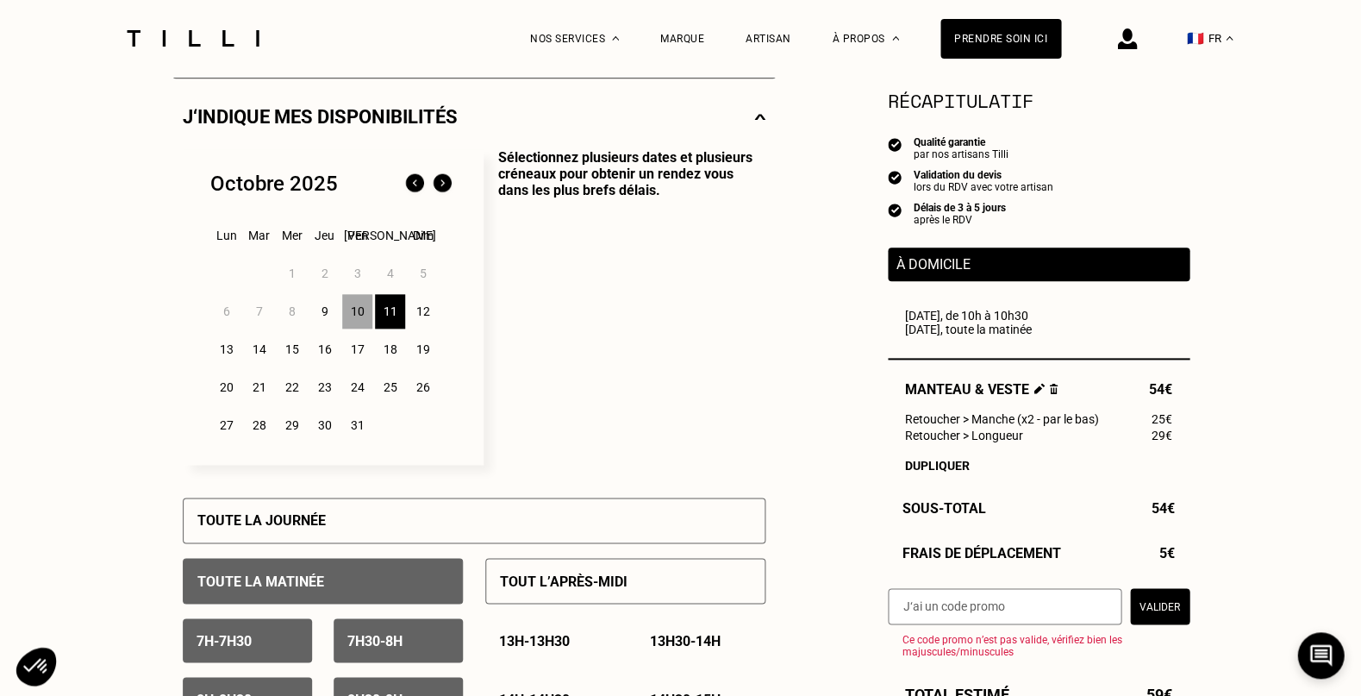
click at [350, 316] on div "10" at bounding box center [357, 311] width 30 height 34
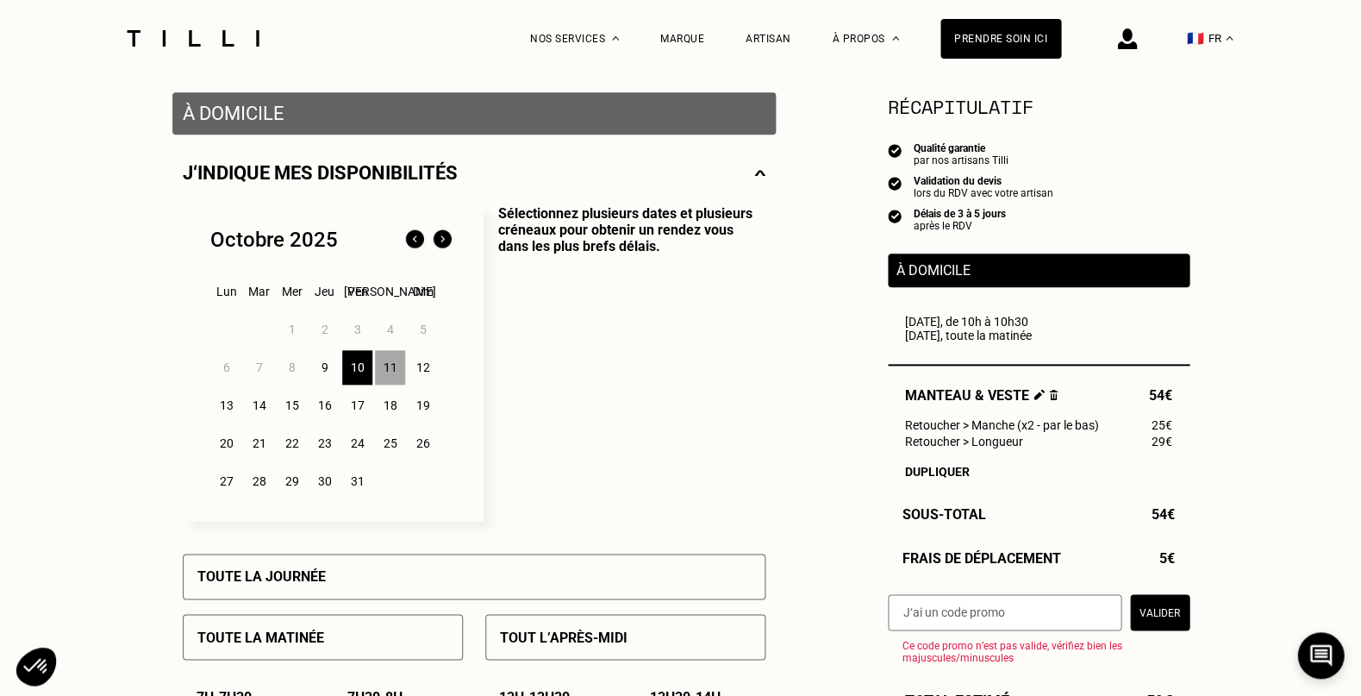
scroll to position [270, 0]
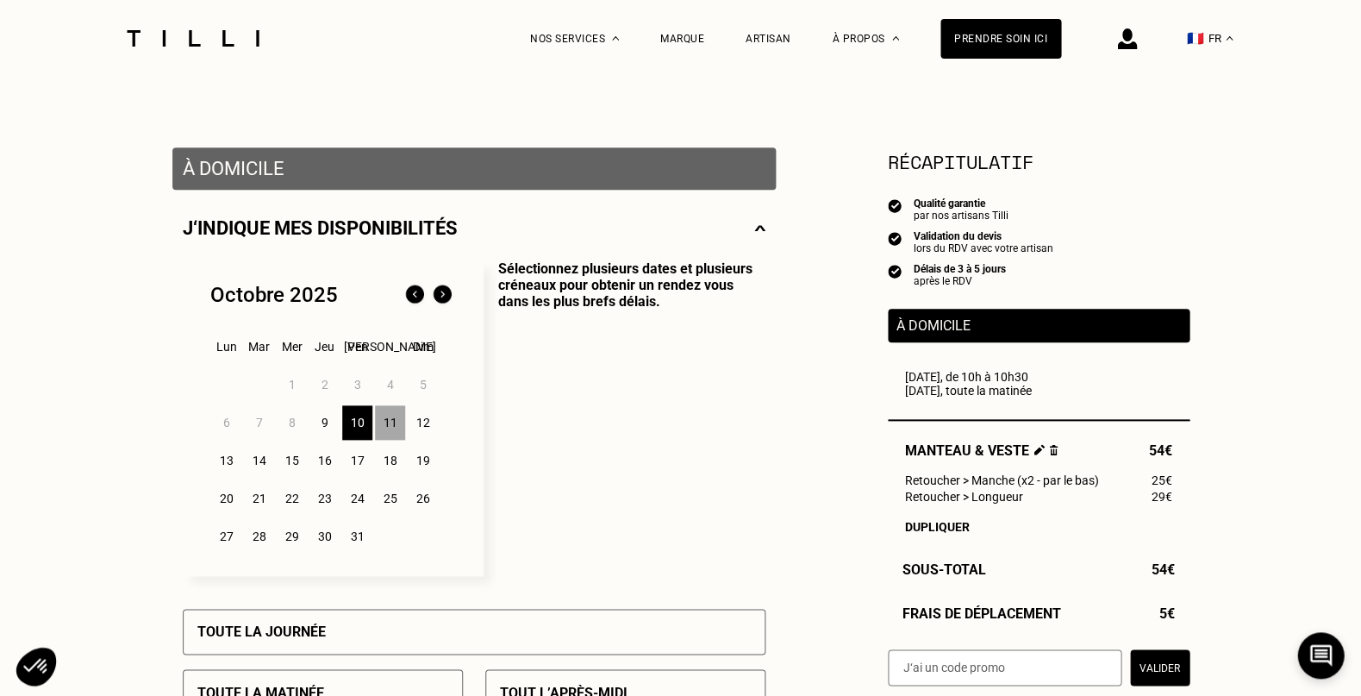
click at [397, 421] on div "11" at bounding box center [390, 422] width 30 height 34
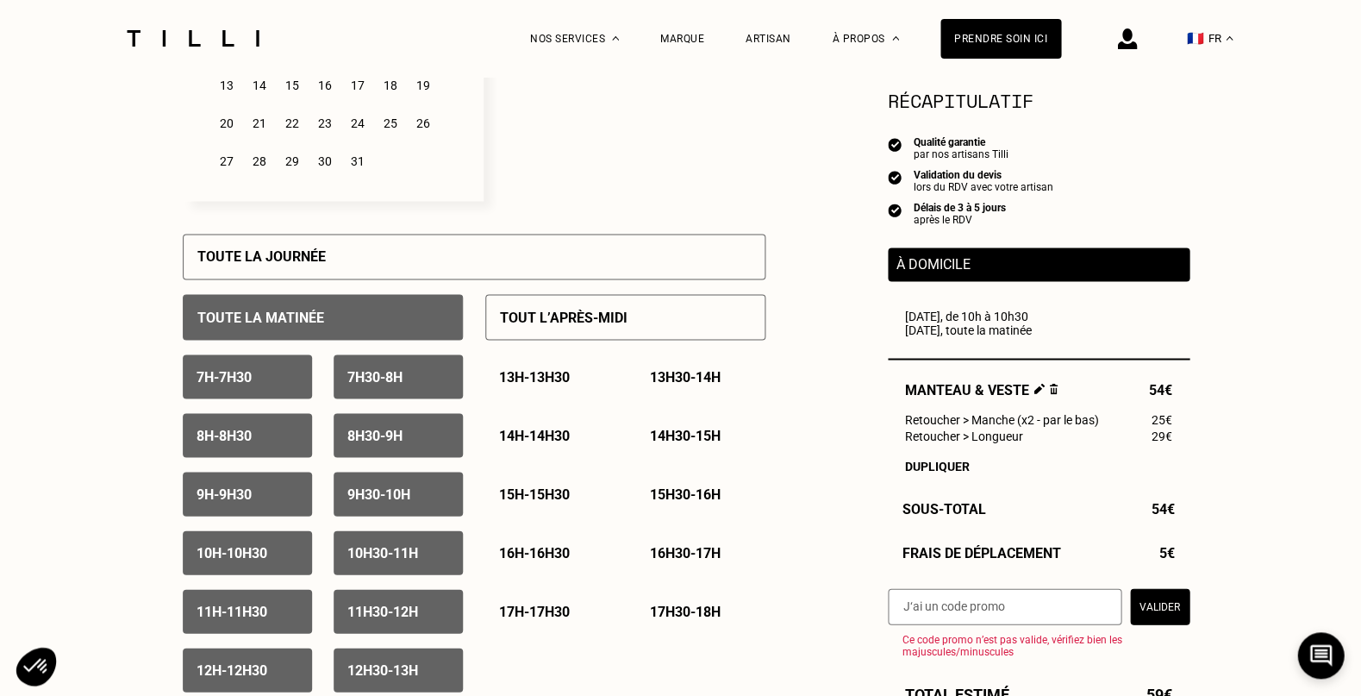
scroll to position [809, 0]
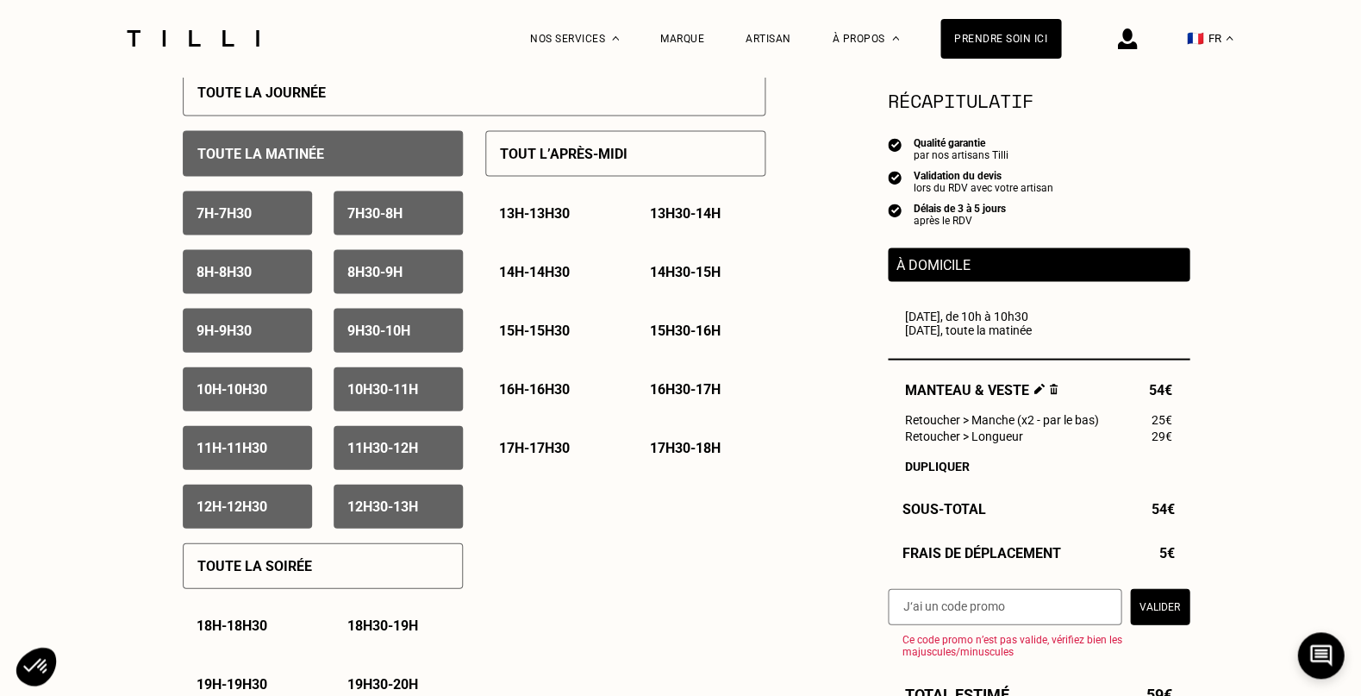
click at [224, 212] on p "7h - 7h30" at bounding box center [224, 212] width 55 height 16
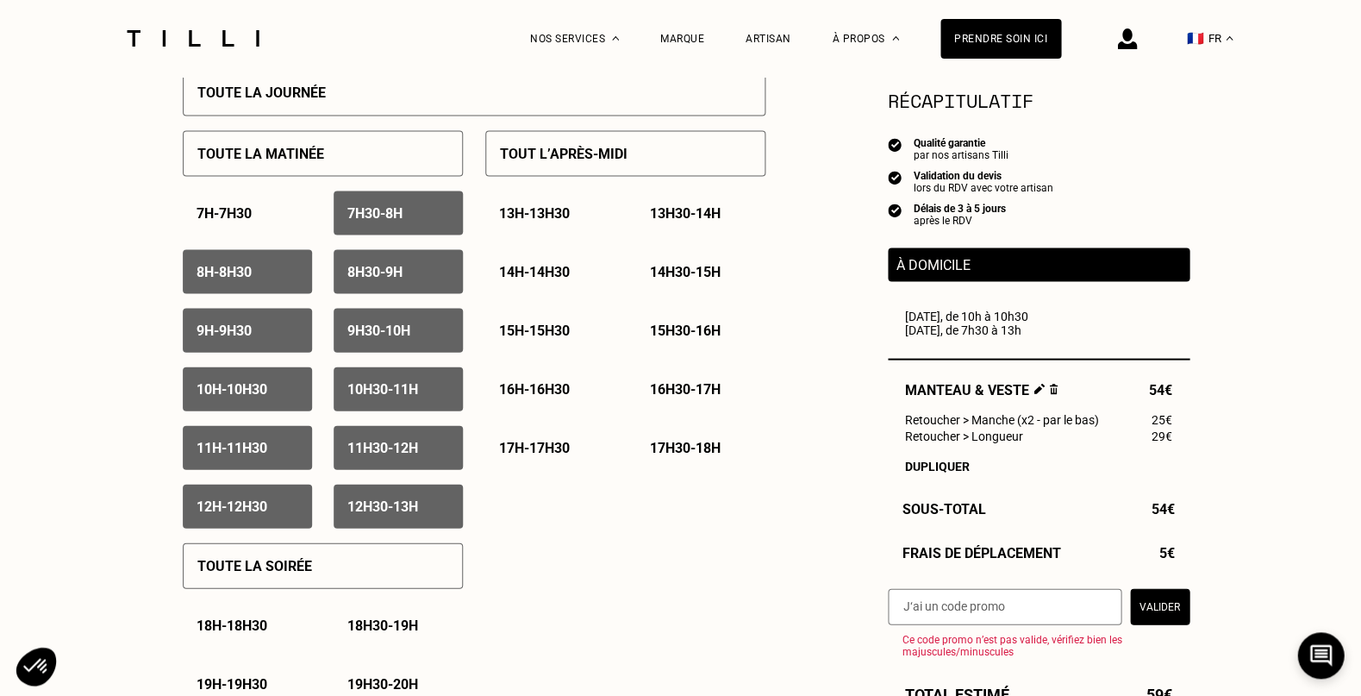
click at [433, 209] on div "7h30 - 8h" at bounding box center [398, 212] width 129 height 44
click at [384, 264] on p "8h30 - 9h" at bounding box center [374, 271] width 55 height 16
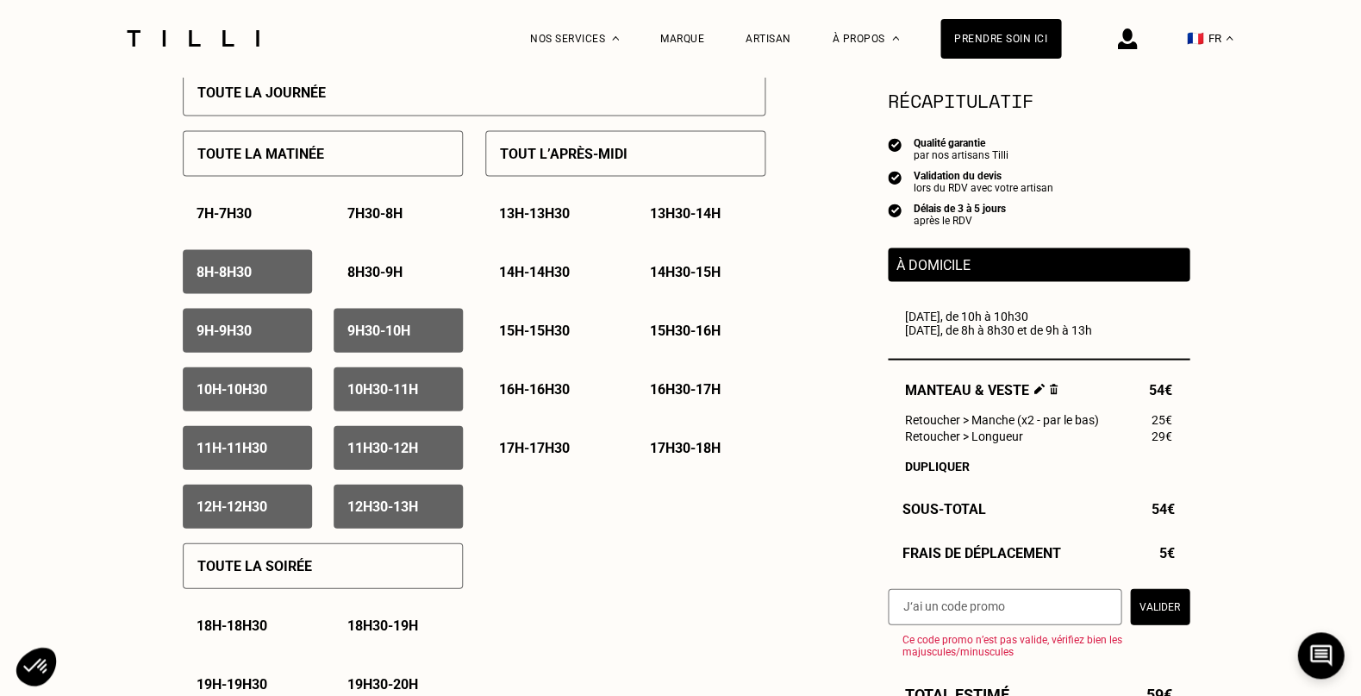
click at [247, 263] on p "8h - 8h30" at bounding box center [224, 271] width 55 height 16
click at [262, 334] on div "9h - 9h30" at bounding box center [247, 330] width 129 height 44
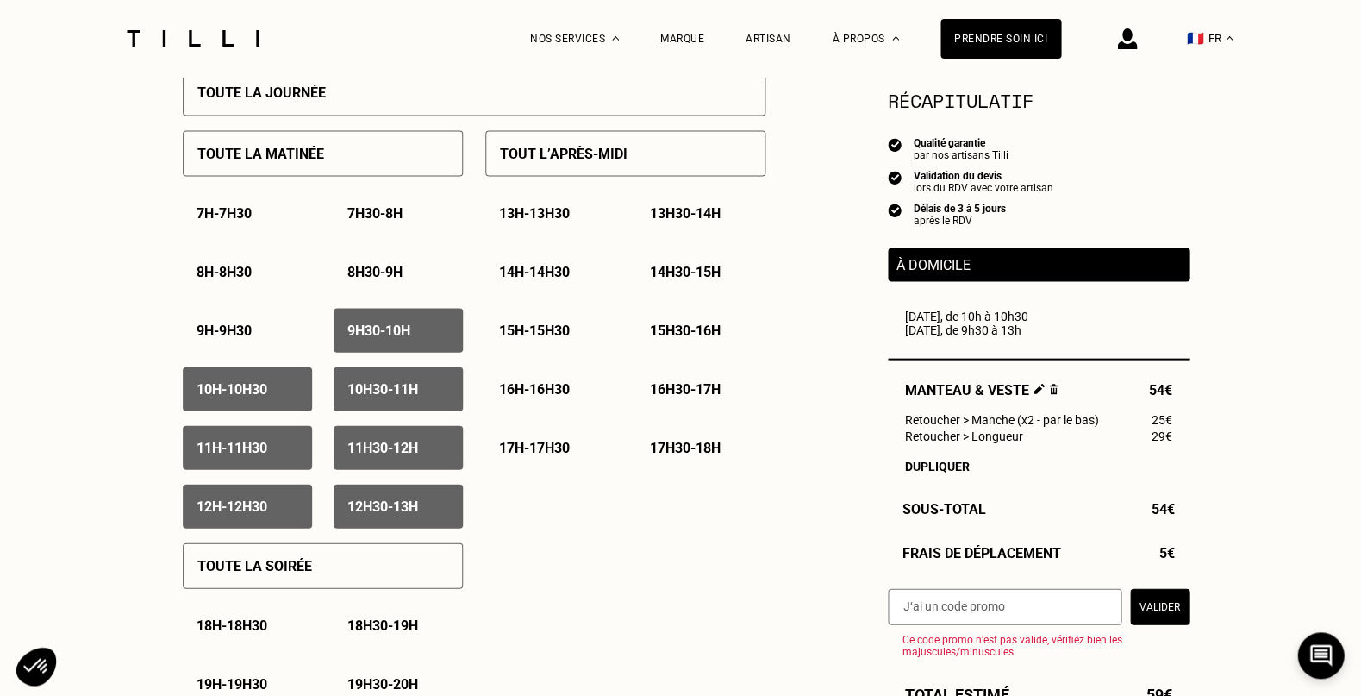
click at [276, 379] on div "10h - 10h30" at bounding box center [247, 388] width 129 height 44
click at [418, 389] on p "10h30 - 11h" at bounding box center [382, 388] width 71 height 16
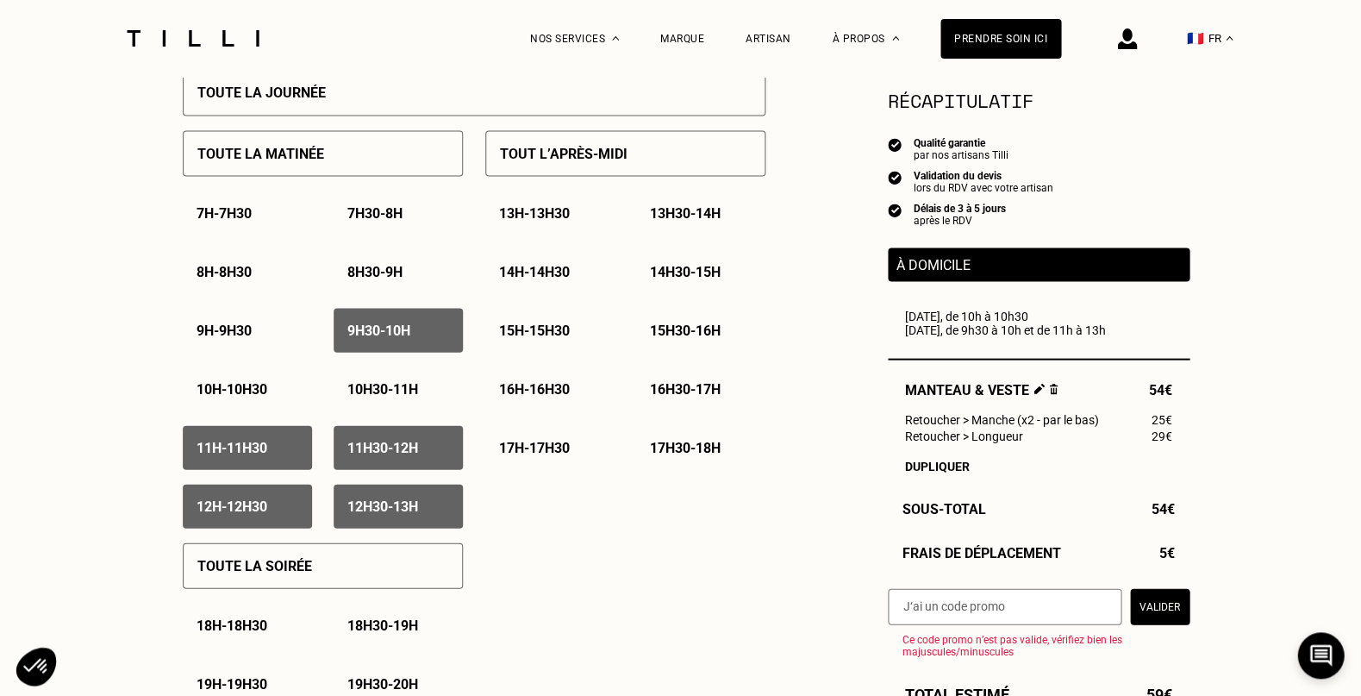
click at [408, 328] on p "9h30 - 10h" at bounding box center [378, 330] width 63 height 16
drag, startPoint x: 260, startPoint y: 442, endPoint x: 461, endPoint y: 464, distance: 202.0
click at [260, 443] on p "11h - 11h30" at bounding box center [232, 447] width 71 height 16
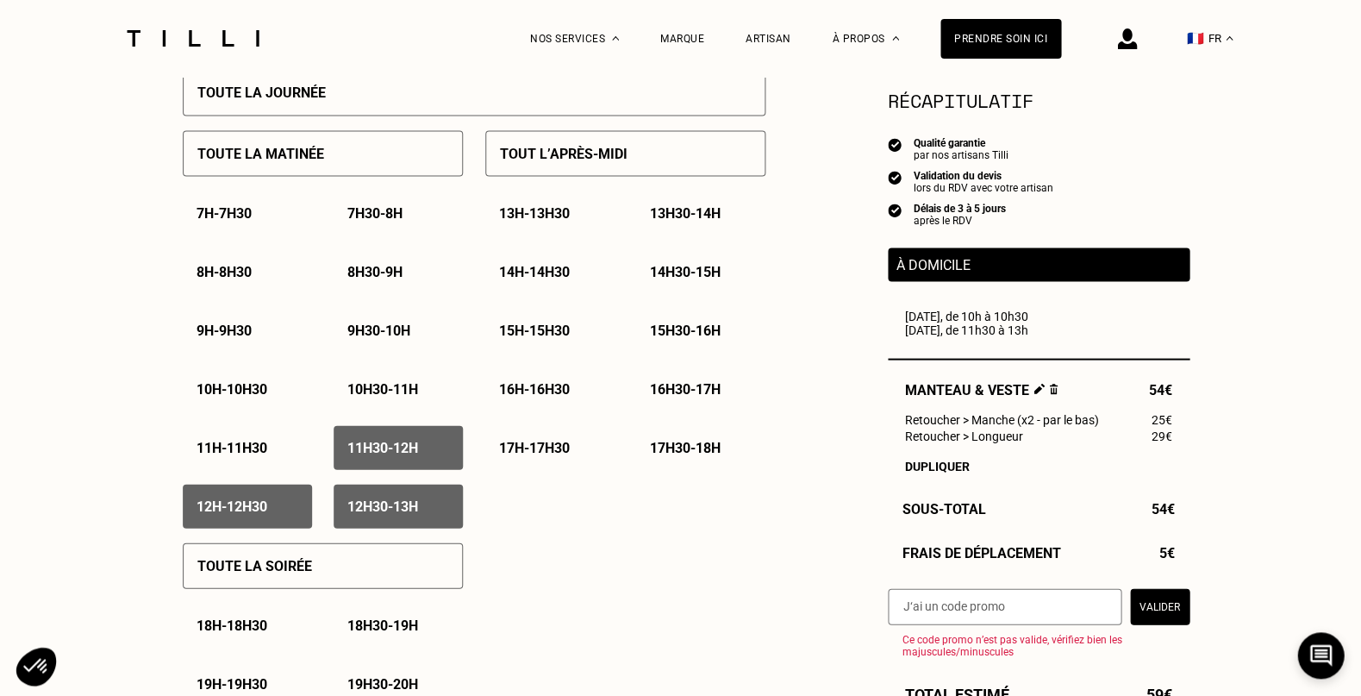
click at [432, 453] on div "11h30 - 12h" at bounding box center [398, 447] width 129 height 44
click at [292, 494] on div "12h - 12h30" at bounding box center [247, 506] width 129 height 44
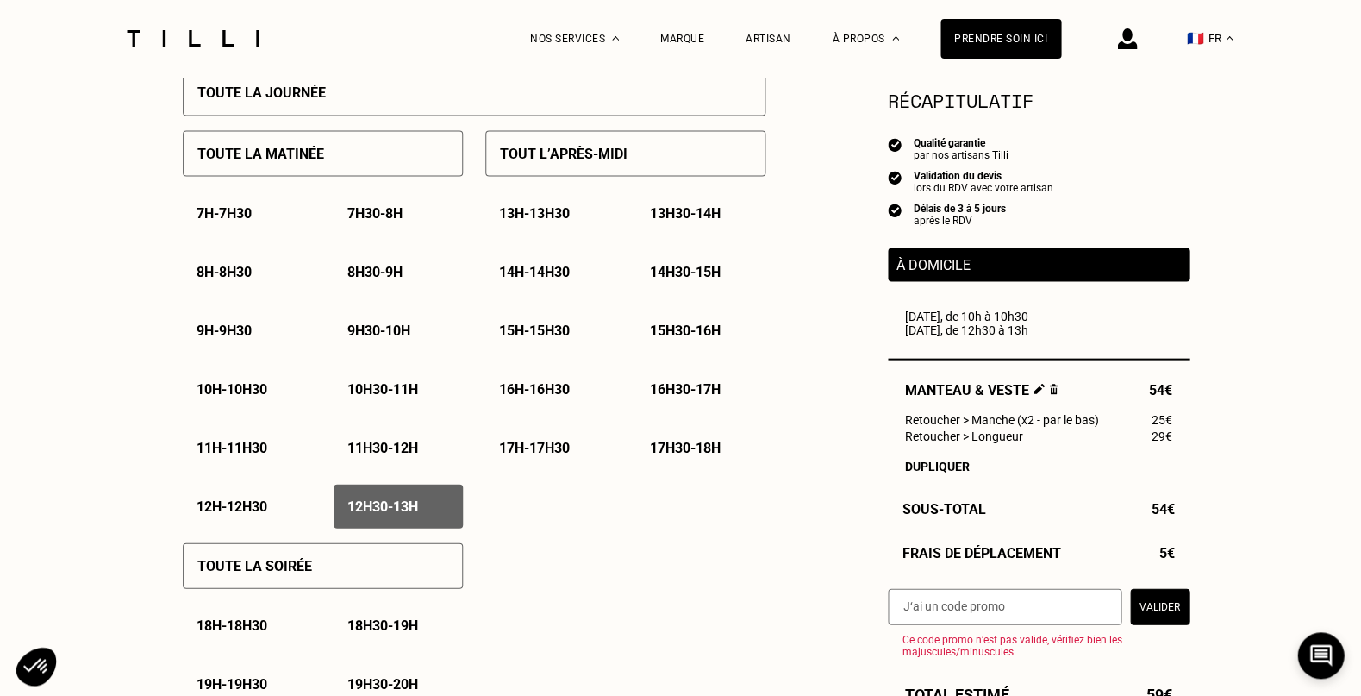
click at [425, 497] on div "12h30 - 13h" at bounding box center [398, 506] width 129 height 44
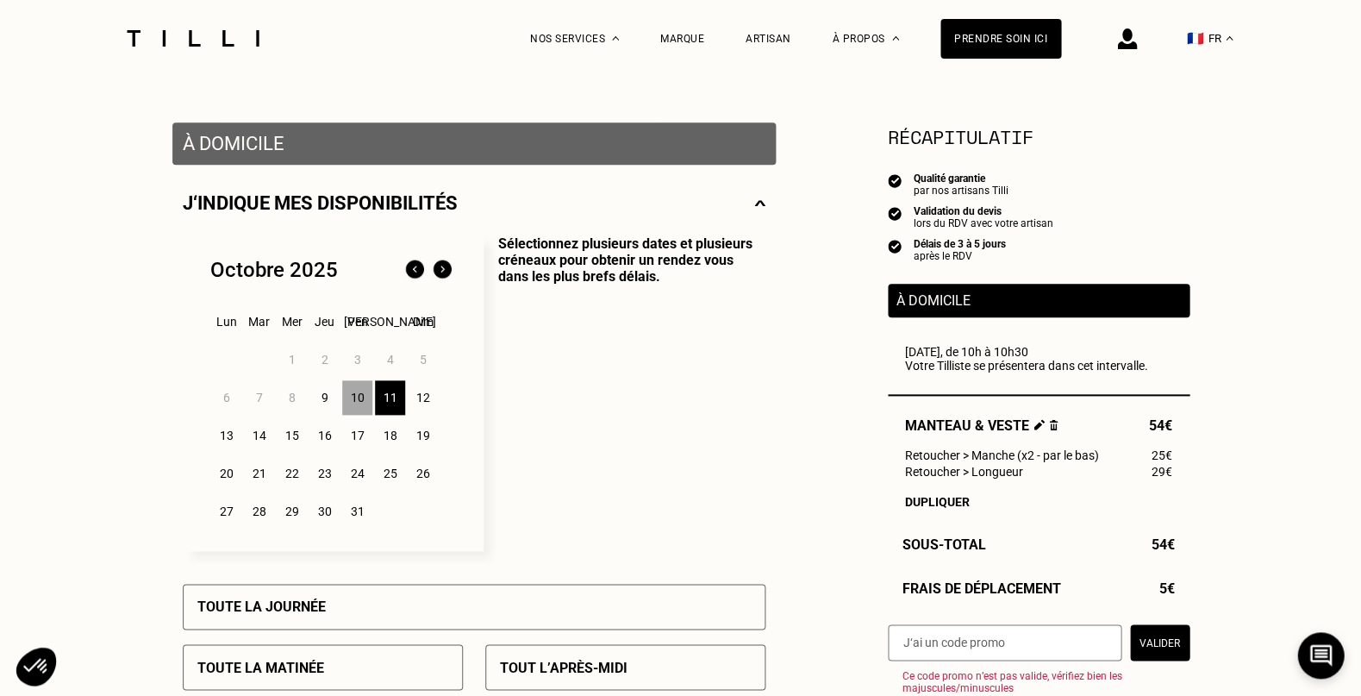
click at [348, 400] on div "10" at bounding box center [357, 397] width 30 height 34
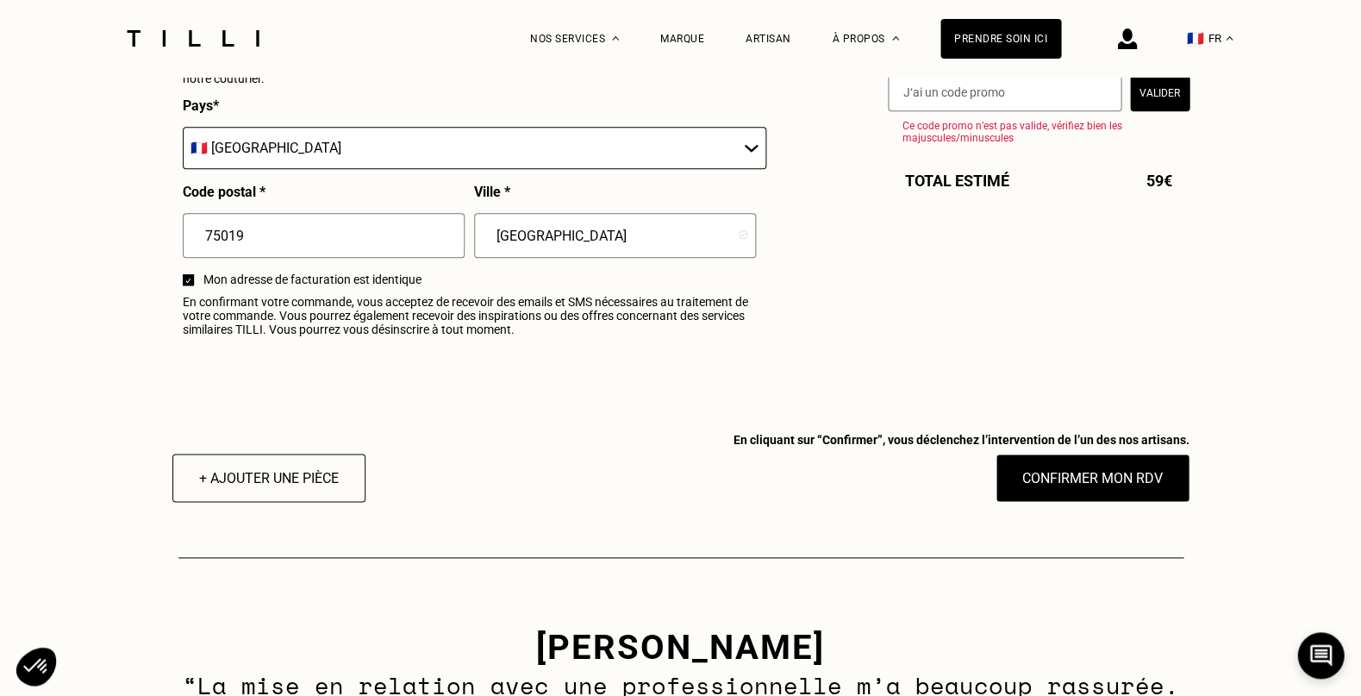
scroll to position [2095, 0]
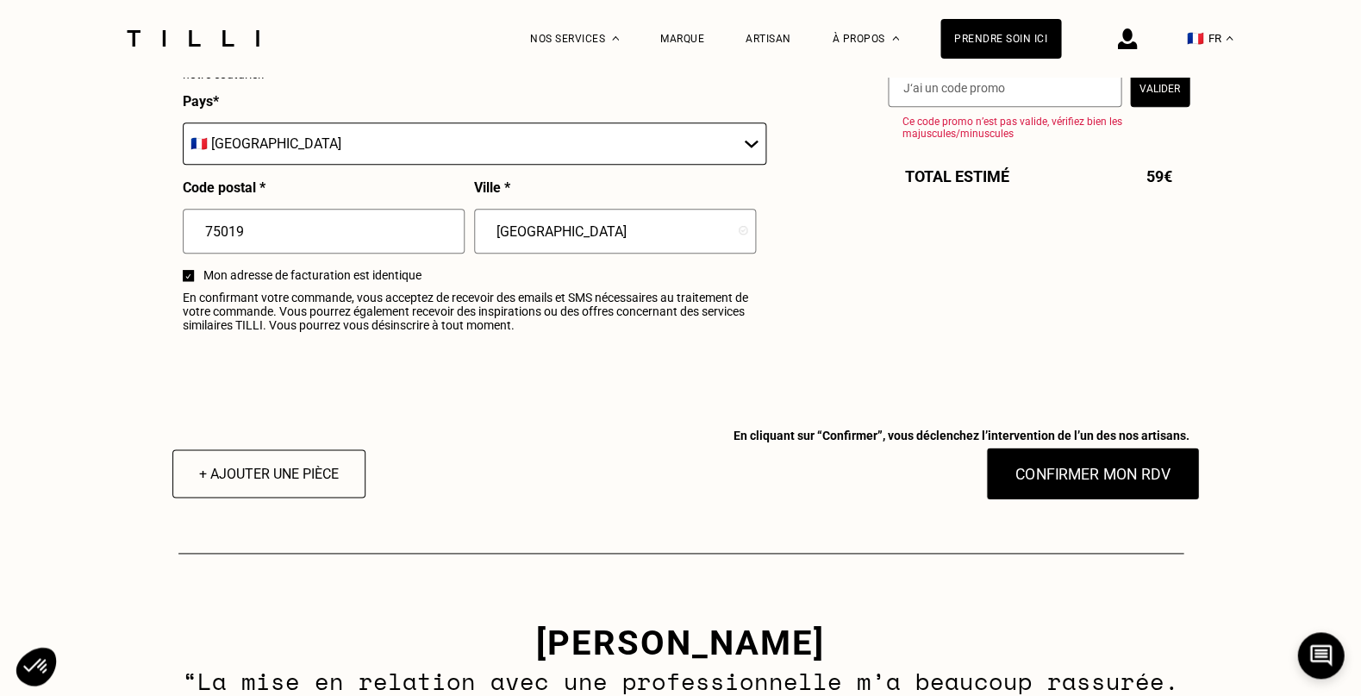
click at [1129, 471] on button "Confirmer mon RDV" at bounding box center [1092, 473] width 214 height 53
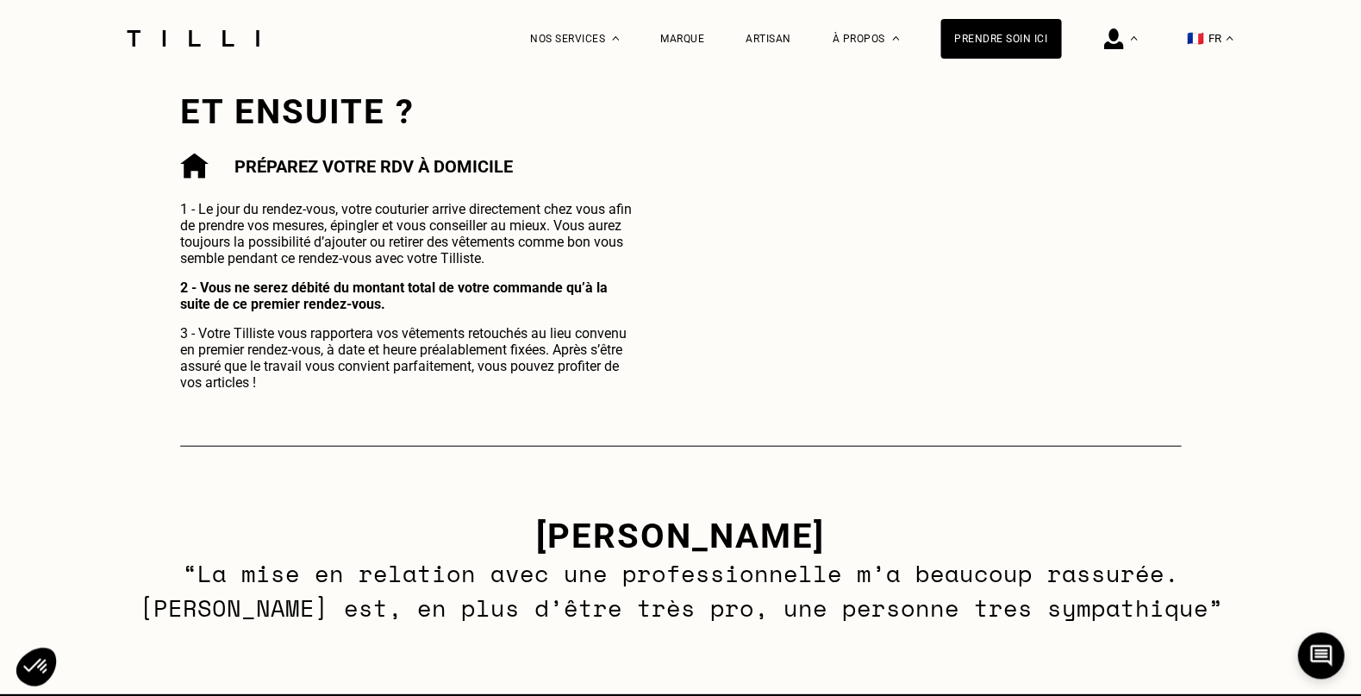
scroll to position [672, 0]
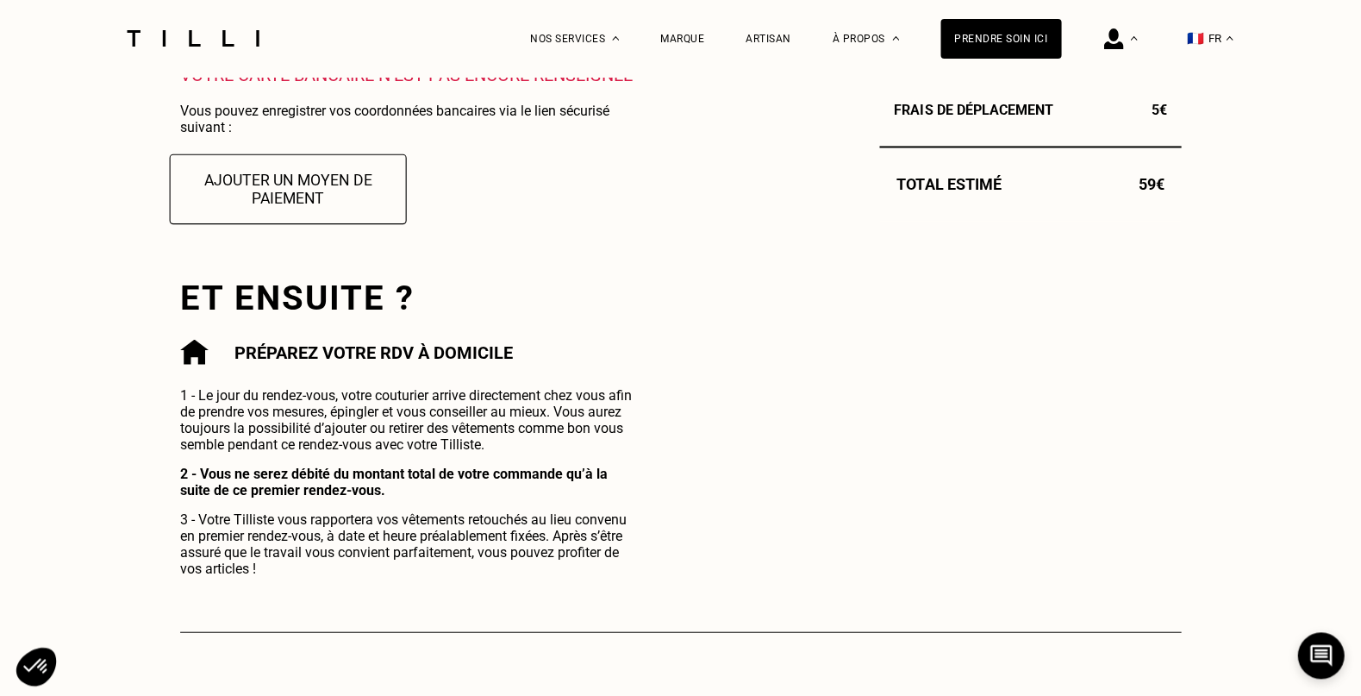
click at [322, 173] on button "Ajouter un moyen de paiement" at bounding box center [288, 188] width 237 height 70
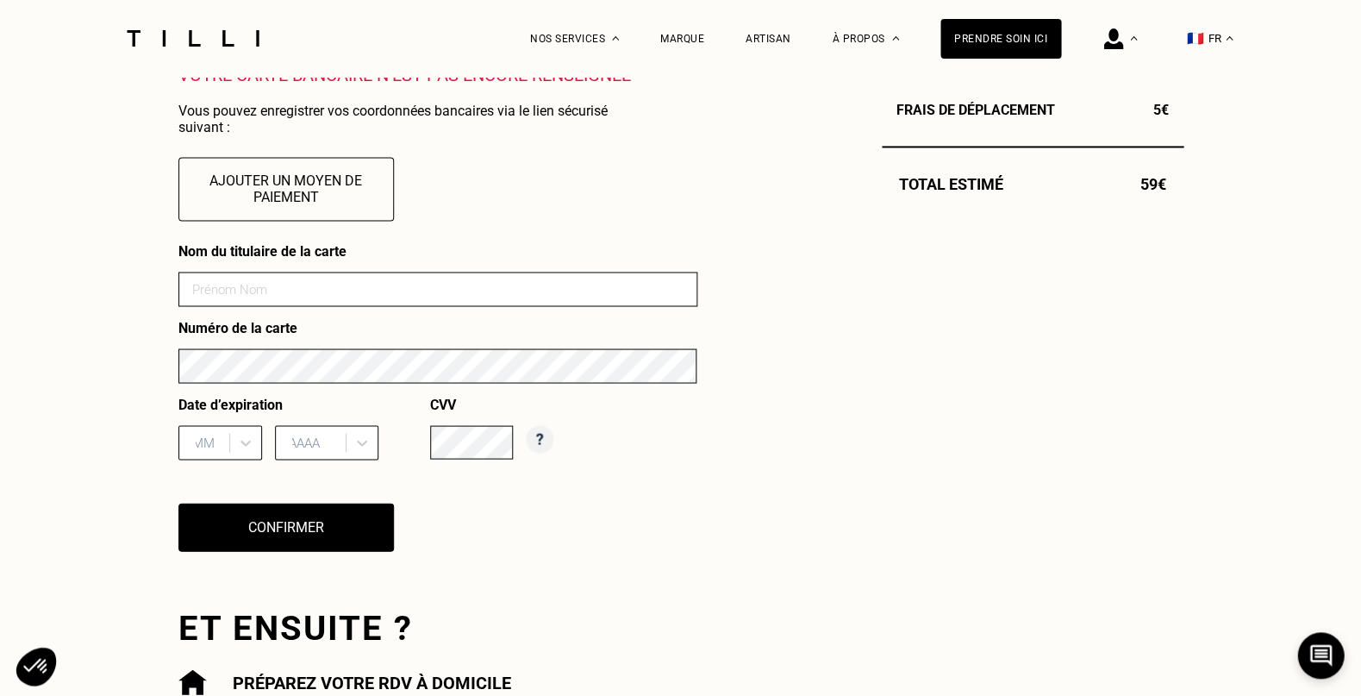
click at [432, 277] on input at bounding box center [437, 289] width 519 height 34
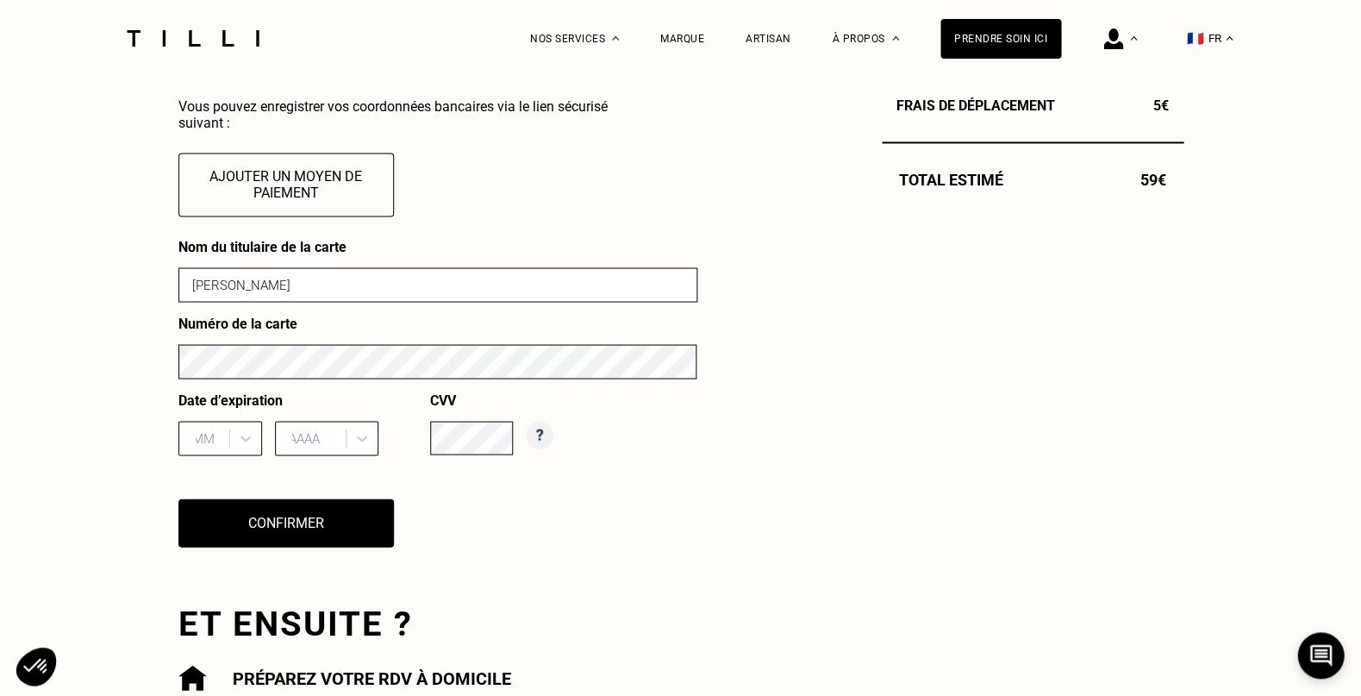
scroll to position [680, 3]
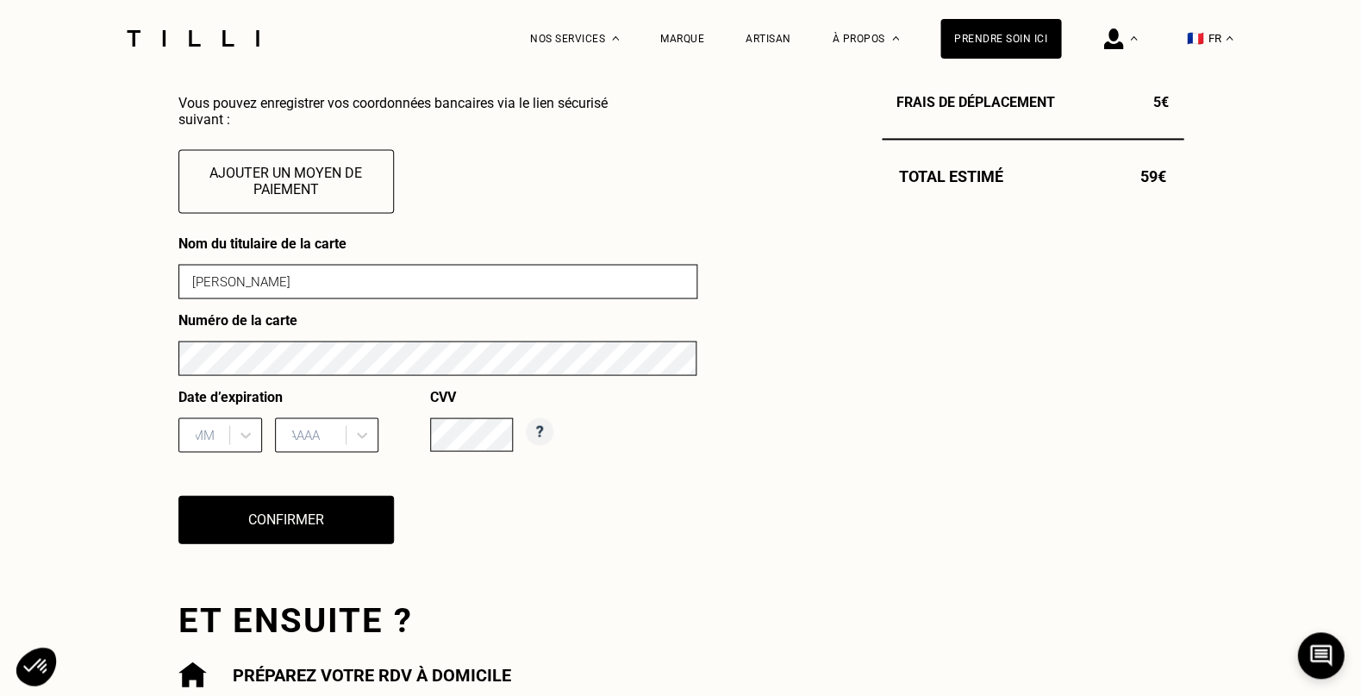
type input "[PERSON_NAME]"
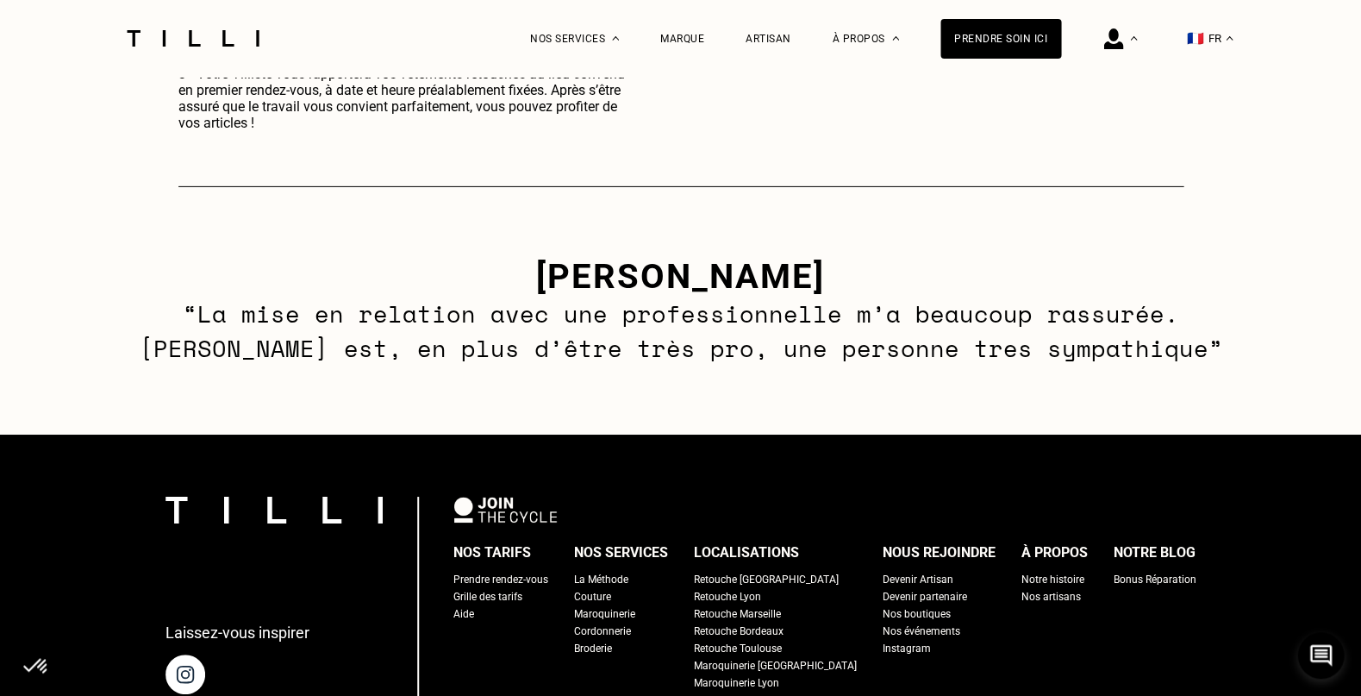
scroll to position [1505, 0]
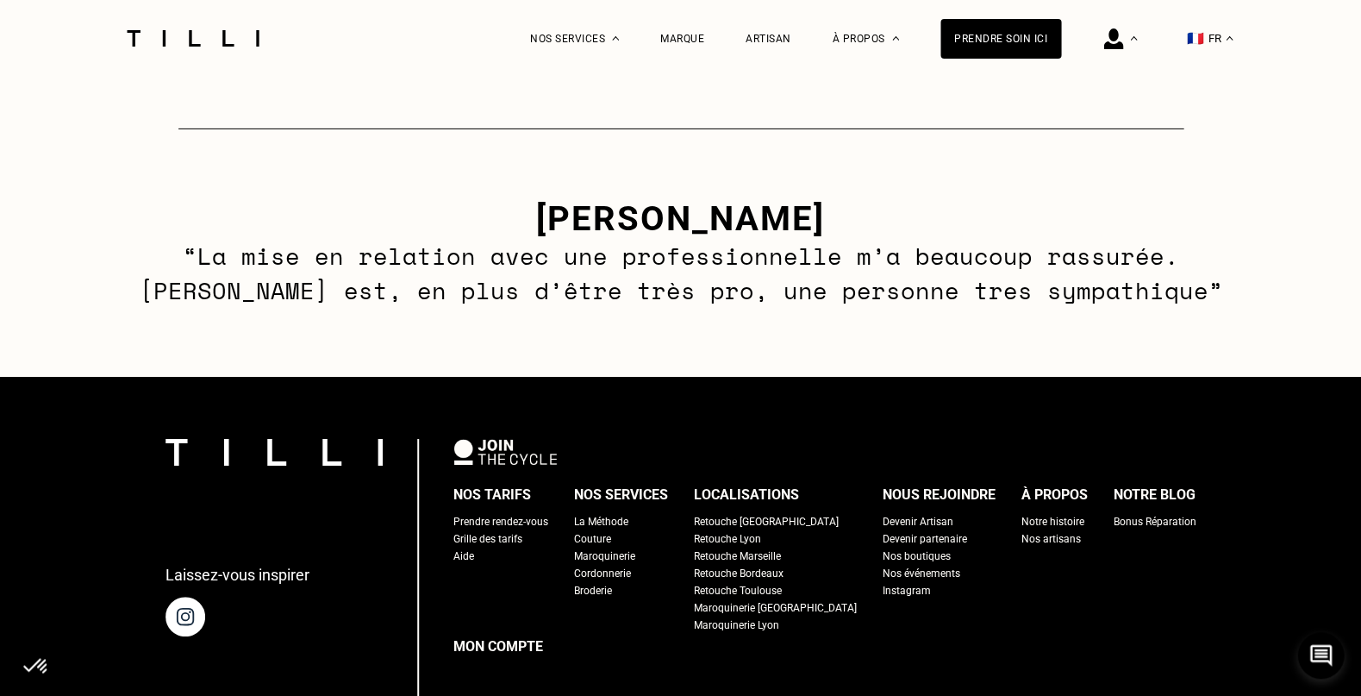
click at [628, 513] on div "La Méthode" at bounding box center [601, 521] width 54 height 17
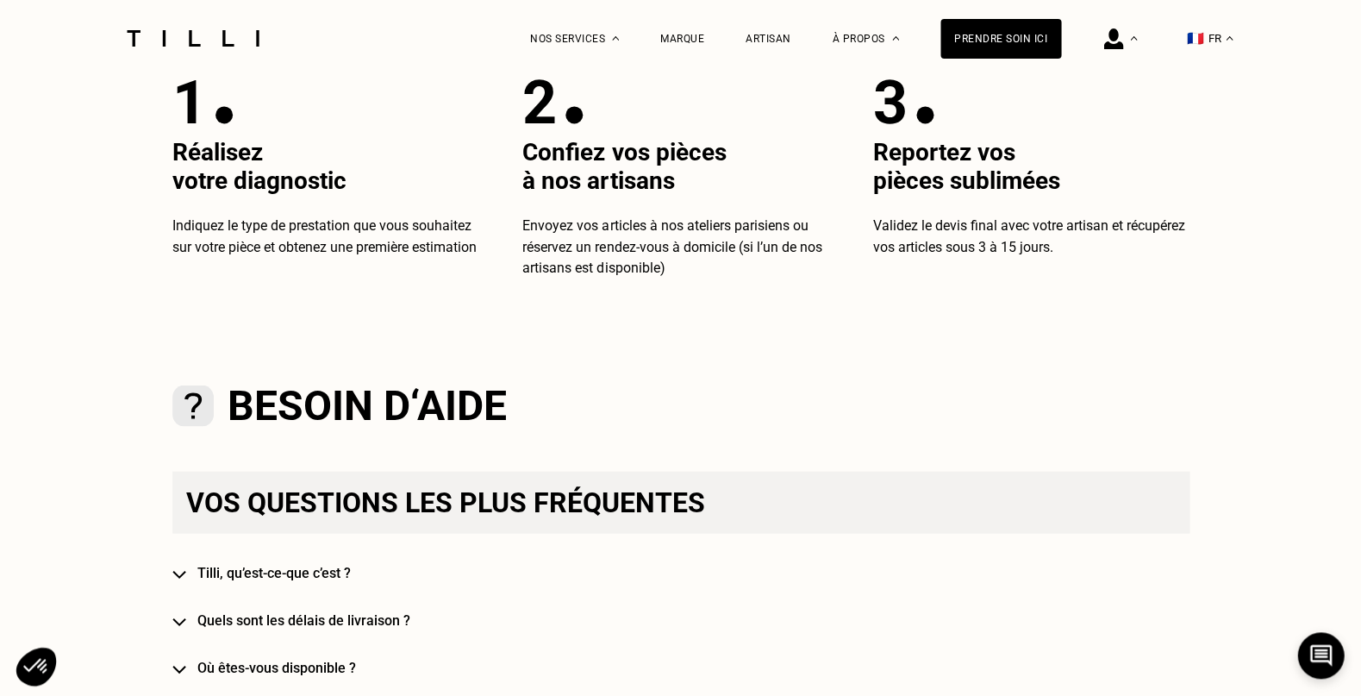
scroll to position [671, 0]
click at [334, 612] on h4 "Quels sont les délais de livraison ?" at bounding box center [705, 619] width 1017 height 16
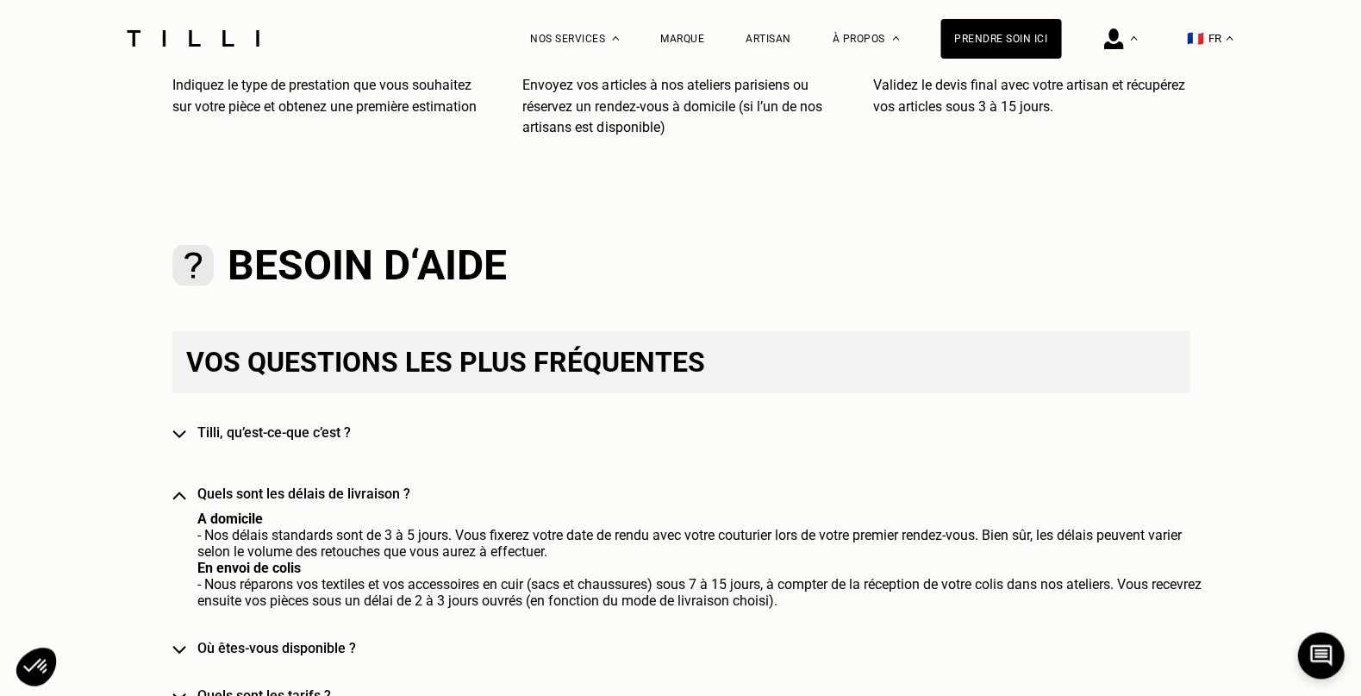
scroll to position [971, 0]
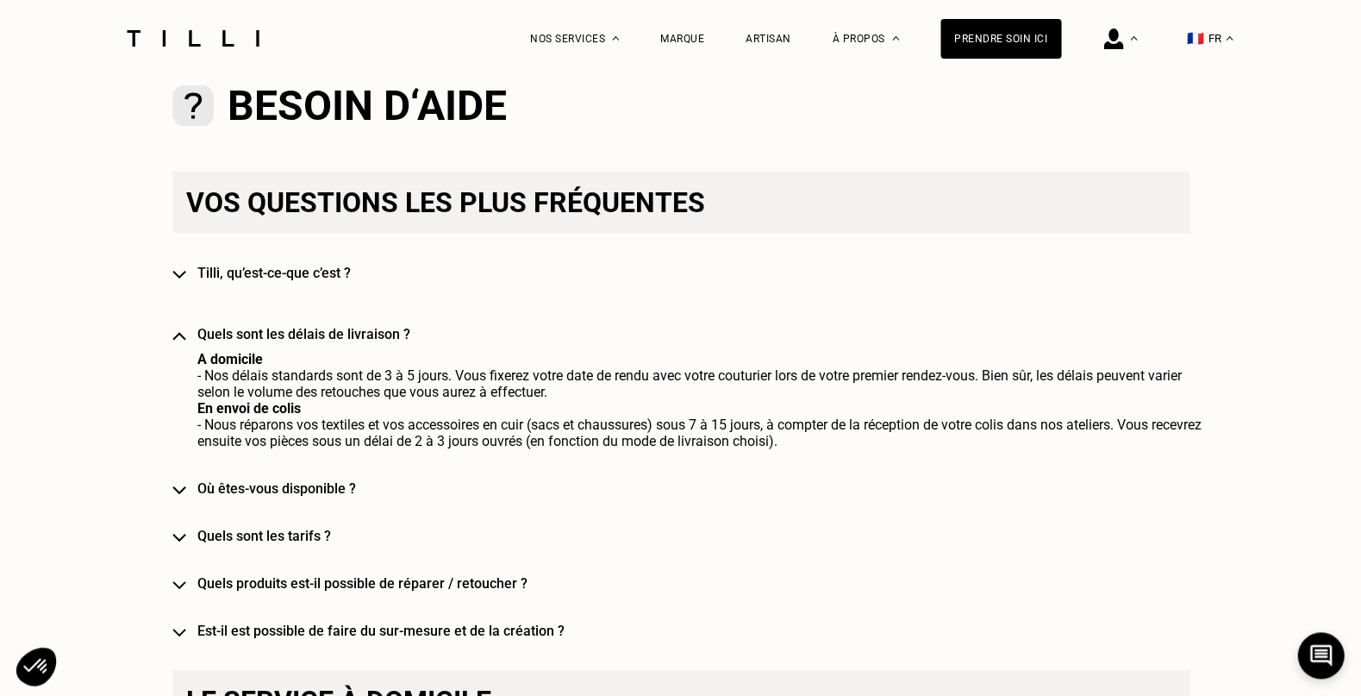
click at [316, 480] on h4 "Où êtes-vous disponible ?" at bounding box center [705, 488] width 1017 height 16
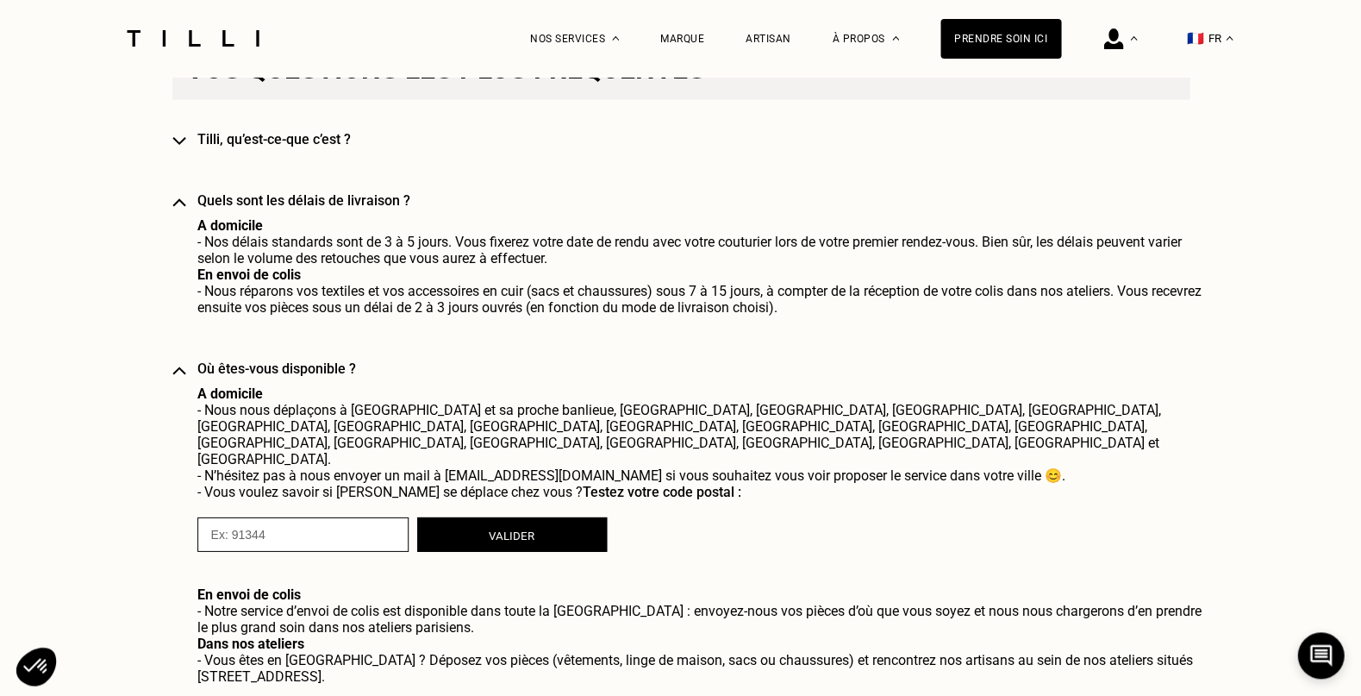
scroll to position [1103, 0]
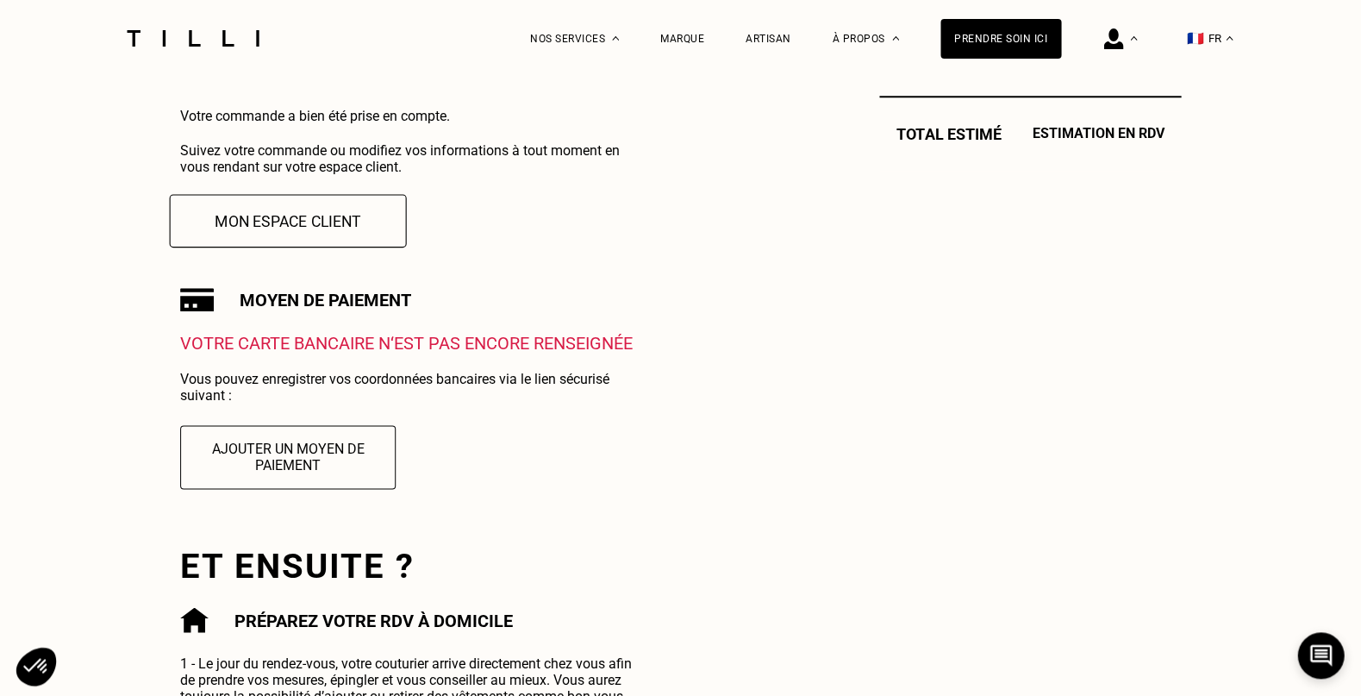
scroll to position [374, 0]
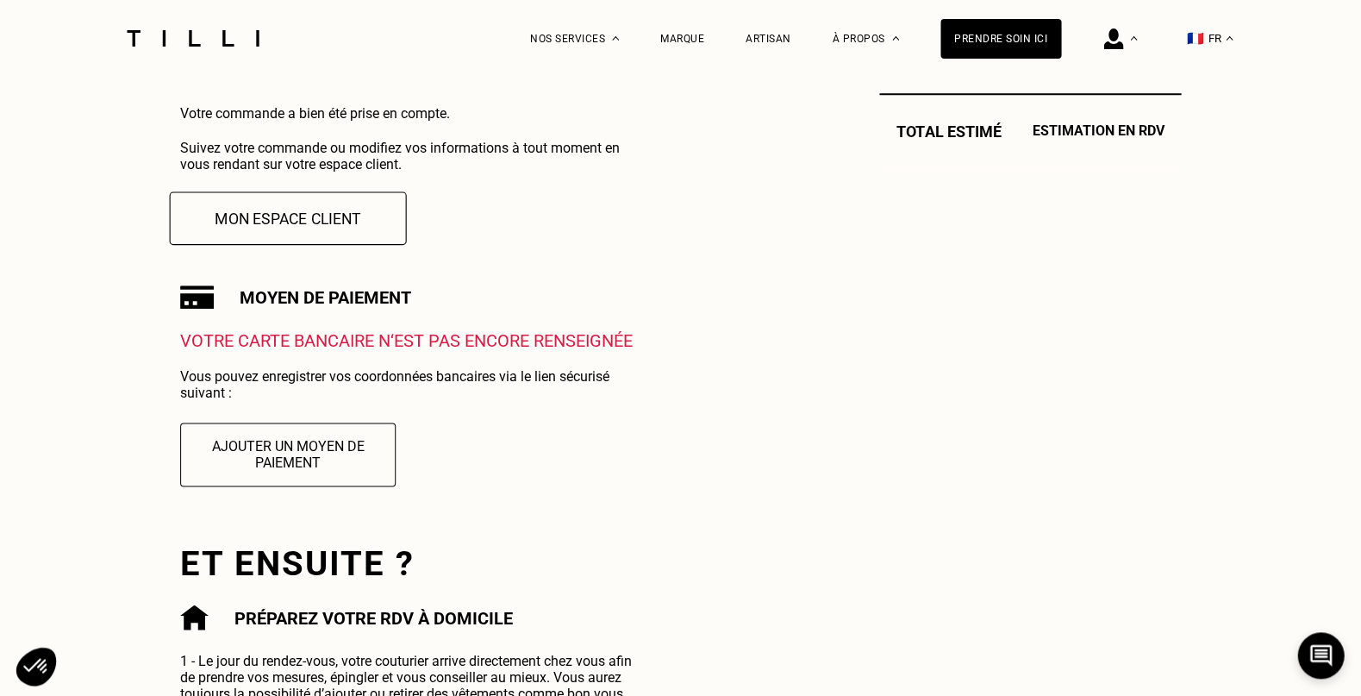
click at [329, 220] on button "Mon espace client" at bounding box center [288, 217] width 237 height 53
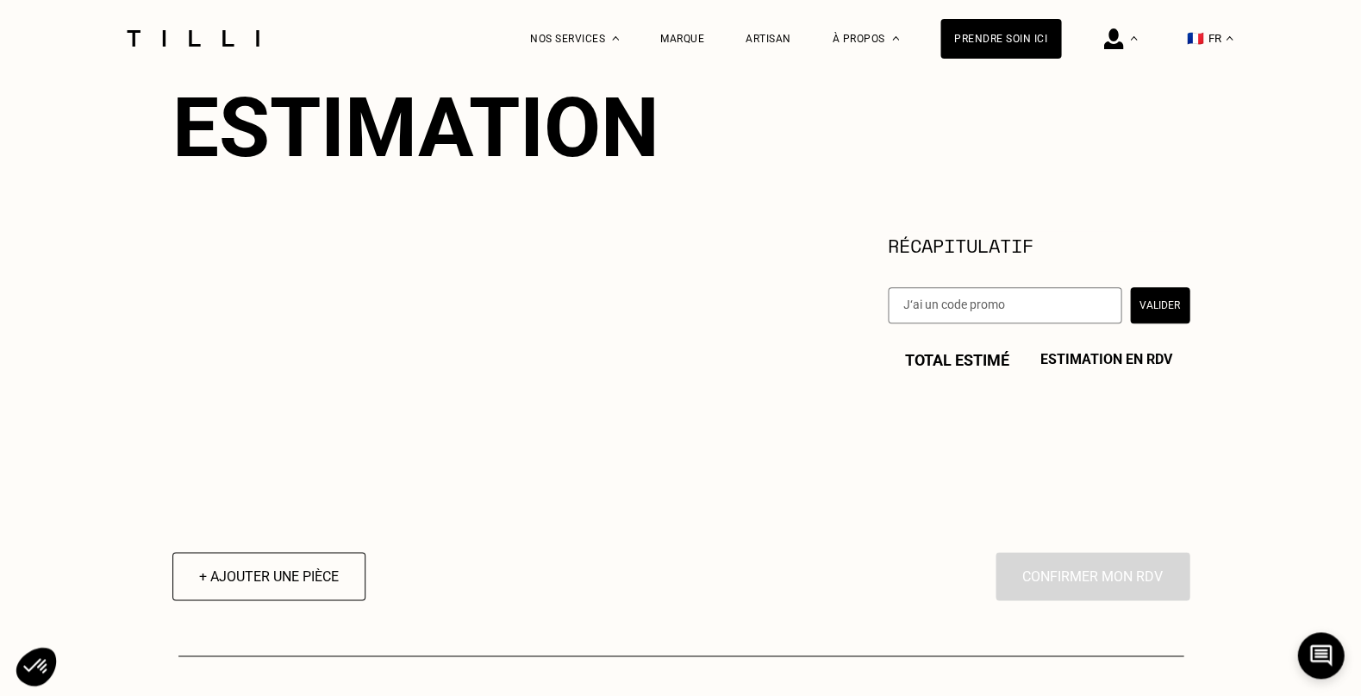
scroll to position [361, 0]
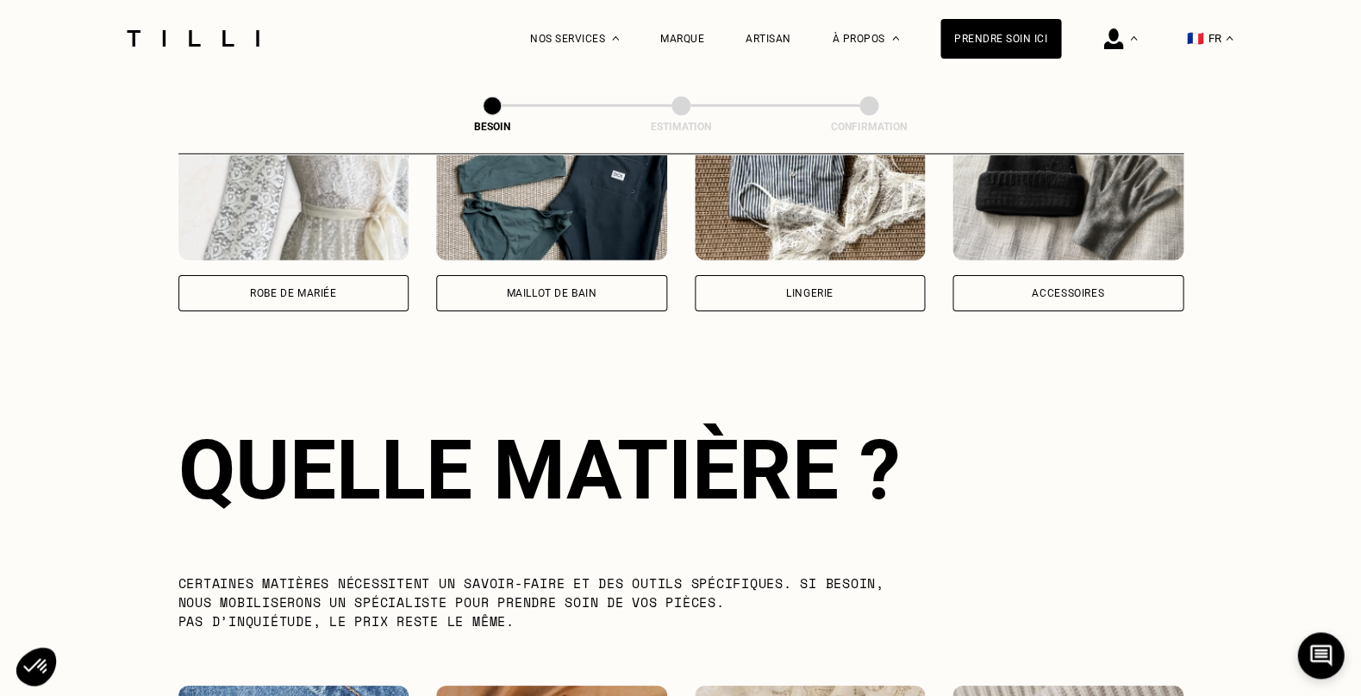
scroll to position [1492, 0]
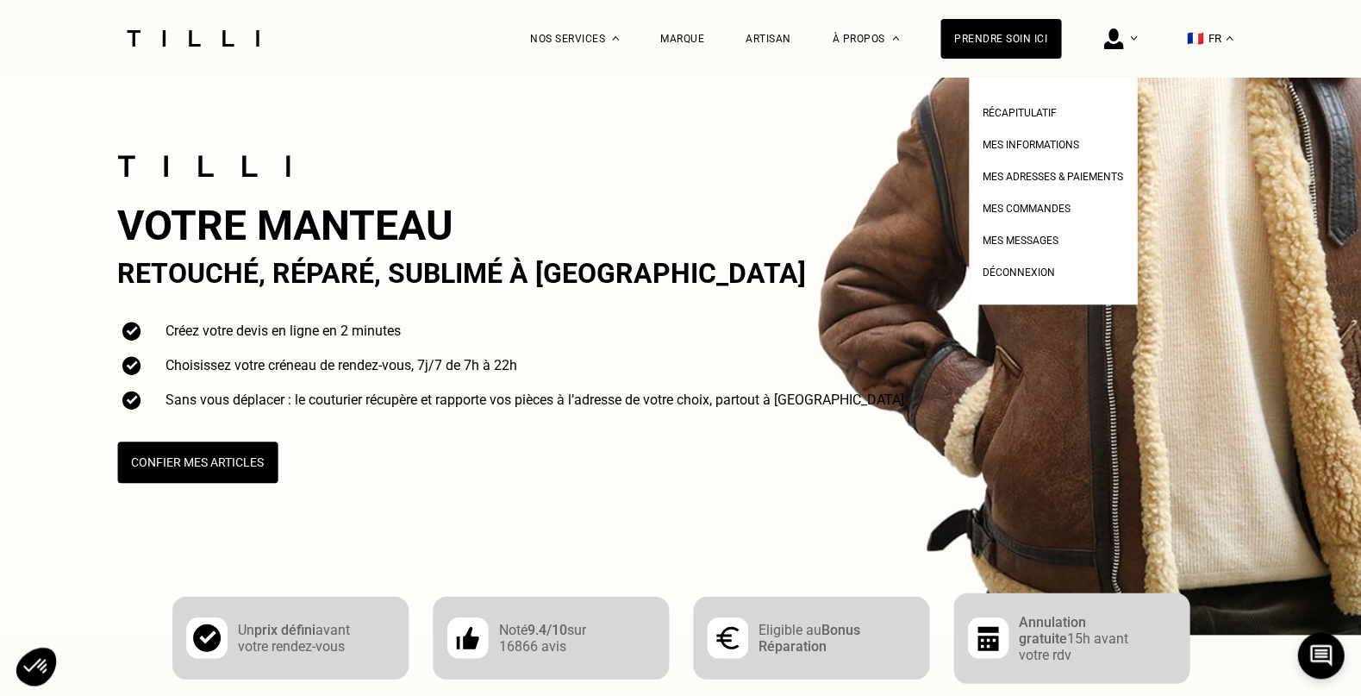
scroll to position [-7, 1]
click at [1061, 176] on span "Mes adresses & paiements" at bounding box center [1053, 177] width 141 height 12
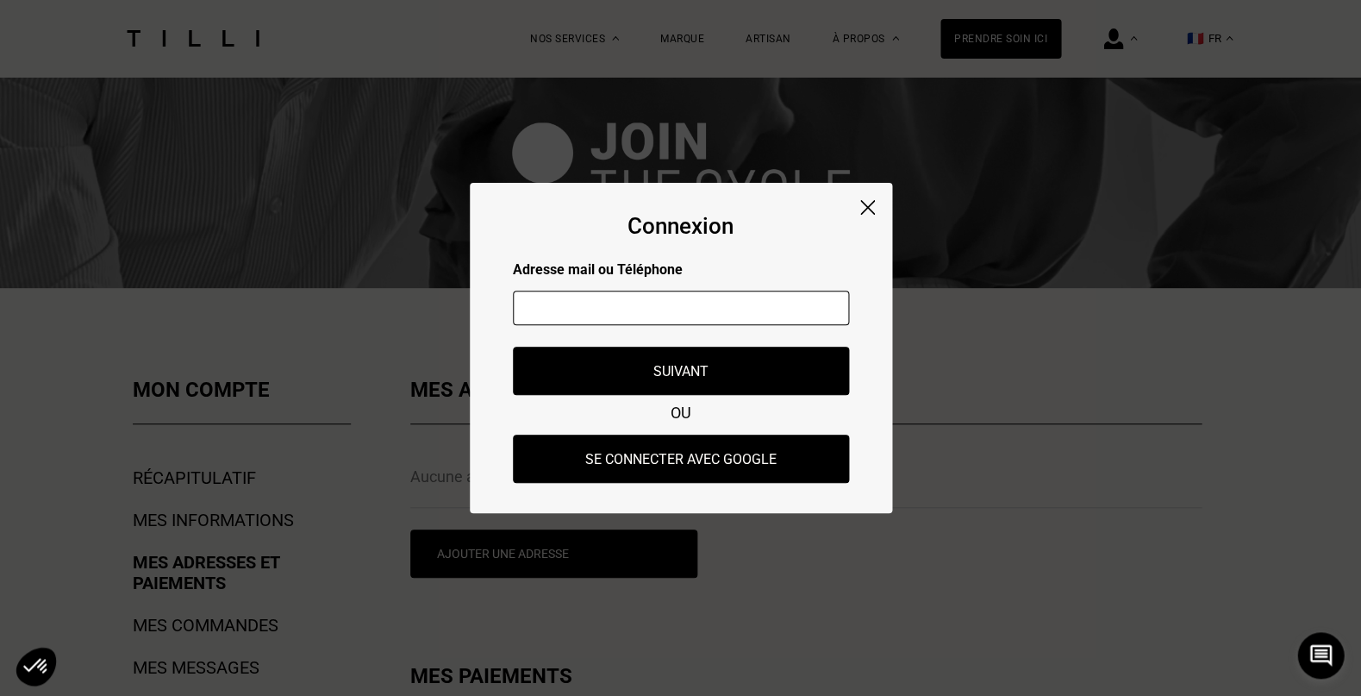
click at [867, 206] on img at bounding box center [867, 207] width 15 height 15
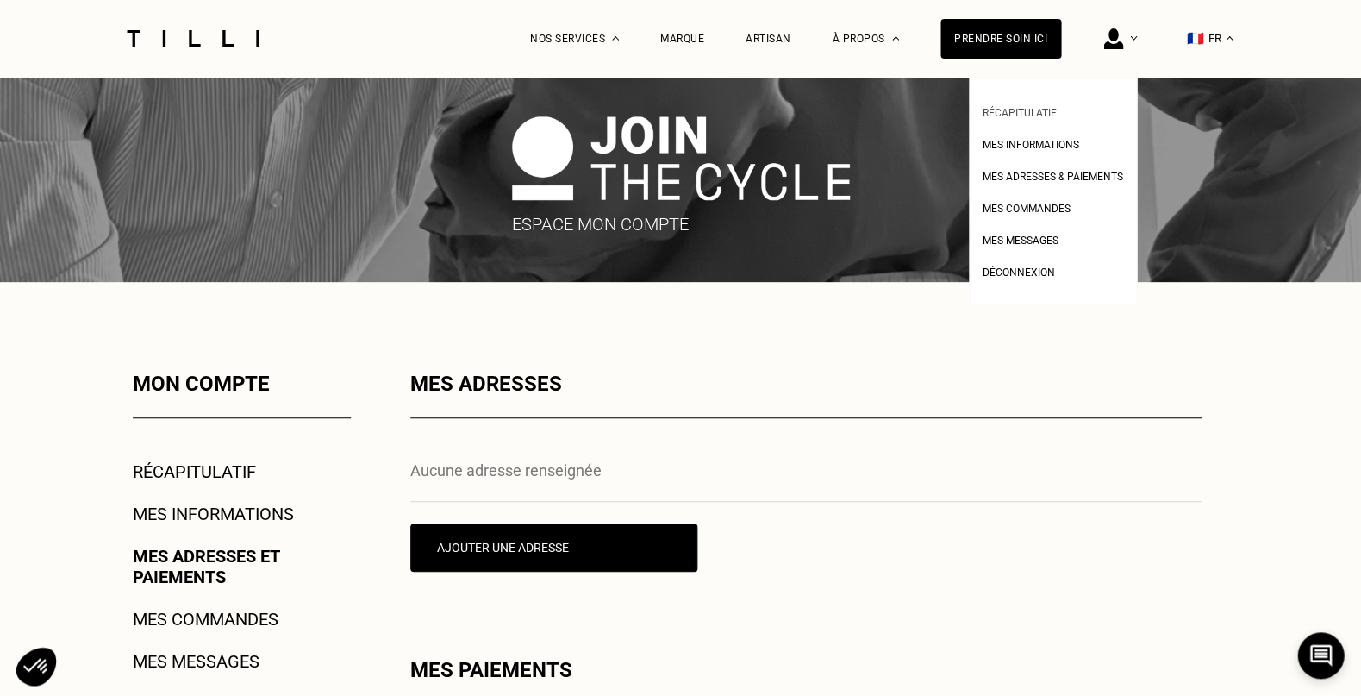
click at [1035, 107] on span "Récapitulatif" at bounding box center [1020, 113] width 74 height 12
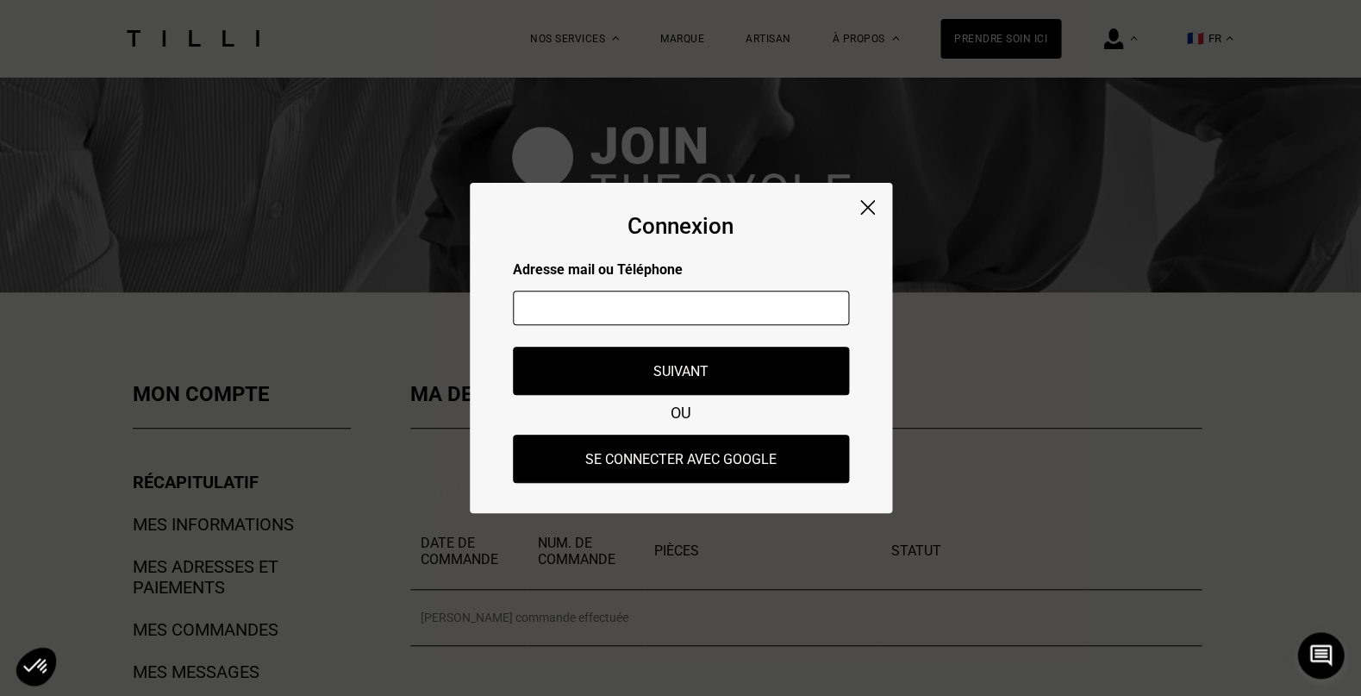
click at [778, 313] on input "text" at bounding box center [681, 307] width 336 height 34
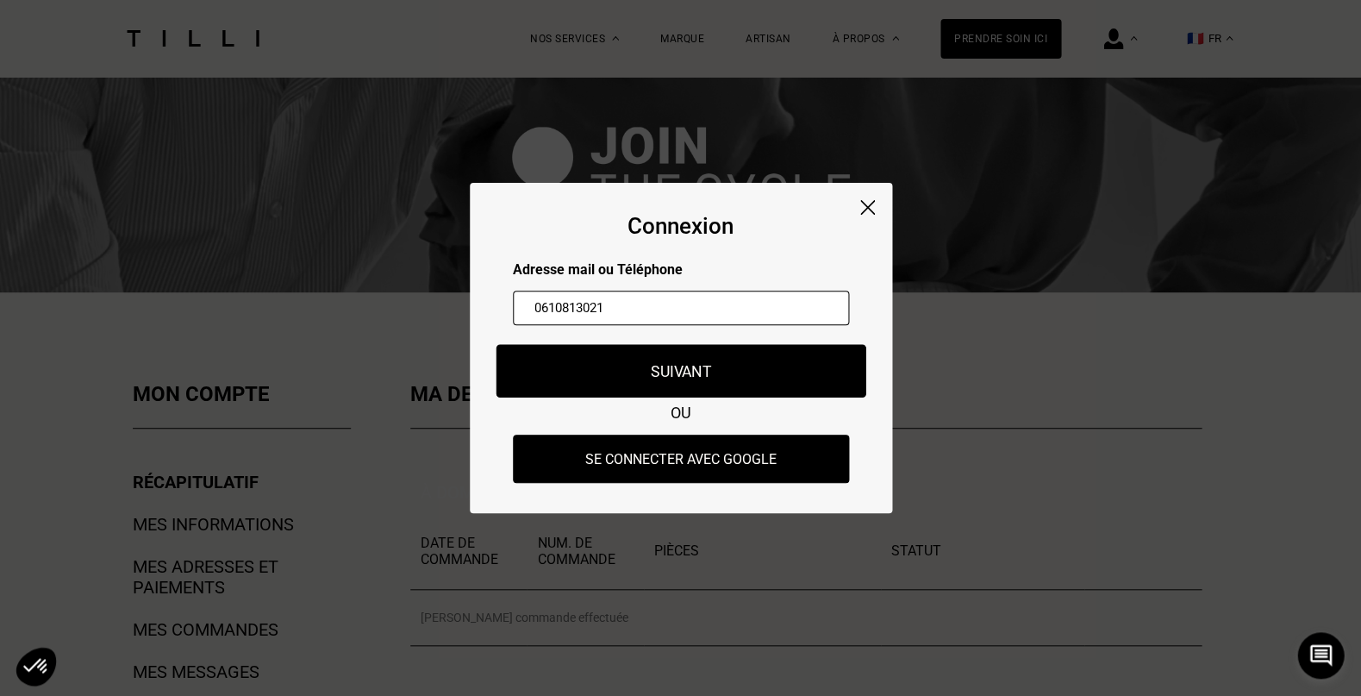
type input "0610813021"
click at [741, 377] on button "Suivant" at bounding box center [681, 370] width 370 height 53
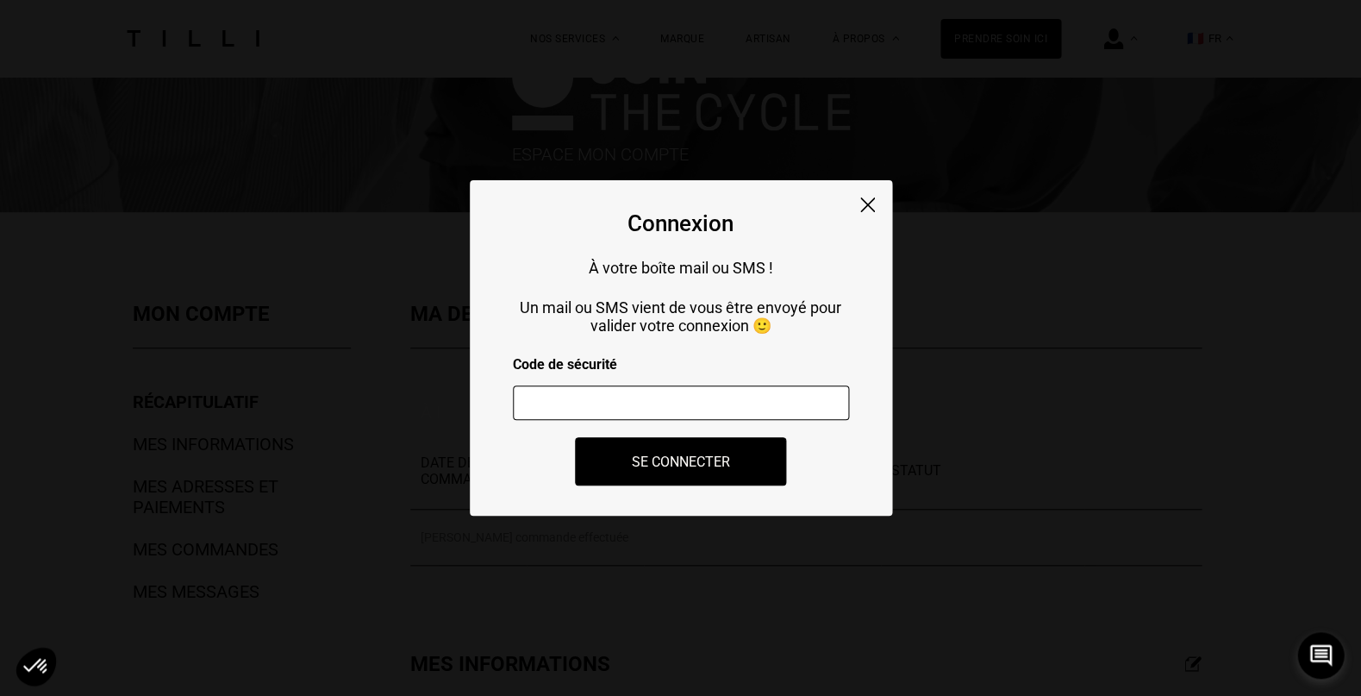
scroll to position [82, 0]
click at [687, 408] on input "number" at bounding box center [681, 402] width 336 height 34
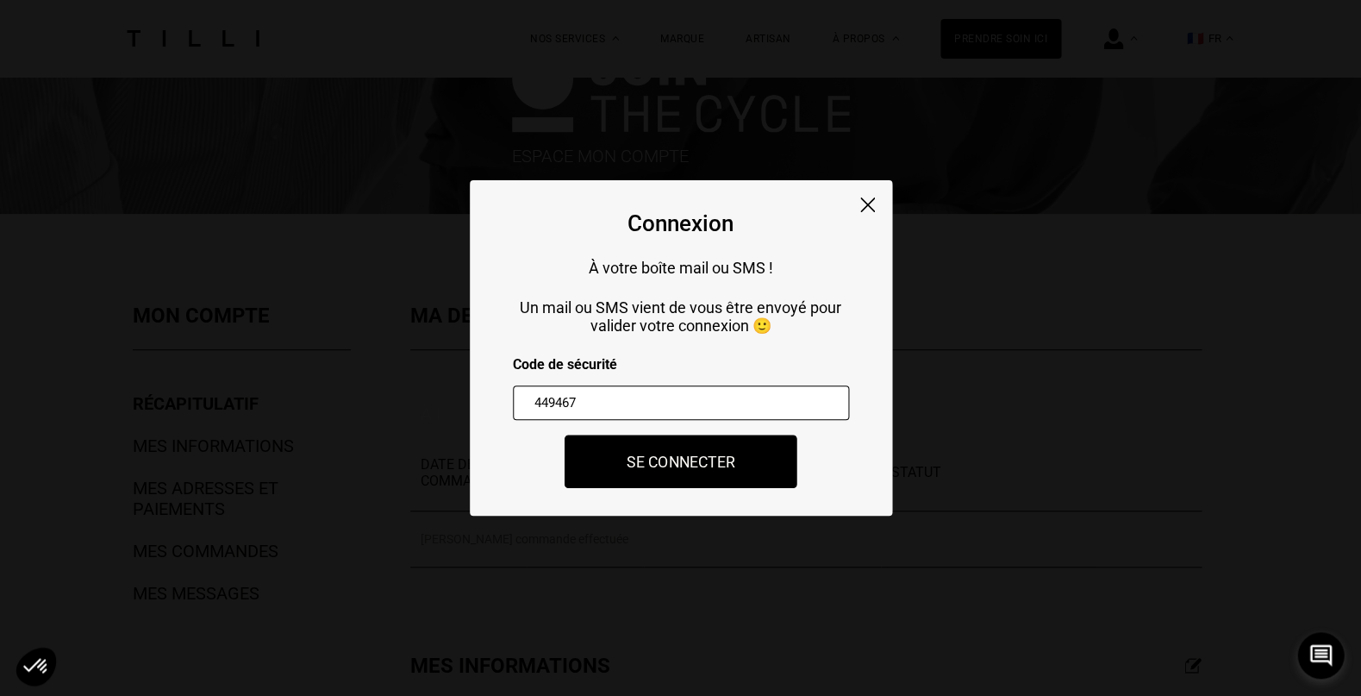
scroll to position [75, 0]
type input "449467"
click at [709, 462] on button "Se connecter" at bounding box center [681, 460] width 233 height 53
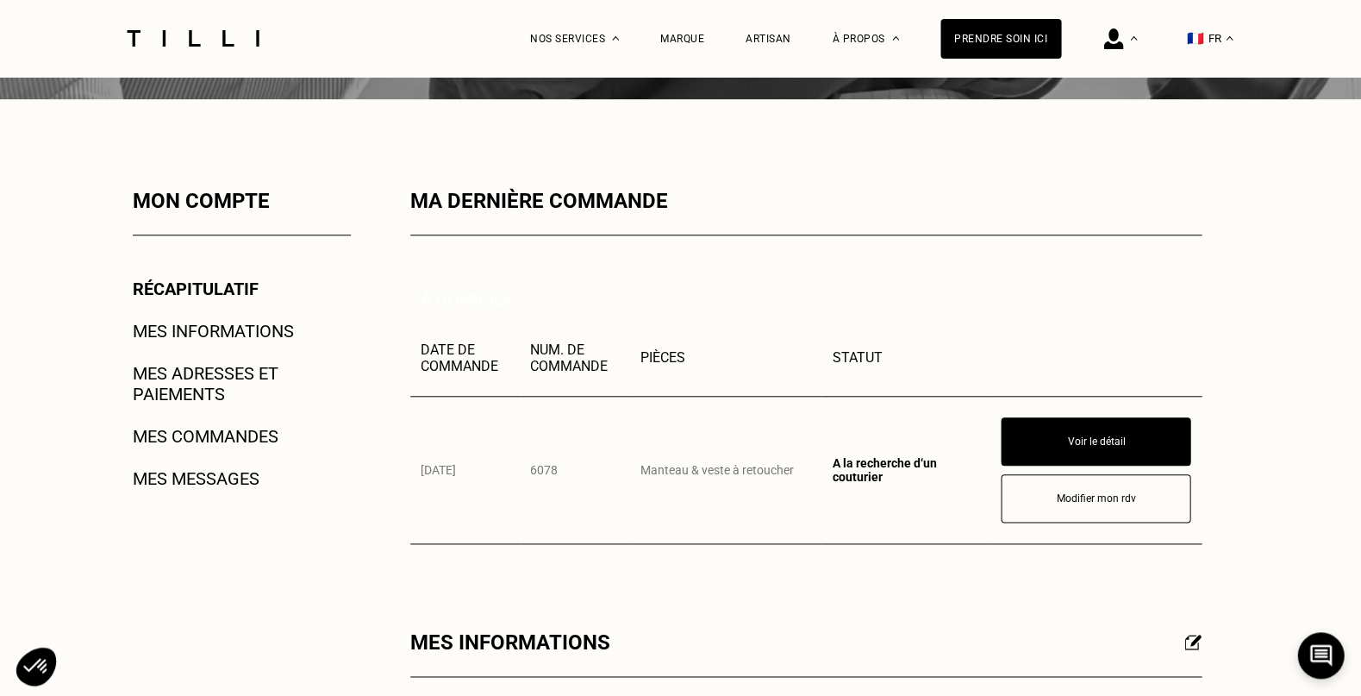
scroll to position [265, 0]
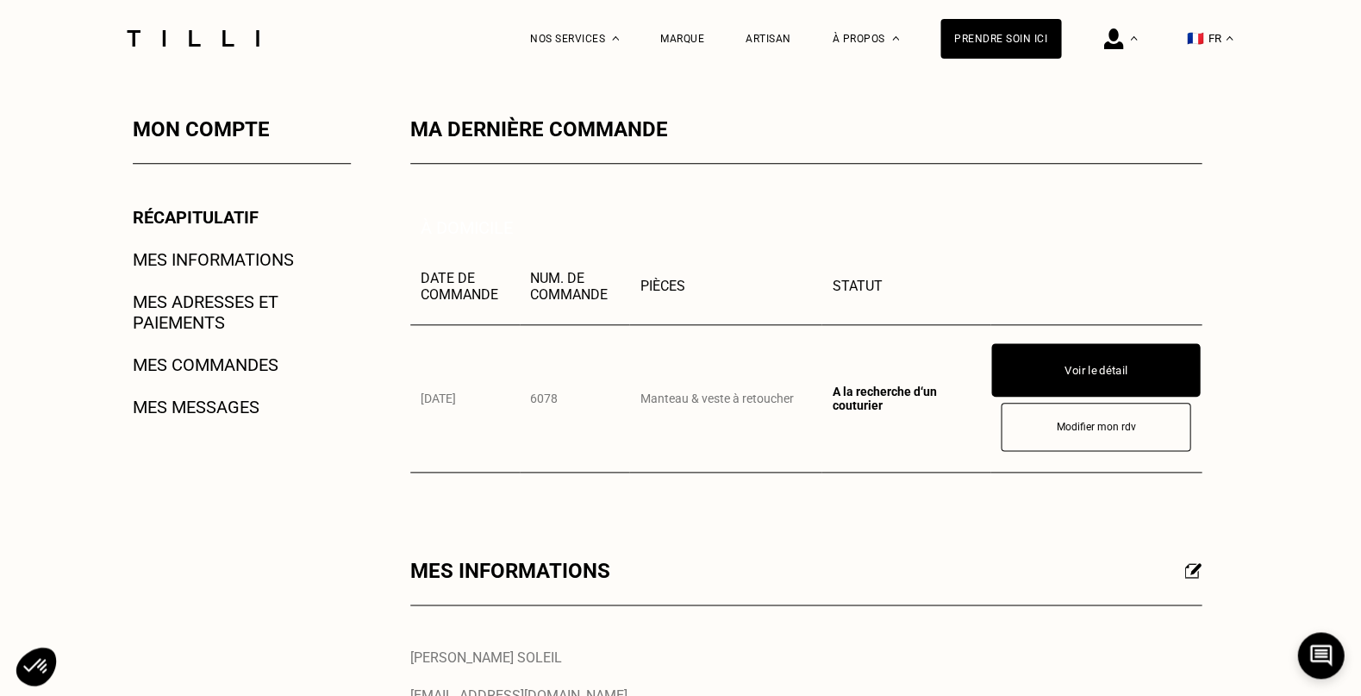
click at [1098, 372] on button "Voir le détail" at bounding box center [1095, 369] width 209 height 53
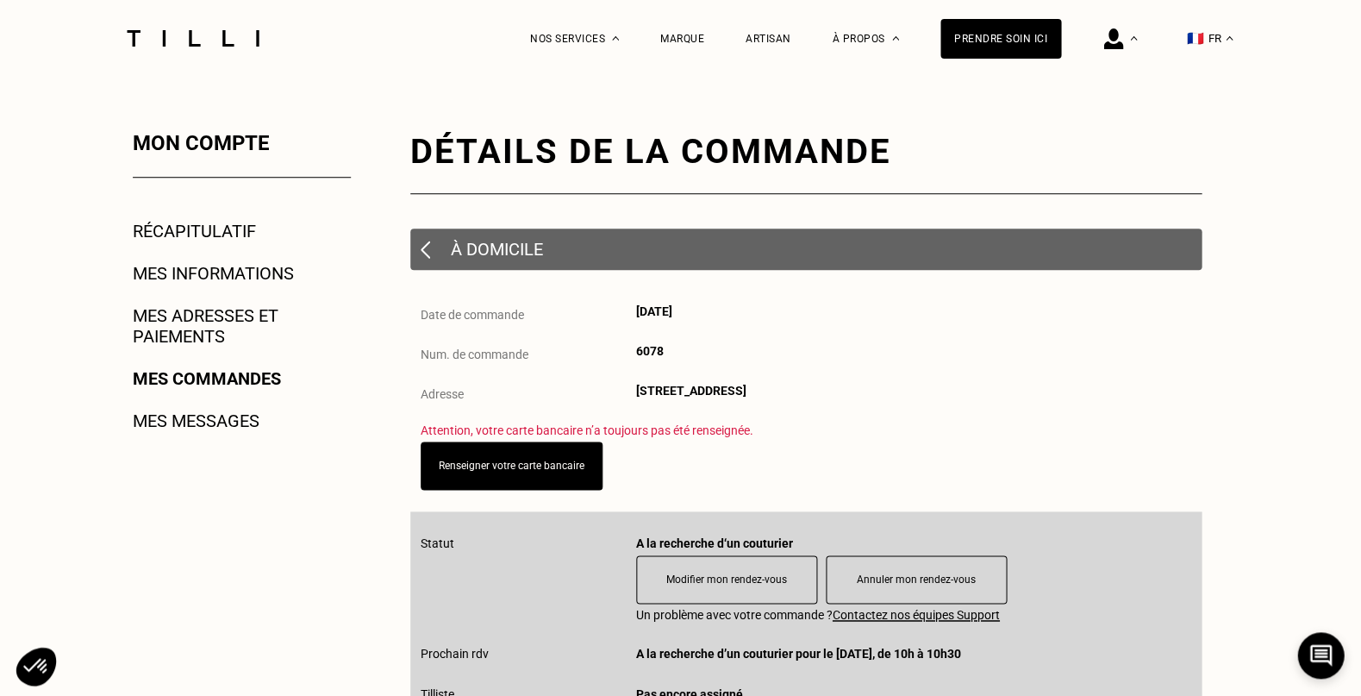
scroll to position [272, 0]
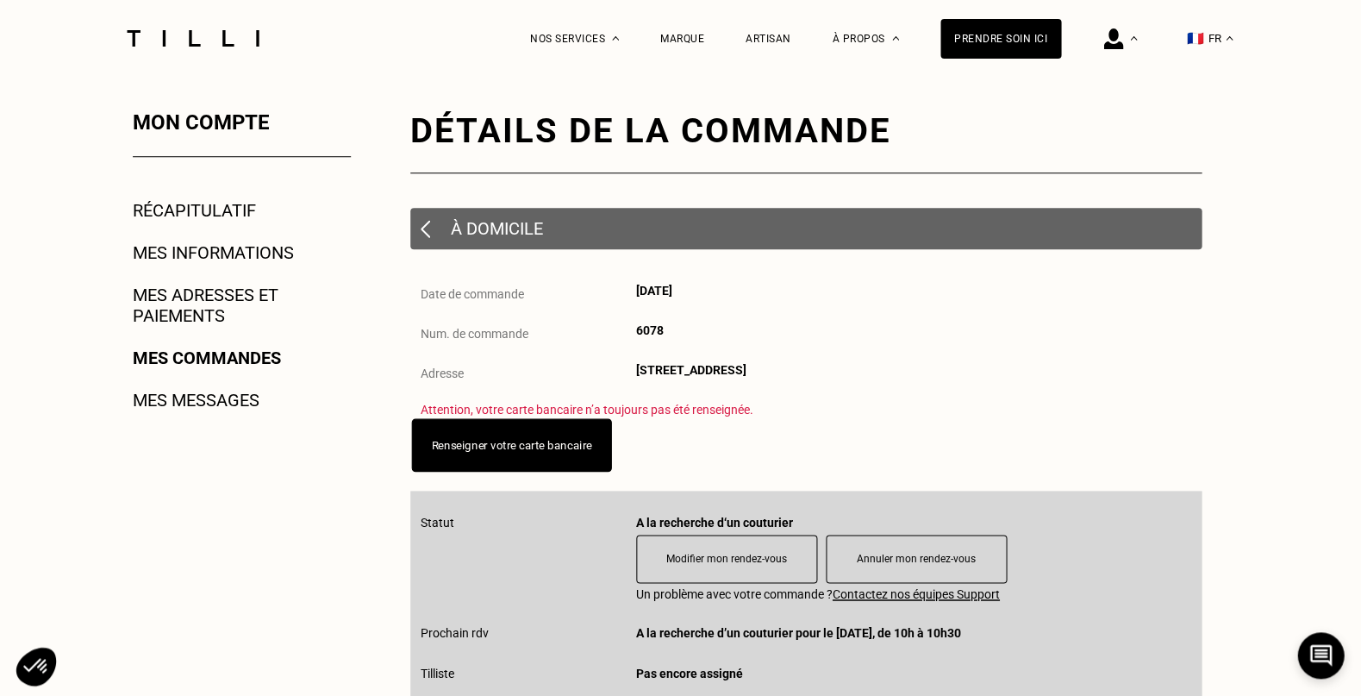
click at [566, 446] on link "Renseigner votre carte bancaire" at bounding box center [511, 444] width 160 height 13
